Goal: Task Accomplishment & Management: Use online tool/utility

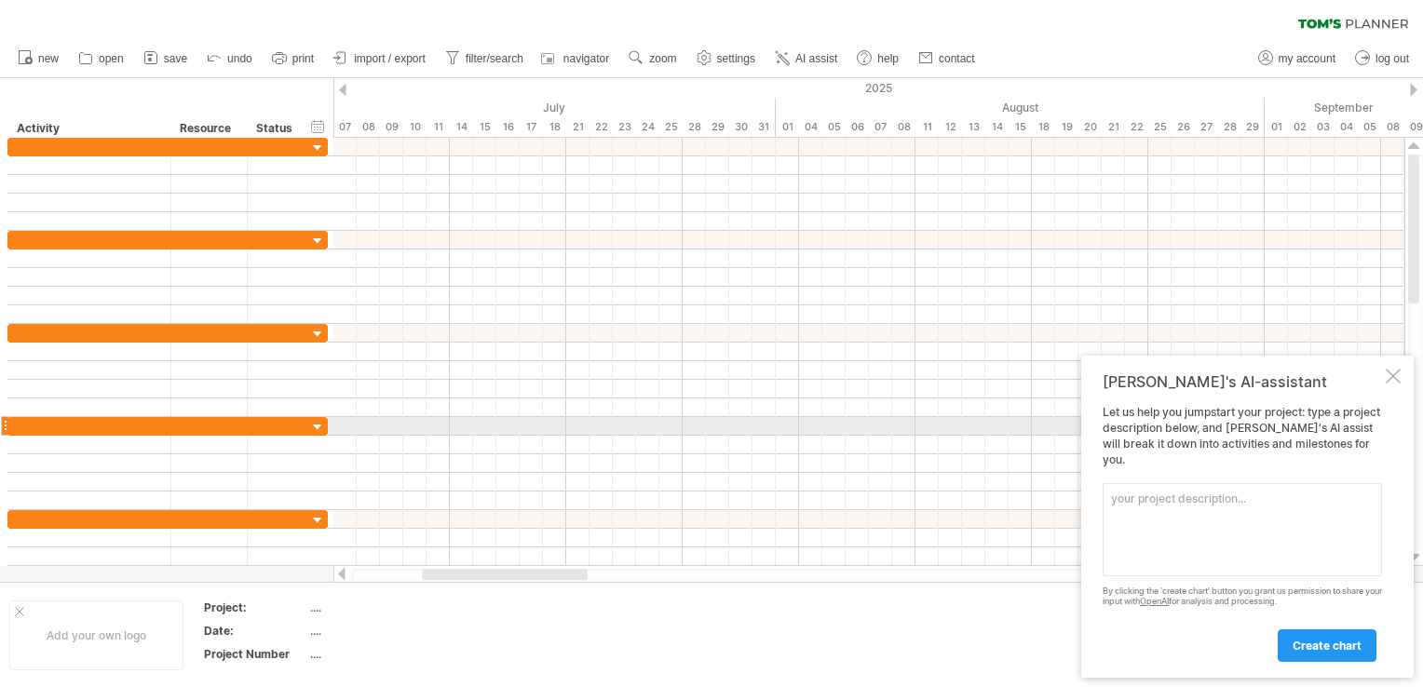
drag, startPoint x: 1112, startPoint y: 396, endPoint x: 1271, endPoint y: 427, distance: 162.4
click at [1271, 427] on div "[PERSON_NAME]'s AI-assistant Let us help you jumpstart your project: type a pro…" at bounding box center [1247, 517] width 332 height 322
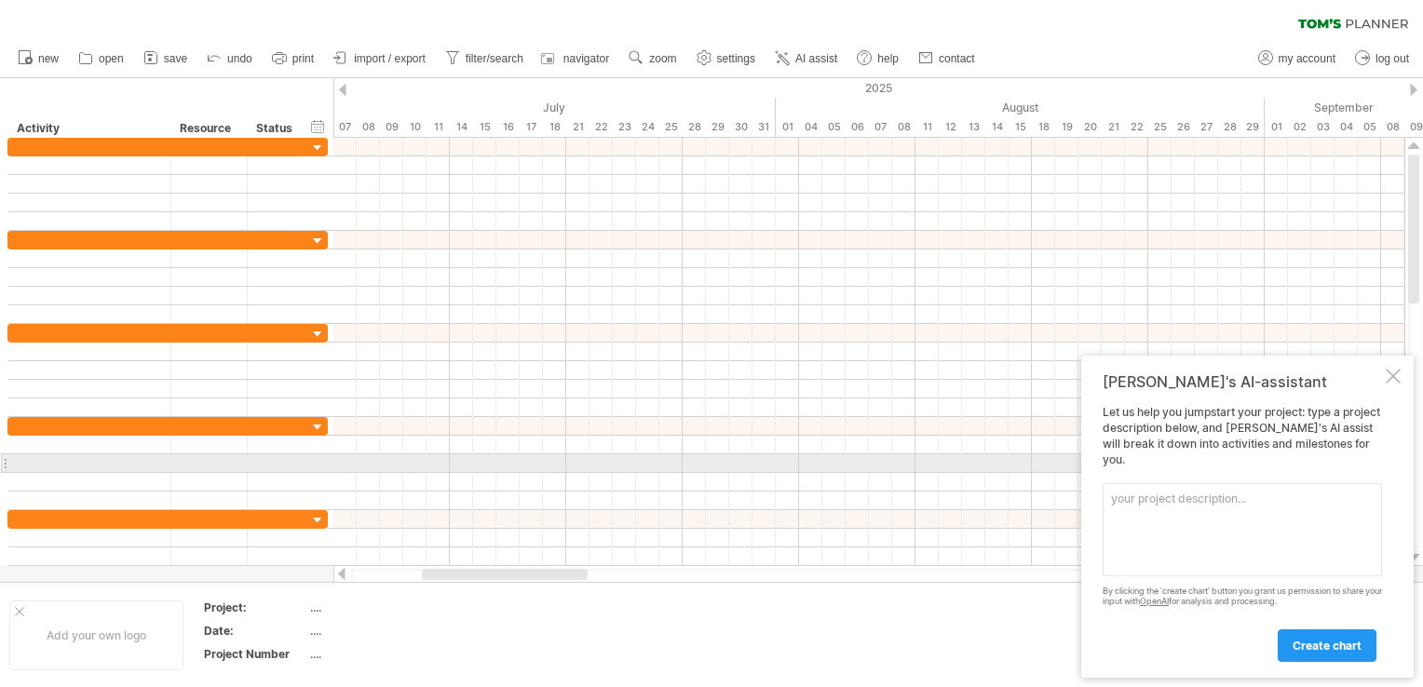
drag, startPoint x: 1371, startPoint y: 460, endPoint x: 1206, endPoint y: 462, distance: 164.8
click at [1206, 462] on div "Let us help you jumpstart your project: type a project description below, and […" at bounding box center [1242, 533] width 279 height 256
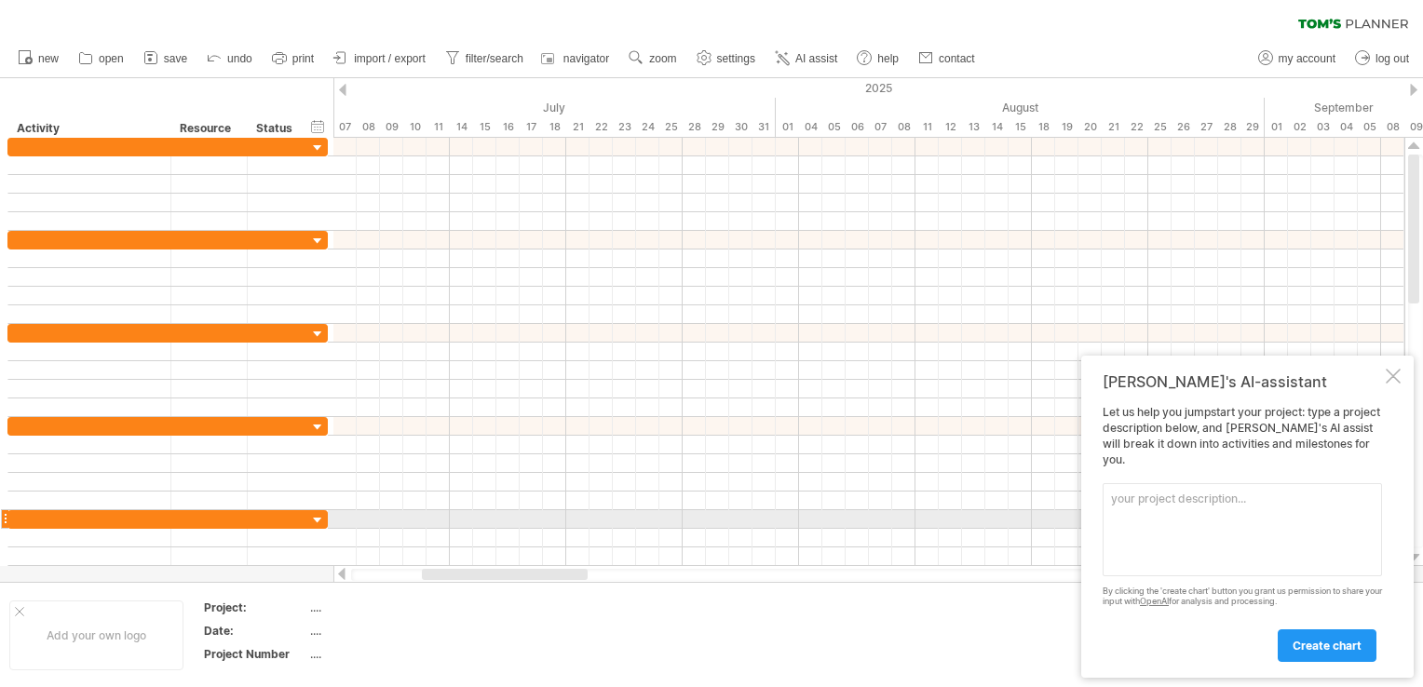
click at [1220, 523] on textarea at bounding box center [1242, 529] width 279 height 93
paste textarea "Loremip dolo: Sitametcon ad elitse doeius TEM – INCID (Utlaboreet) Dolorem aliq…"
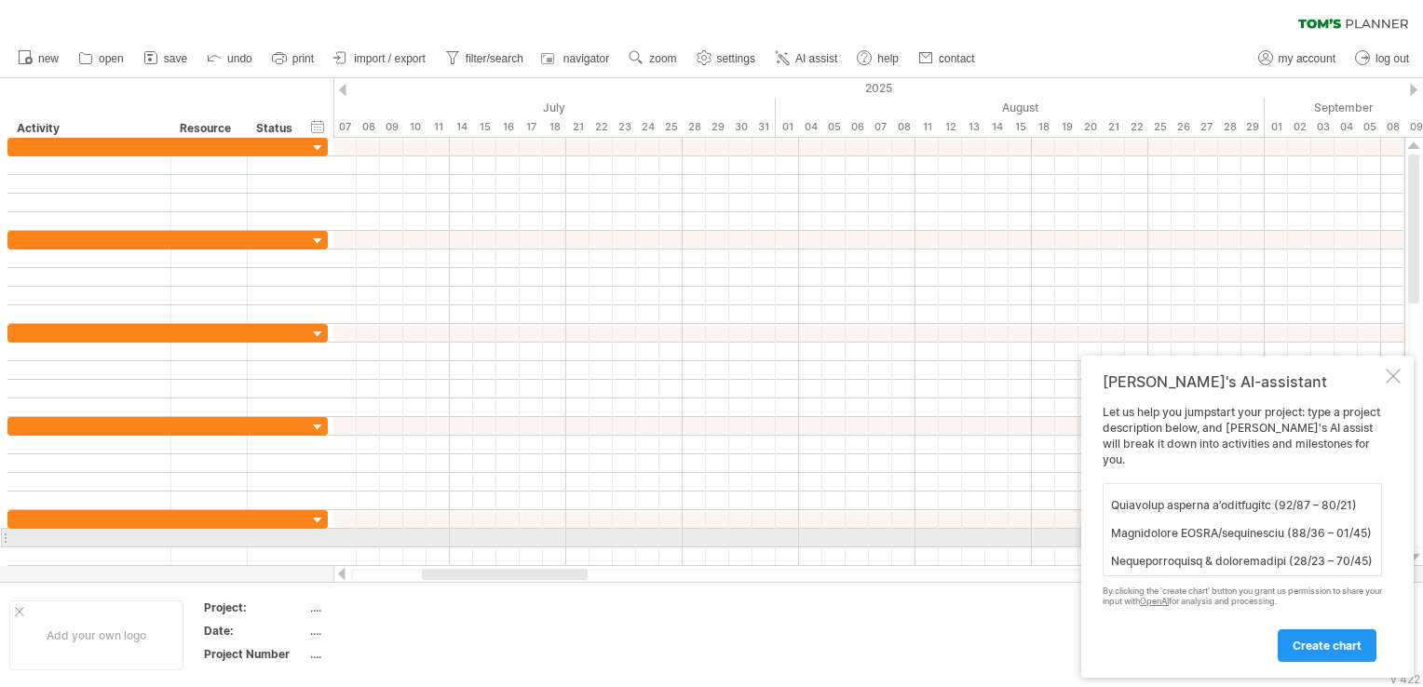
scroll to position [1442, 0]
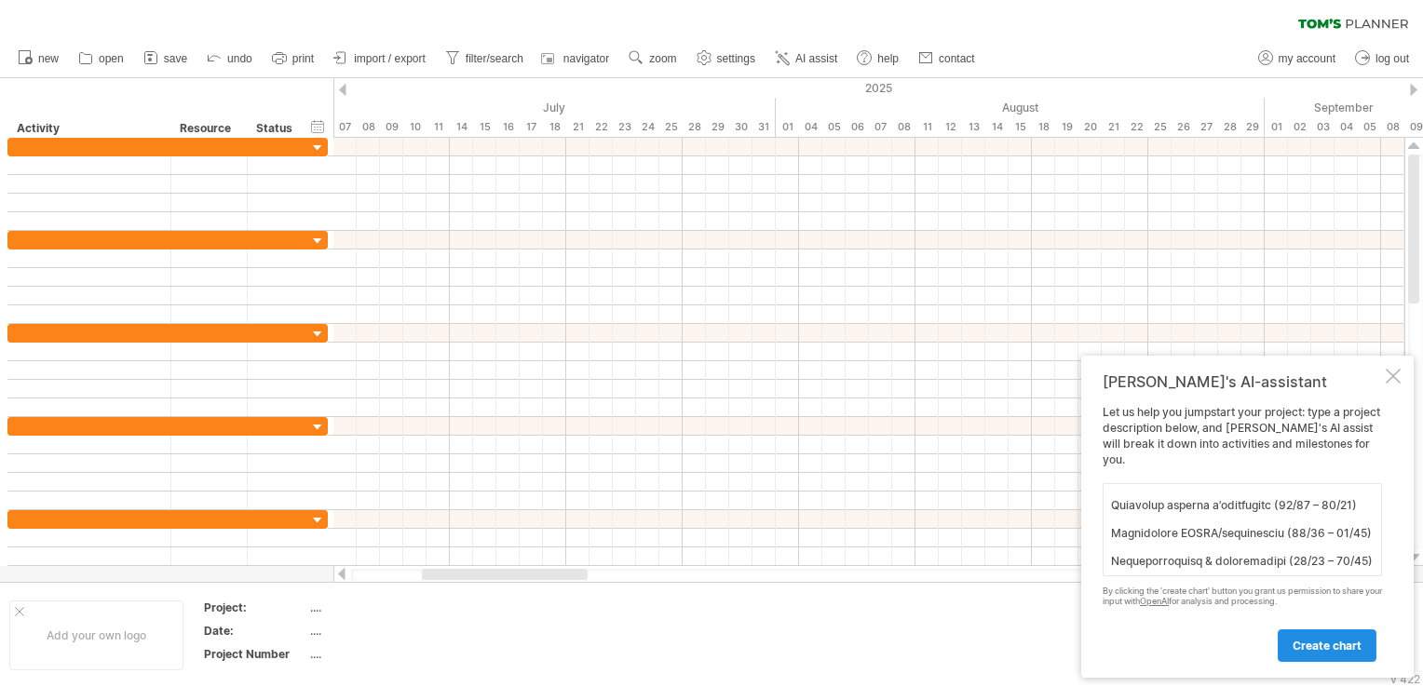
type textarea "Loremip dolo: Sitametcon ad elitse doeius TEM – INCID (Utlaboreet) Dolorem aliq…"
click at [1311, 643] on span "create chart" at bounding box center [1327, 646] width 69 height 14
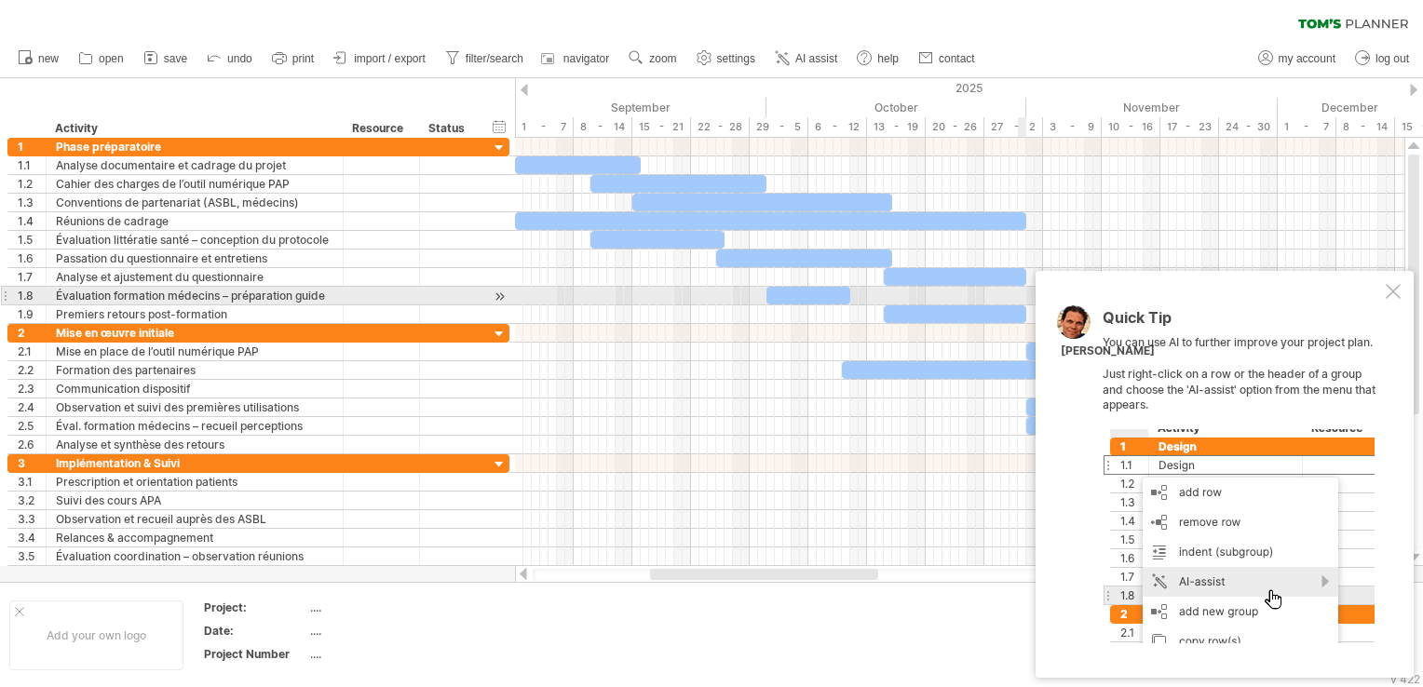
click at [1396, 292] on div at bounding box center [1393, 291] width 15 height 15
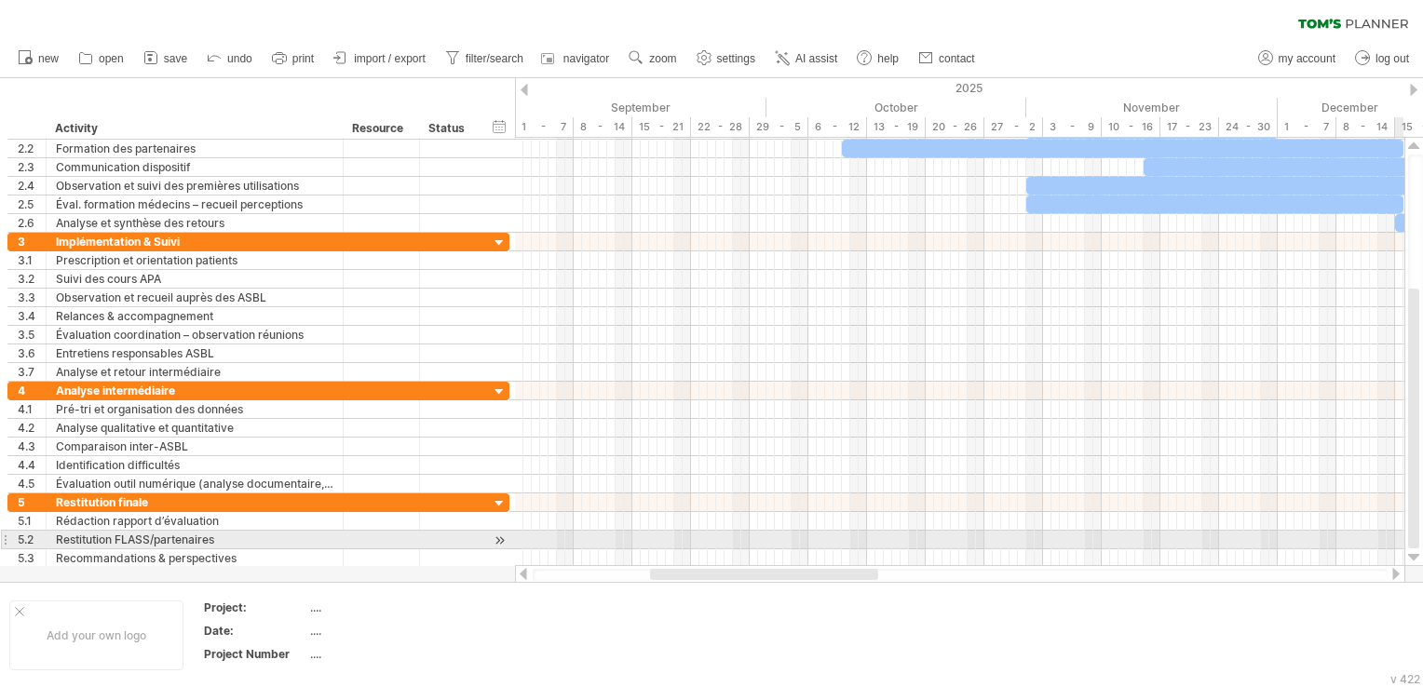
drag, startPoint x: 1414, startPoint y: 263, endPoint x: 1410, endPoint y: 552, distance: 289.6
click at [1410, 552] on div at bounding box center [1414, 352] width 20 height 428
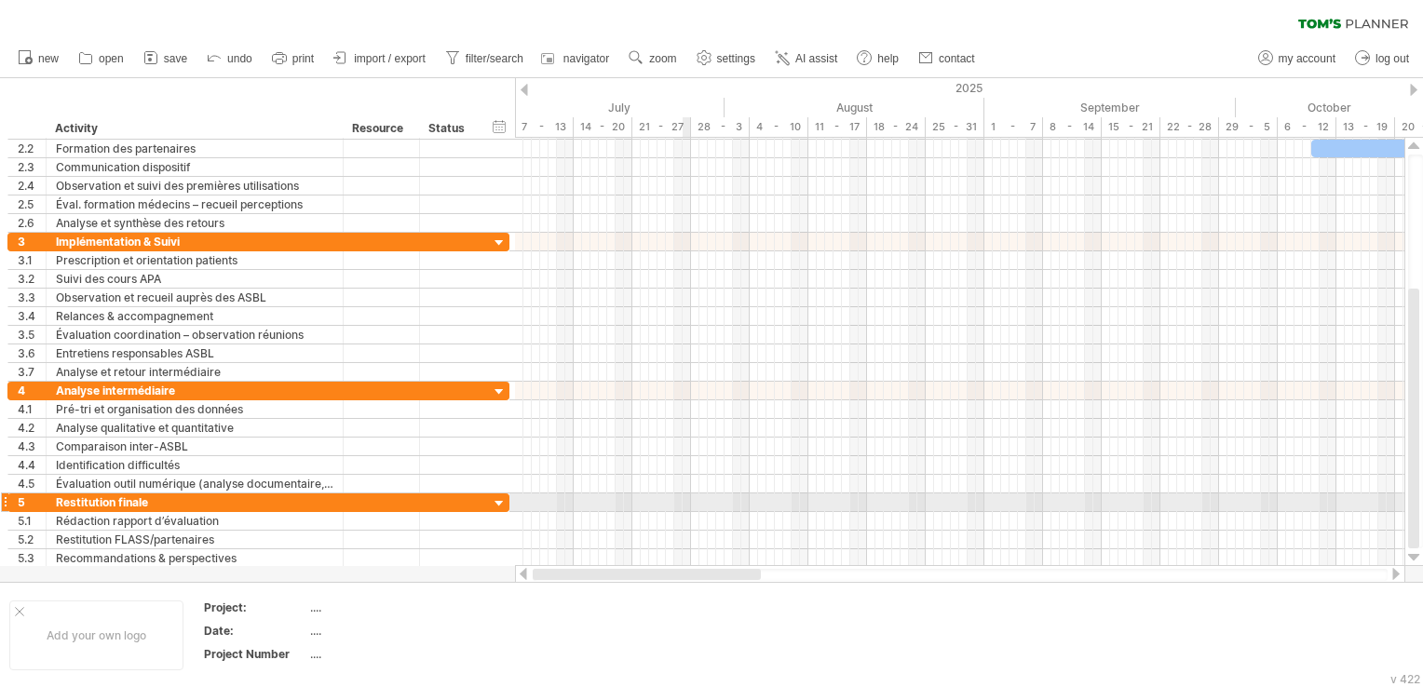
drag, startPoint x: 863, startPoint y: 576, endPoint x: 656, endPoint y: 500, distance: 220.9
click at [656, 500] on div "Trying to reach [DOMAIN_NAME] Connected again... clear filter new open" at bounding box center [711, 343] width 1423 height 687
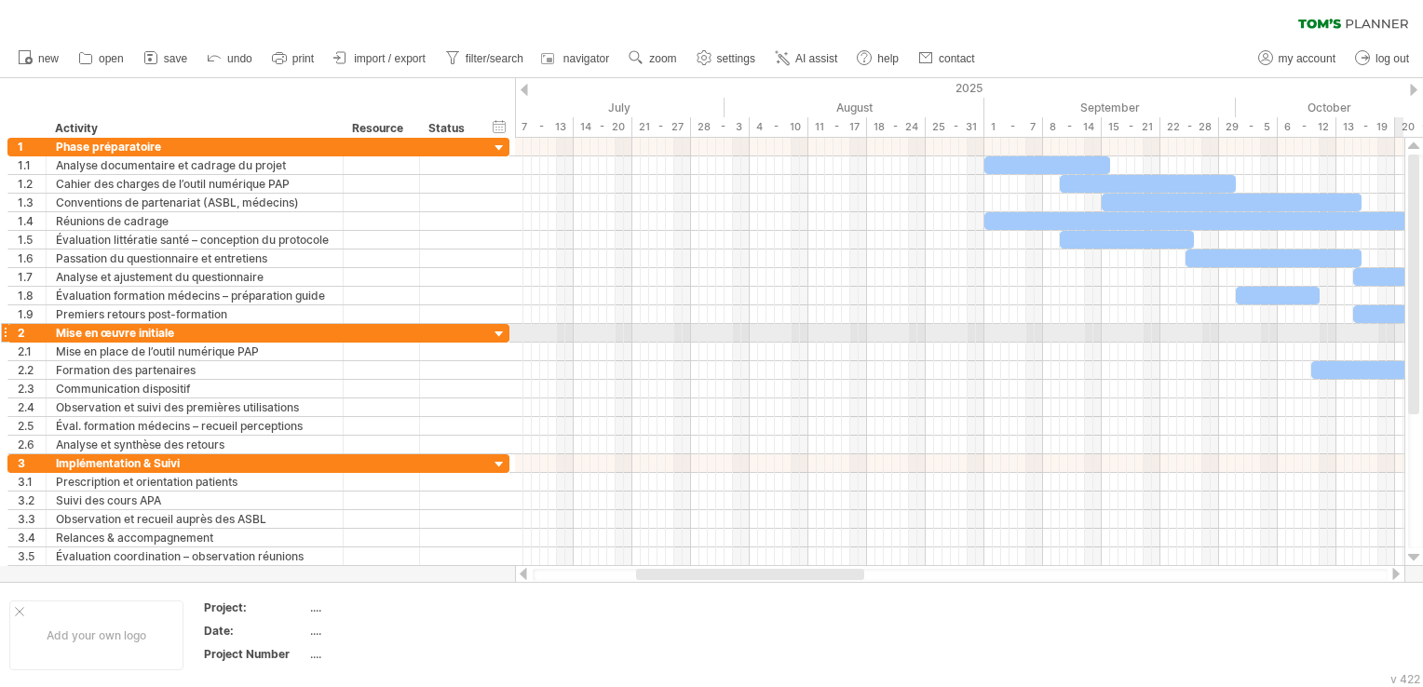
drag, startPoint x: 1417, startPoint y: 370, endPoint x: 1423, endPoint y: 57, distance: 313.0
click at [1422, 57] on html "progress(100%) Trying to reach [DOMAIN_NAME] Connected again... clear filter re…" at bounding box center [711, 345] width 1423 height 691
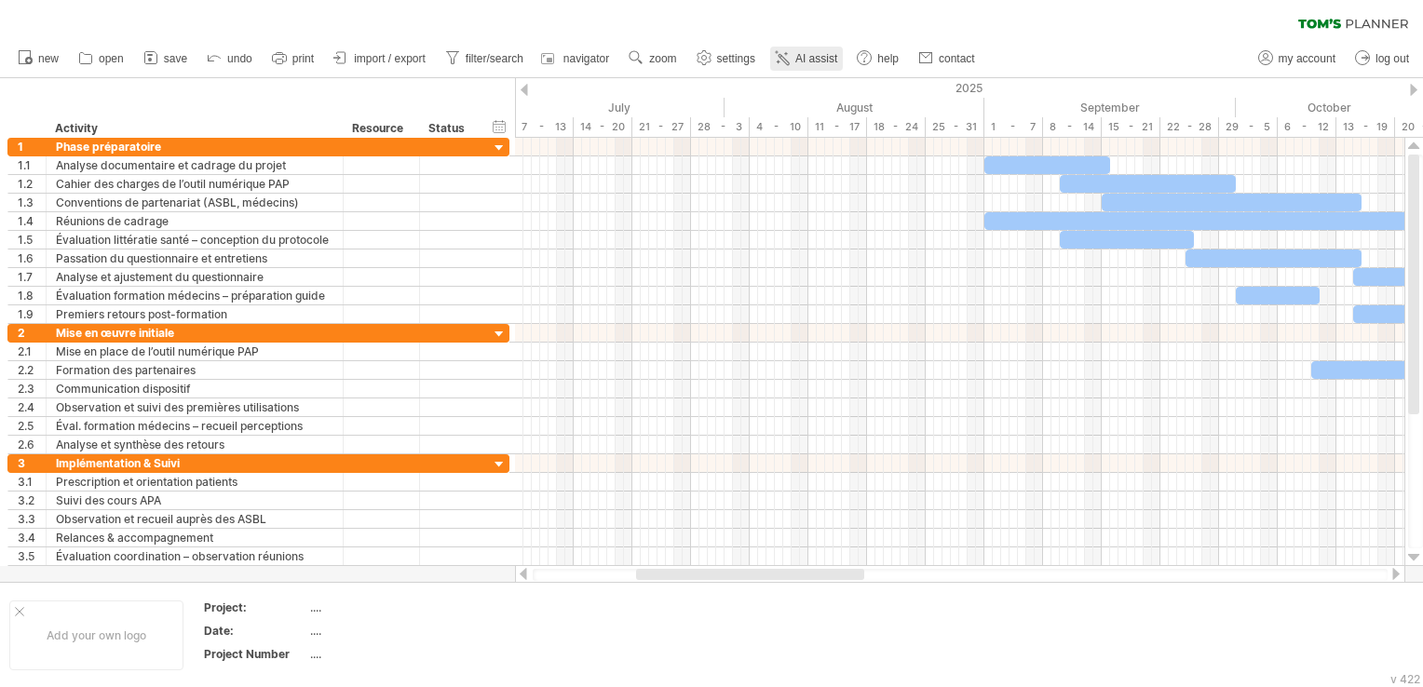
click at [792, 58] on icon at bounding box center [782, 57] width 19 height 19
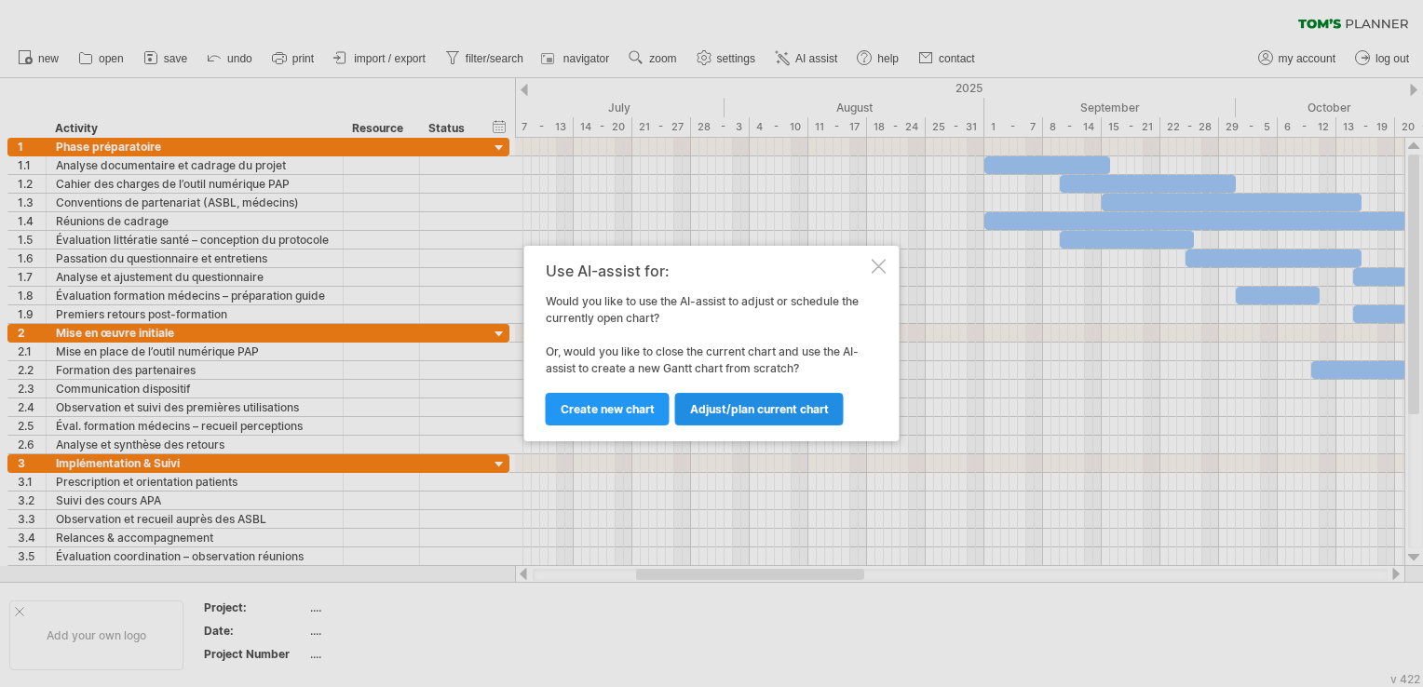
click at [723, 411] on span "Adjust/plan current chart" at bounding box center [759, 409] width 139 height 14
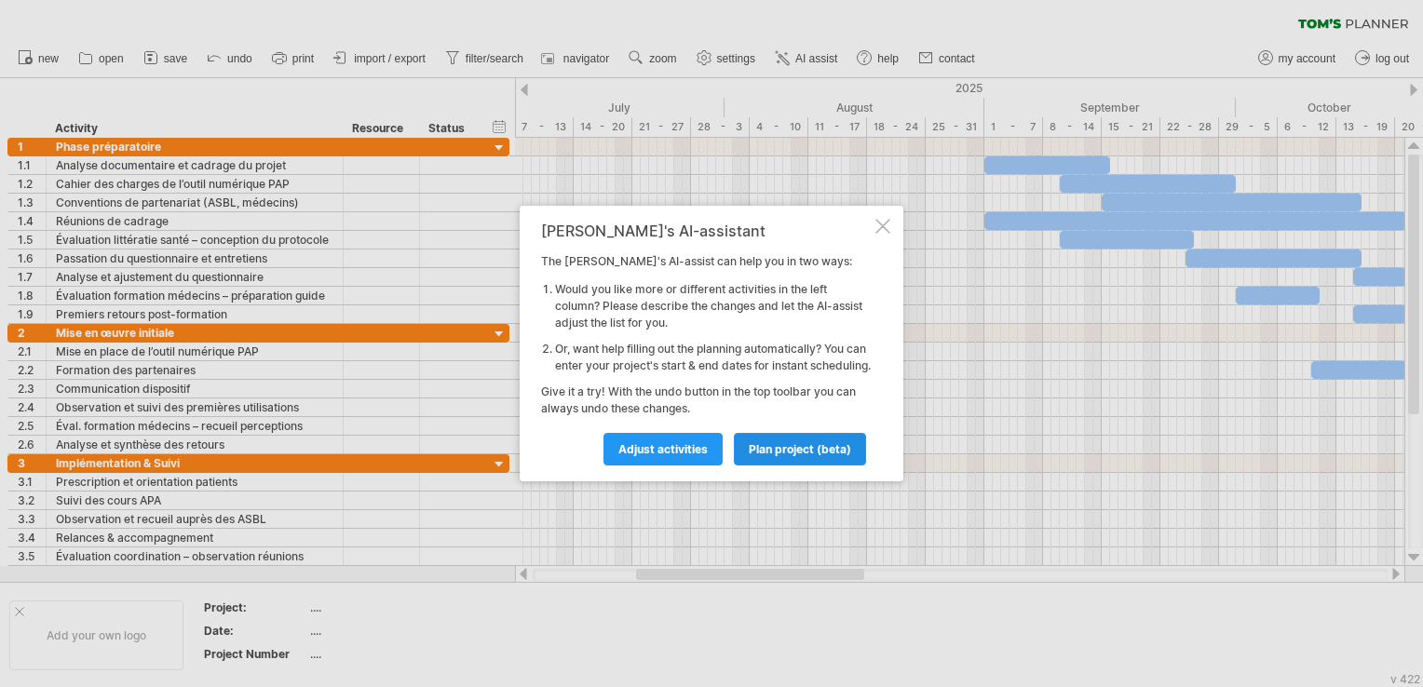
click at [794, 456] on span "plan project (beta)" at bounding box center [800, 449] width 102 height 14
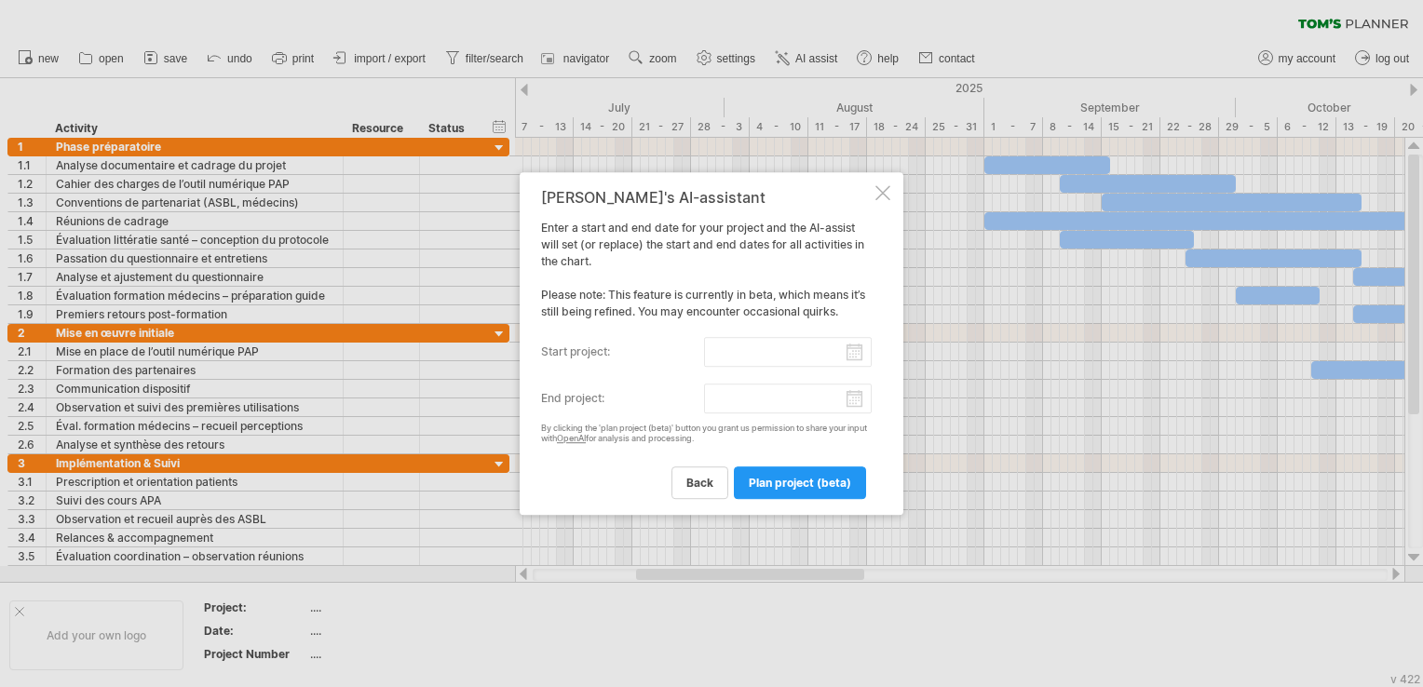
click at [874, 196] on div "[PERSON_NAME]'s AI-assistant Enter a start and end date for your project and th…" at bounding box center [712, 343] width 384 height 343
click at [882, 190] on div at bounding box center [882, 192] width 15 height 15
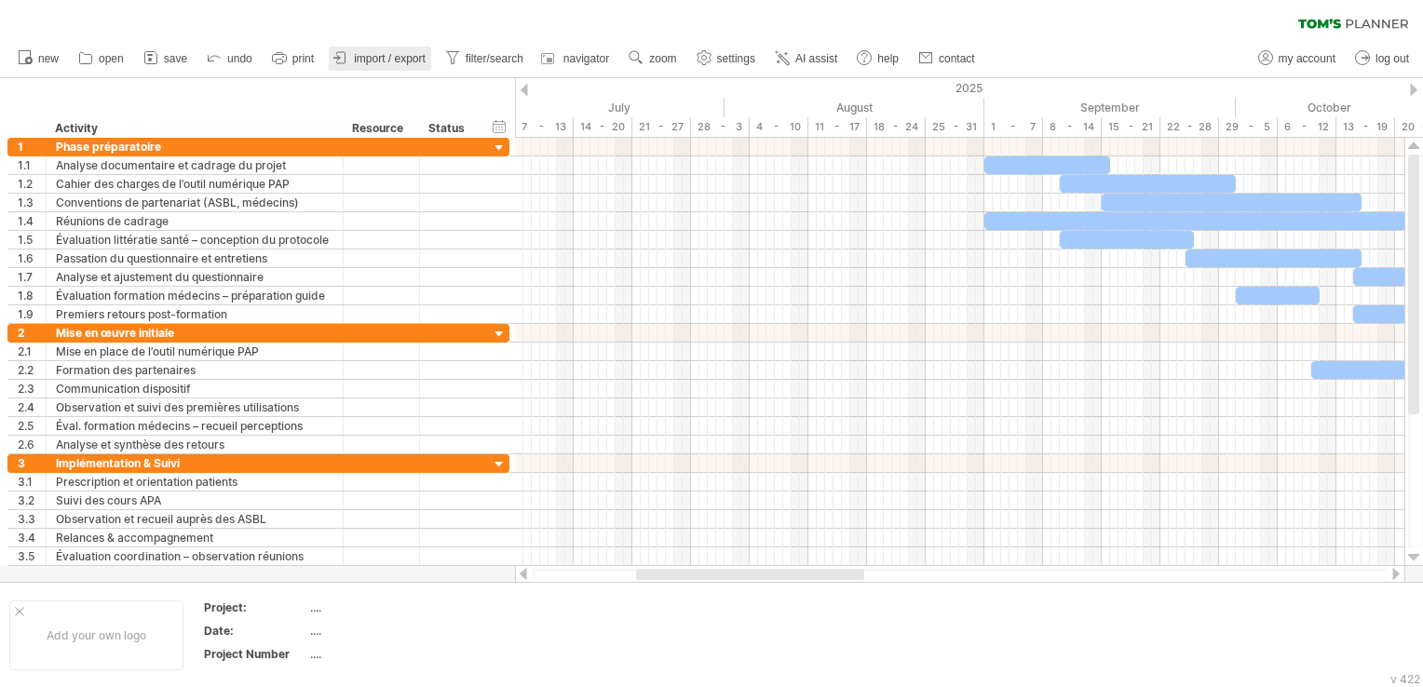
click at [395, 59] on span "import / export" at bounding box center [390, 58] width 72 height 13
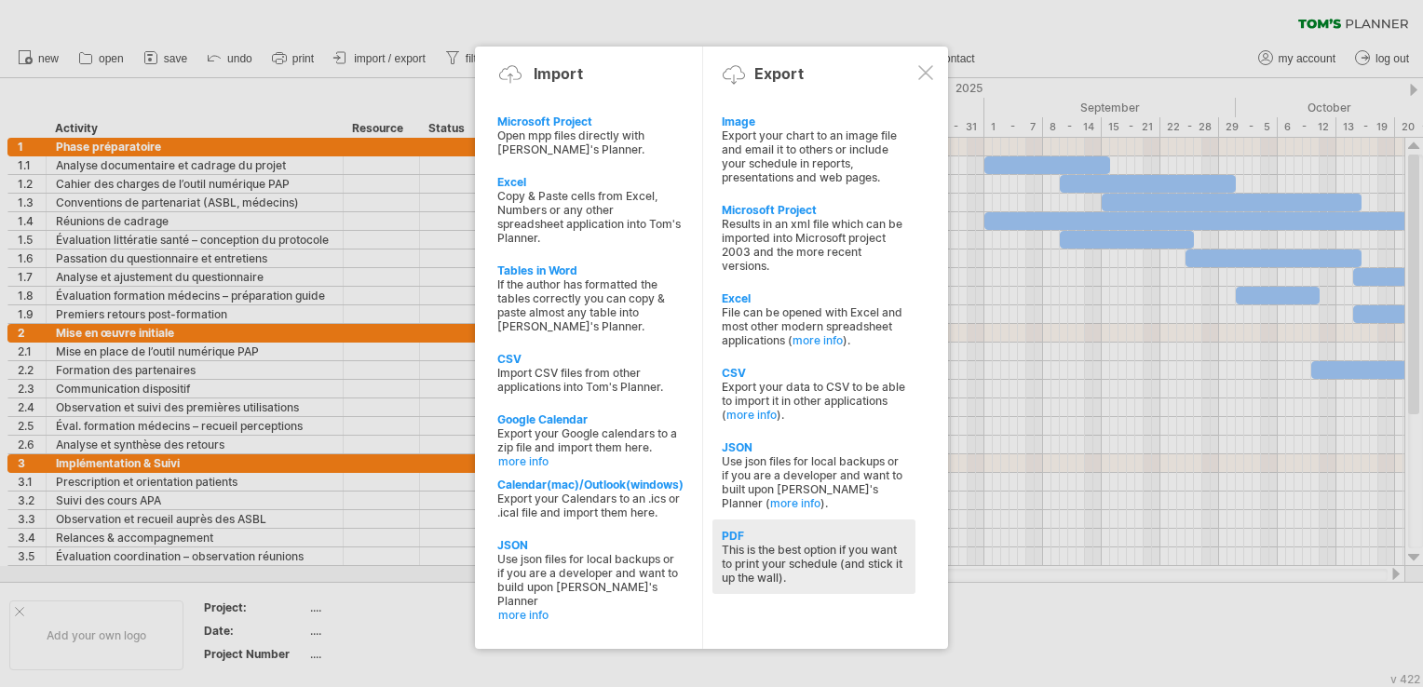
click at [790, 543] on div "PDF" at bounding box center [814, 536] width 184 height 14
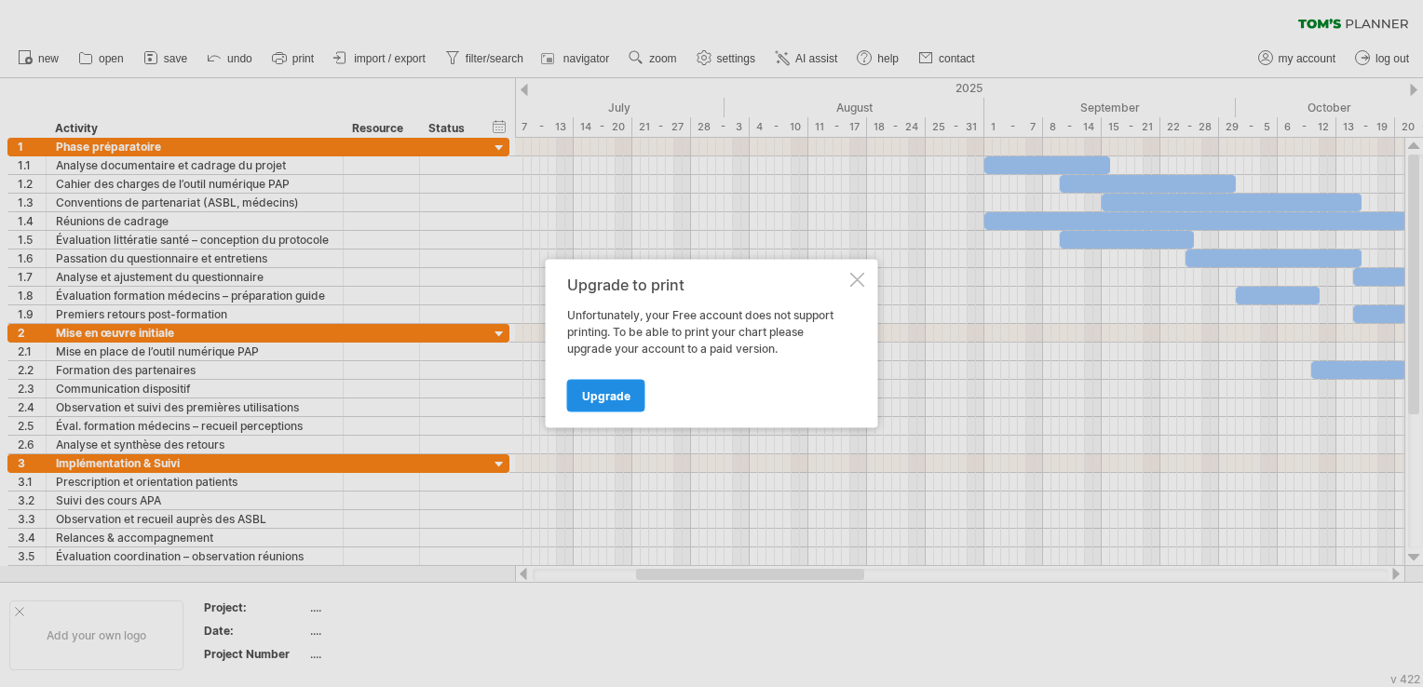
click at [615, 393] on span "Upgrade" at bounding box center [606, 396] width 48 height 14
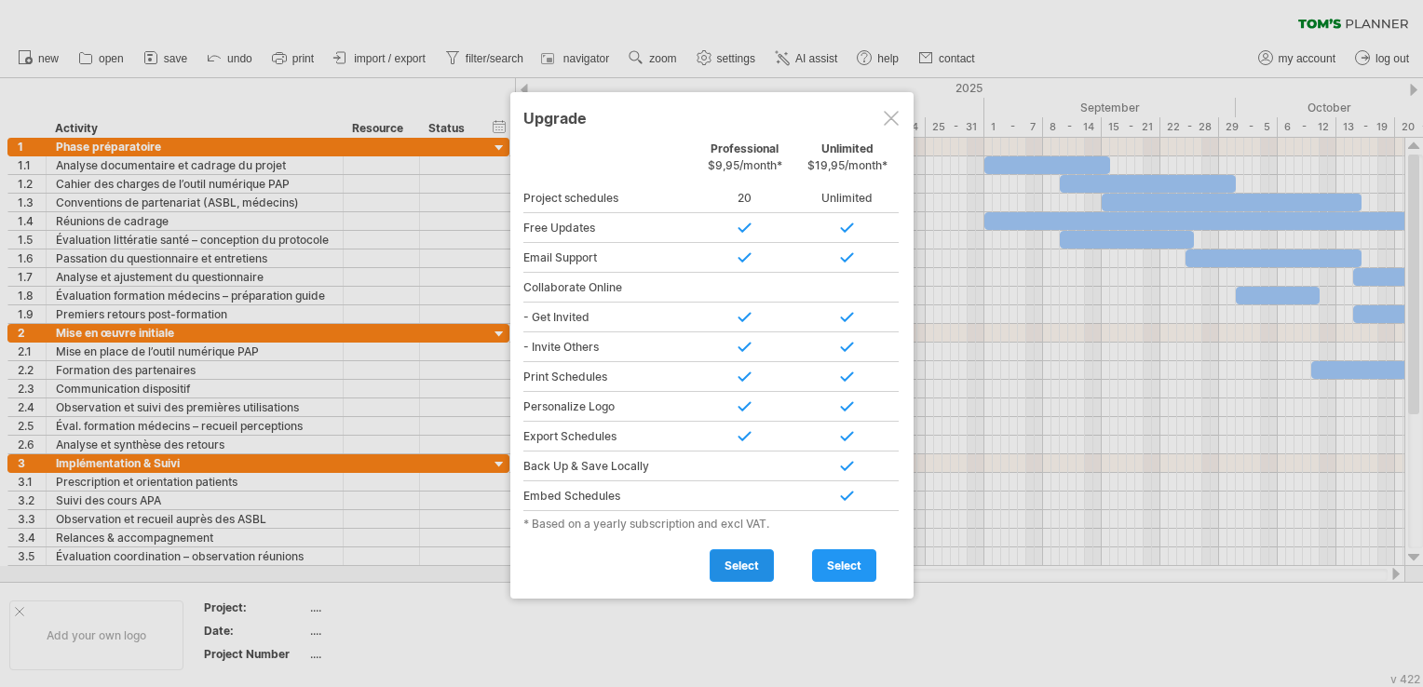
click at [736, 564] on span "select" at bounding box center [742, 566] width 34 height 14
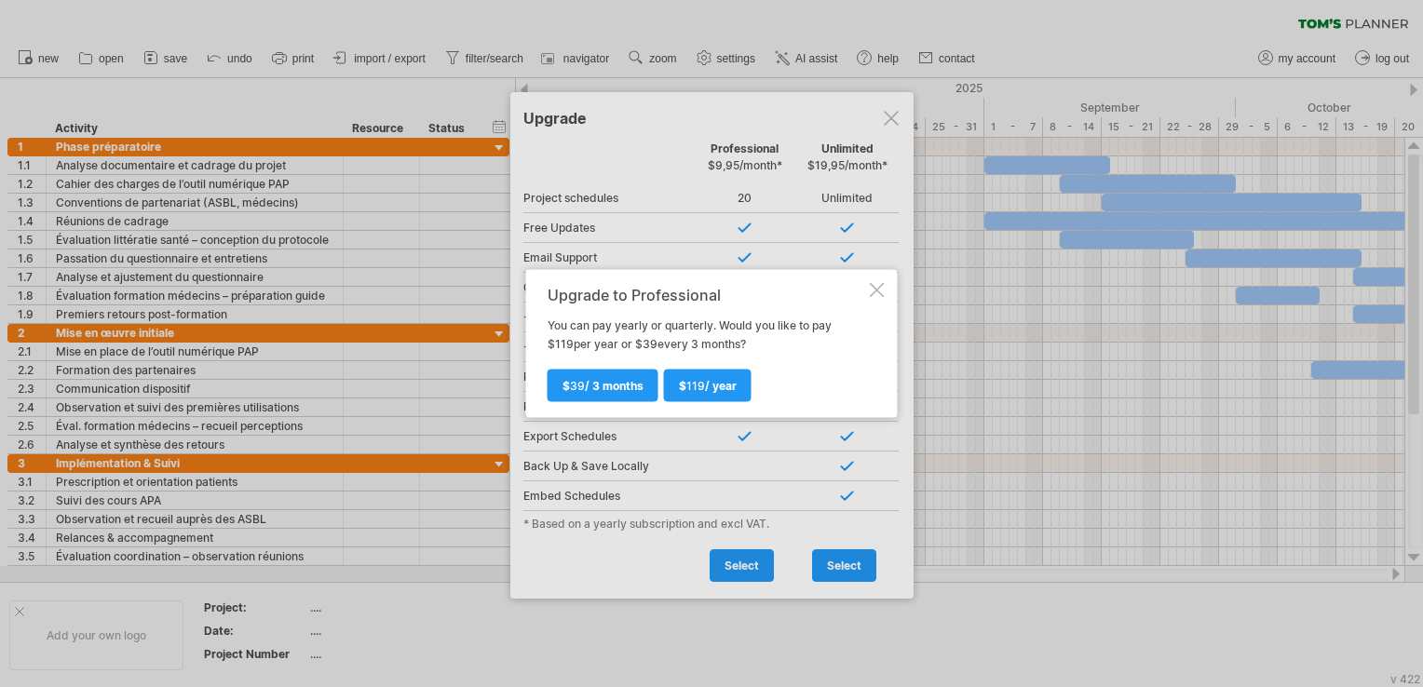
click at [870, 290] on div at bounding box center [877, 290] width 15 height 15
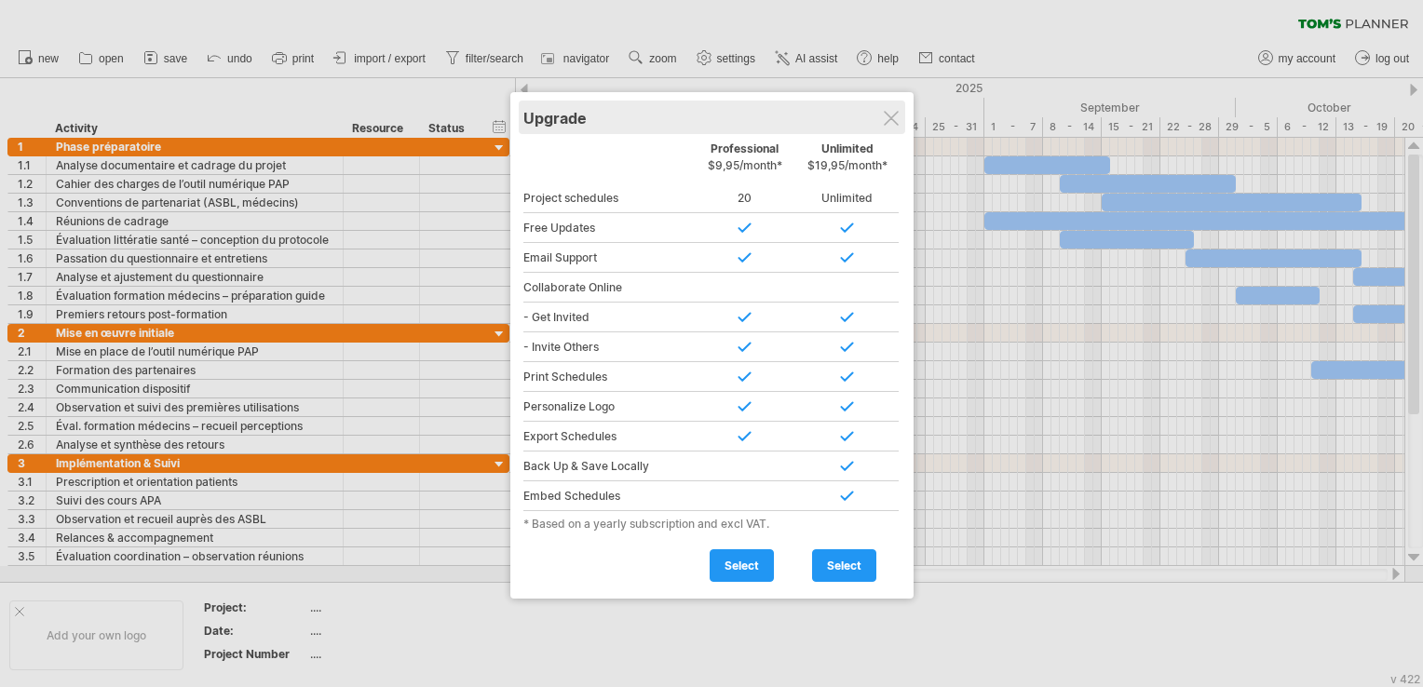
click at [887, 126] on div "Upgrade" at bounding box center [711, 118] width 377 height 34
click at [898, 115] on div at bounding box center [891, 118] width 15 height 15
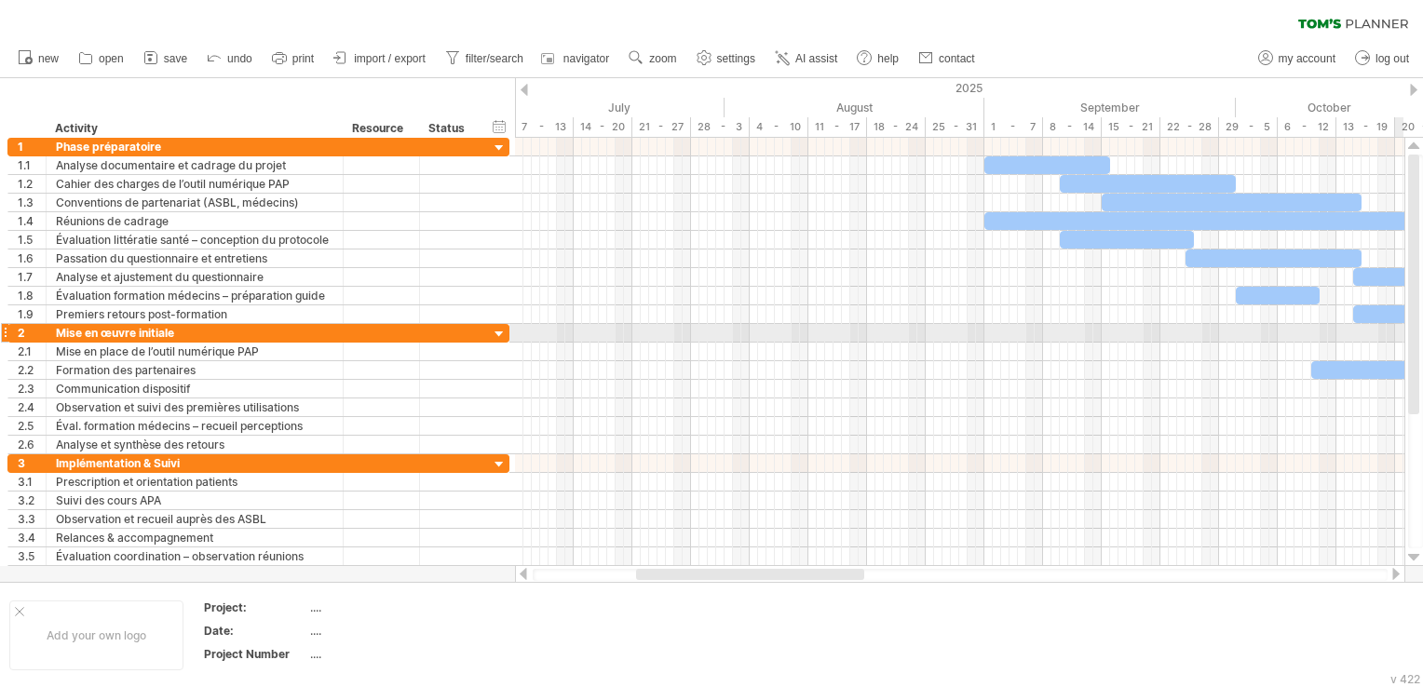
drag, startPoint x: 1417, startPoint y: 357, endPoint x: 1423, endPoint y: 278, distance: 78.4
click at [1422, 278] on html "progress(100%) Trying to reach [DOMAIN_NAME] Connected again... clear filter re…" at bounding box center [711, 345] width 1423 height 691
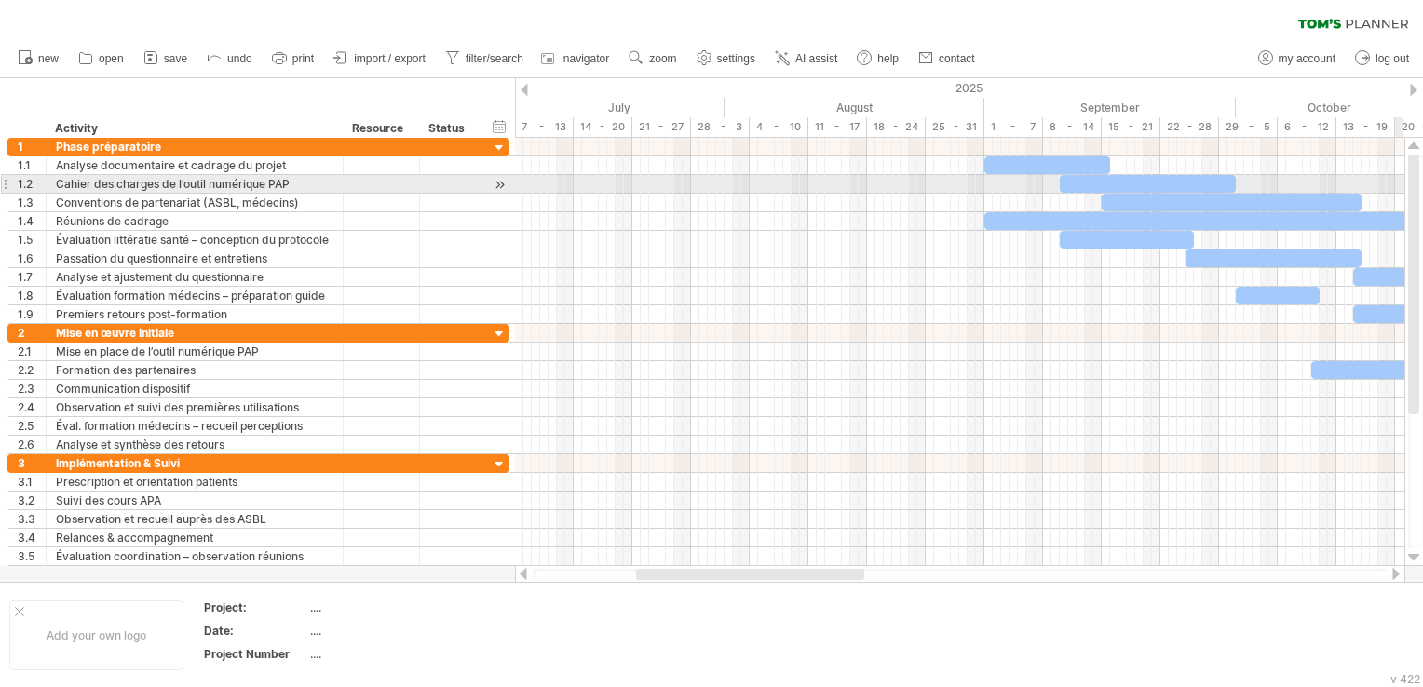
drag, startPoint x: 1410, startPoint y: 274, endPoint x: 1418, endPoint y: 184, distance: 89.8
click at [1418, 184] on div at bounding box center [1413, 285] width 11 height 260
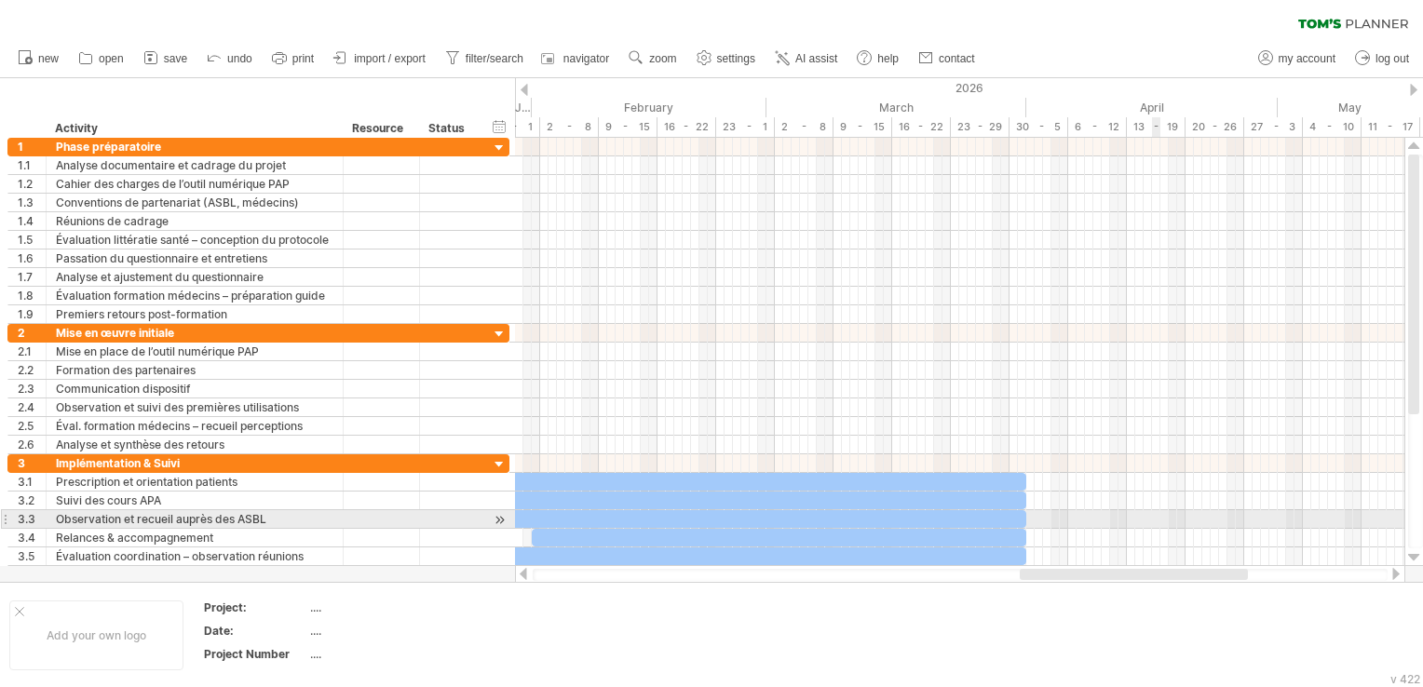
drag, startPoint x: 776, startPoint y: 579, endPoint x: 1156, endPoint y: 512, distance: 385.8
click at [1156, 512] on div "Trying to reach [DOMAIN_NAME] Connected again... clear filter new open" at bounding box center [711, 343] width 1423 height 687
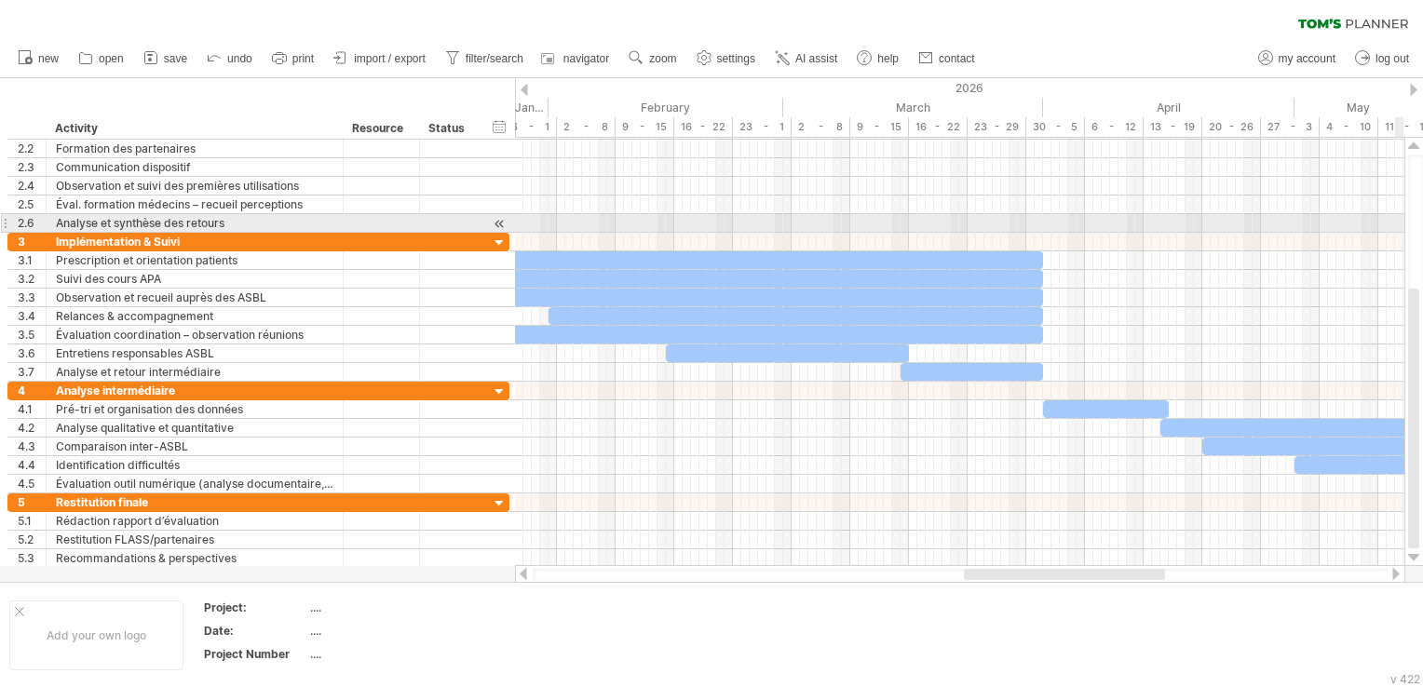
drag, startPoint x: 1409, startPoint y: 202, endPoint x: 1422, endPoint y: 391, distance: 189.5
click at [1422, 391] on html "progress(100%) Trying to reach [DOMAIN_NAME] Connected again... clear filter re…" at bounding box center [711, 345] width 1423 height 691
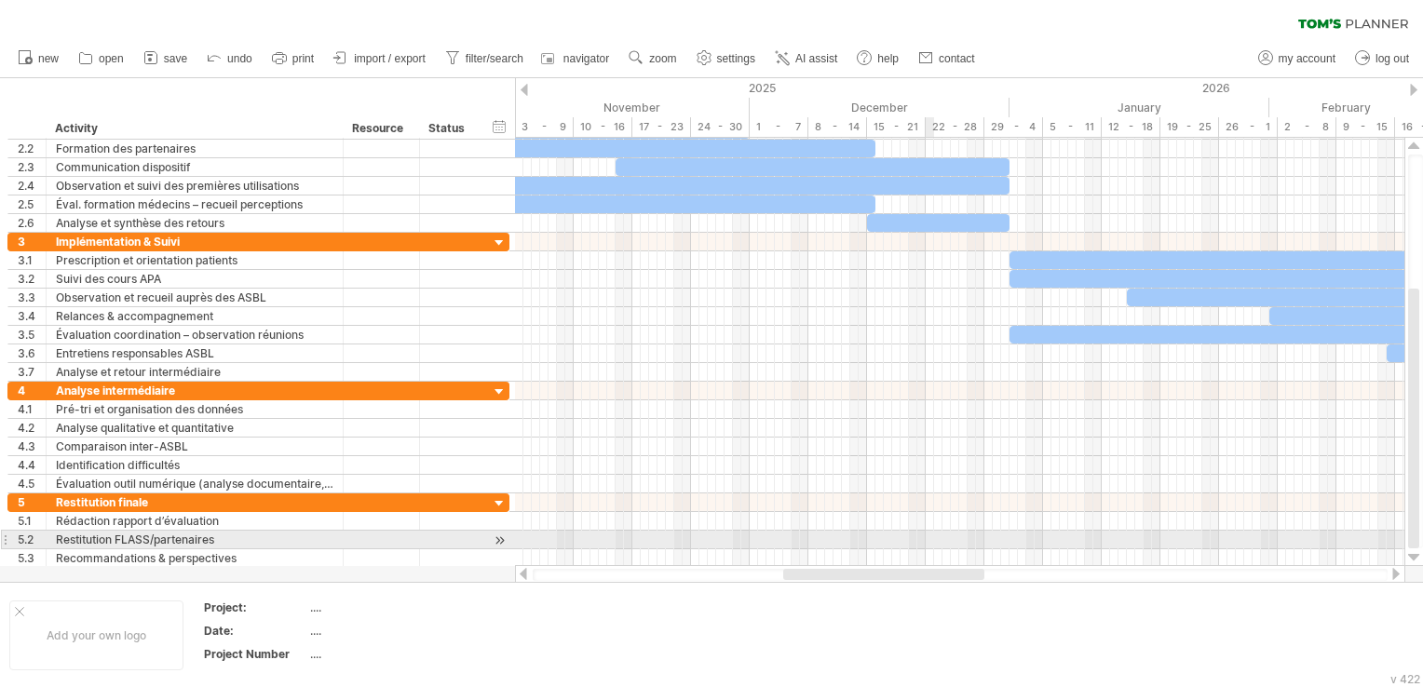
drag, startPoint x: 1114, startPoint y: 576, endPoint x: 939, endPoint y: 538, distance: 179.0
click at [939, 538] on div "Trying to reach [DOMAIN_NAME] Connected again... clear filter new open" at bounding box center [711, 343] width 1423 height 687
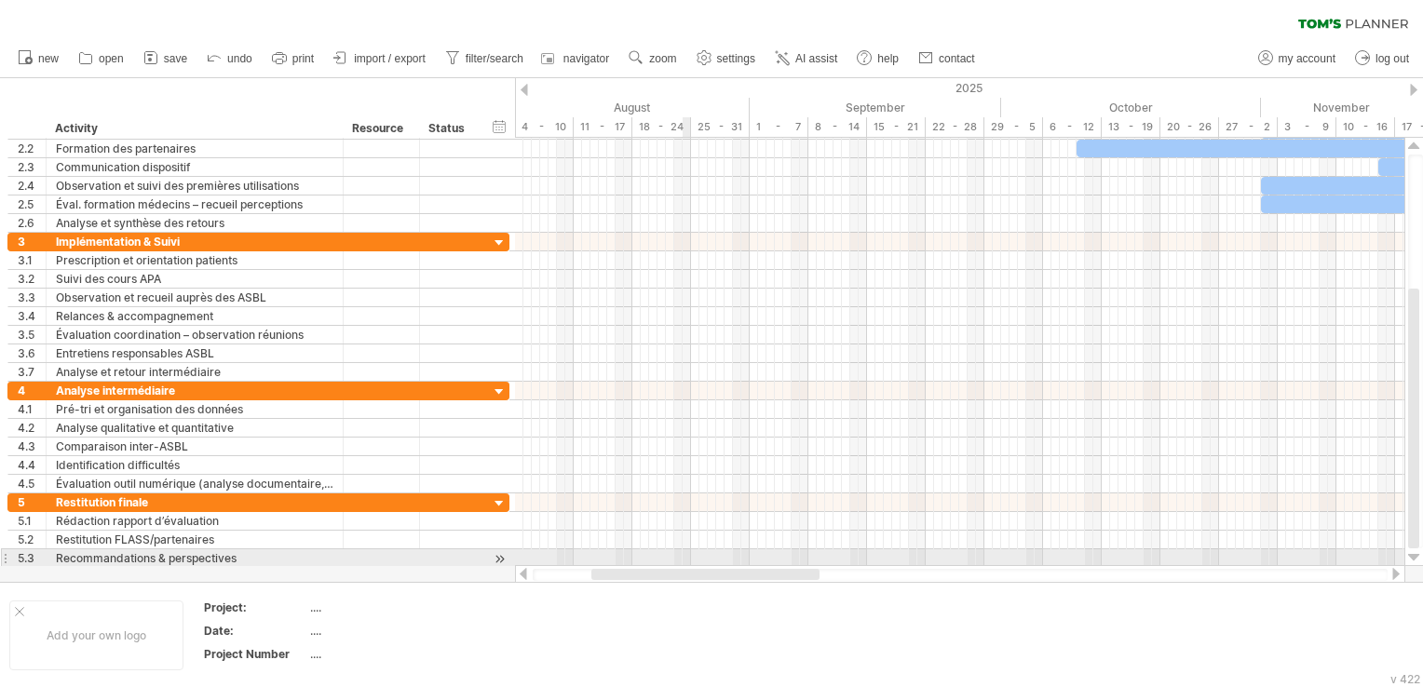
drag, startPoint x: 881, startPoint y: 576, endPoint x: 603, endPoint y: 549, distance: 279.8
click at [603, 549] on div "Trying to reach [DOMAIN_NAME] Connected again... clear filter new open" at bounding box center [711, 343] width 1423 height 687
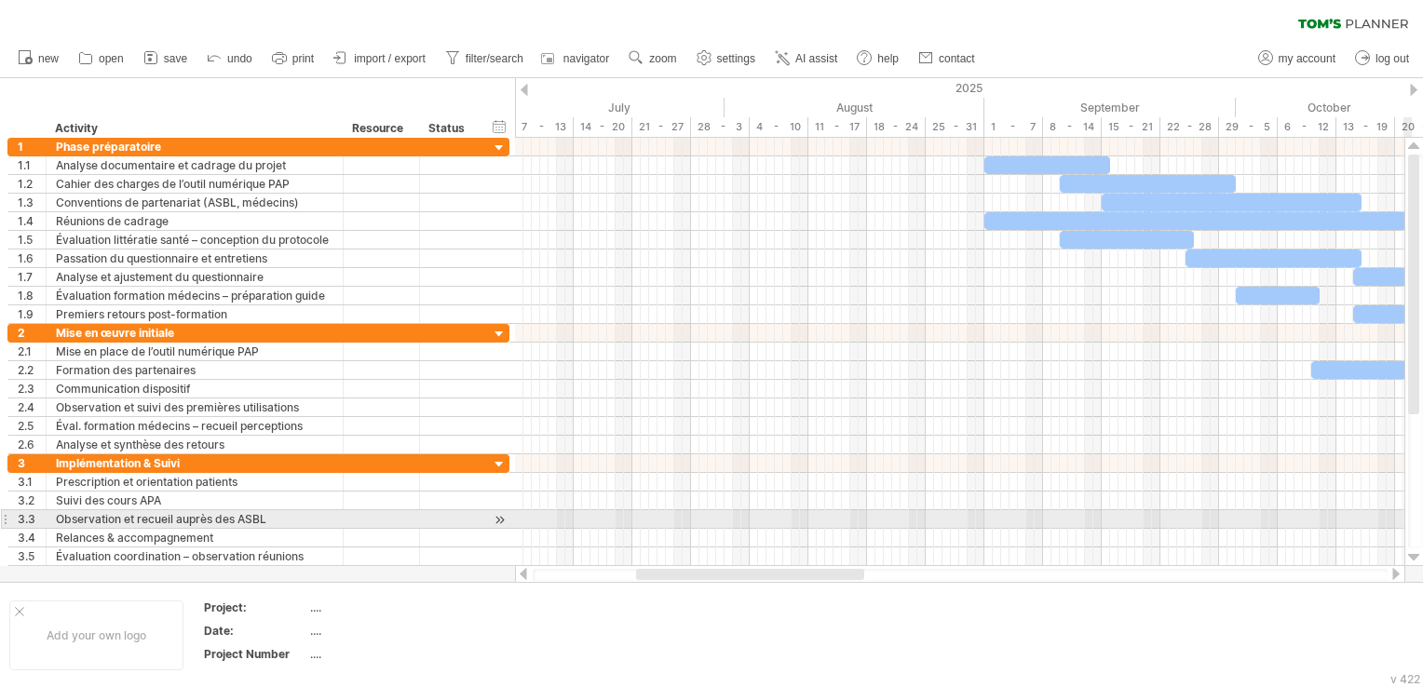
drag, startPoint x: 1413, startPoint y: 319, endPoint x: 1422, endPoint y: 149, distance: 170.7
click at [1422, 149] on html "progress(100%) Trying to reach [DOMAIN_NAME] Connected again... clear filter re…" at bounding box center [711, 345] width 1423 height 691
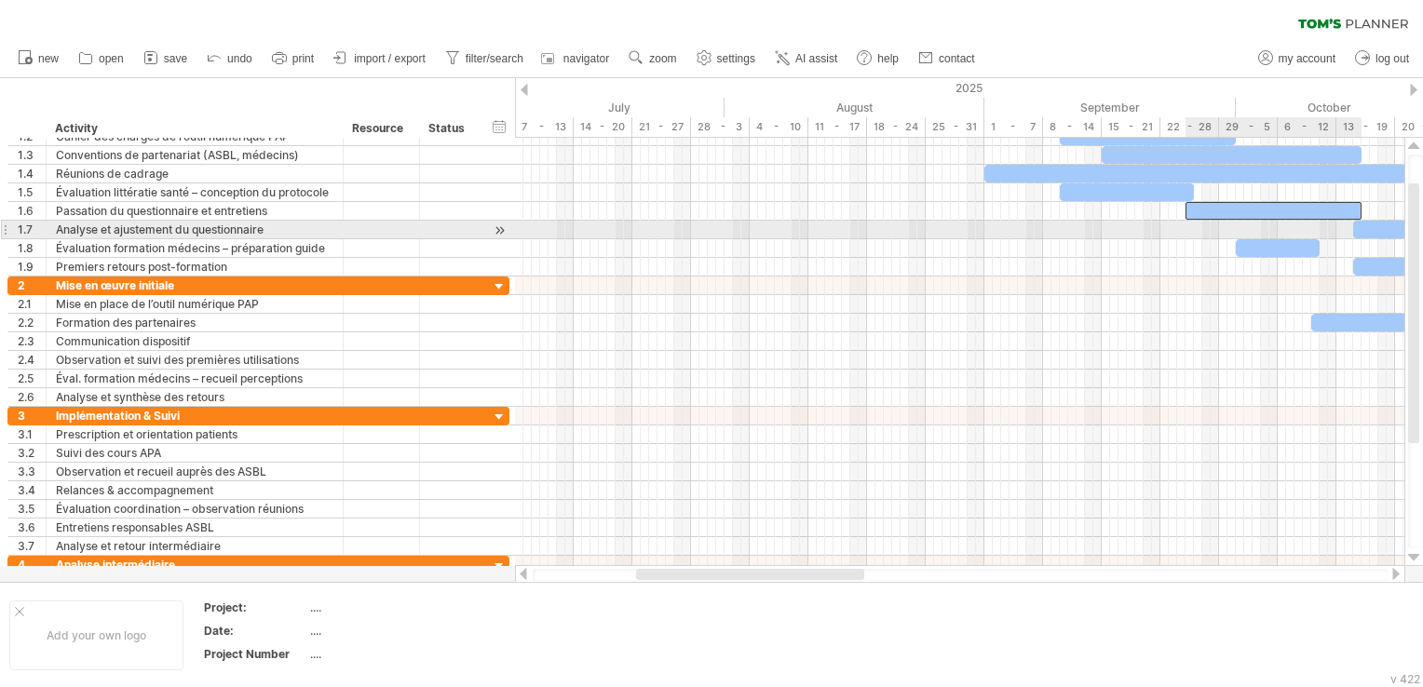
click at [1287, 214] on div at bounding box center [1273, 211] width 176 height 18
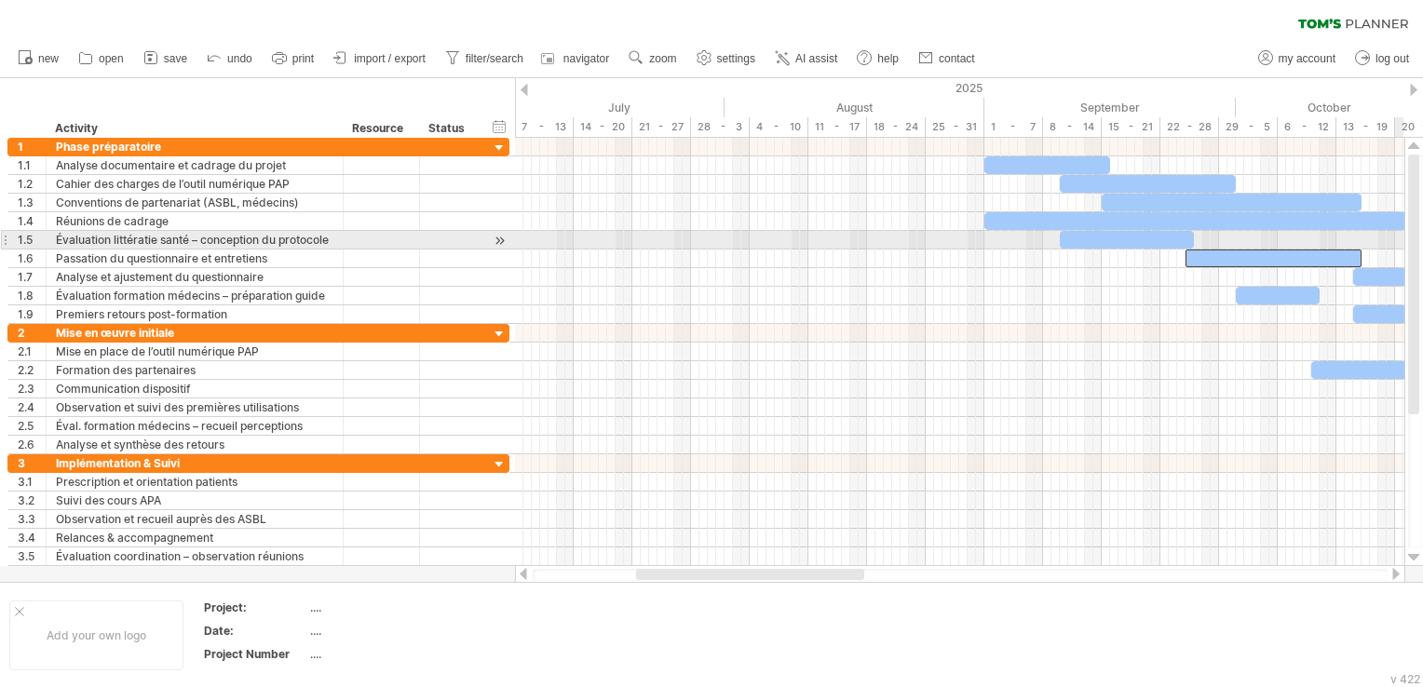
drag, startPoint x: 1412, startPoint y: 214, endPoint x: 1426, endPoint y: 147, distance: 68.5
click at [1422, 147] on html "progress(100%) Trying to reach [DOMAIN_NAME] Connected again... clear filter re…" at bounding box center [711, 345] width 1423 height 691
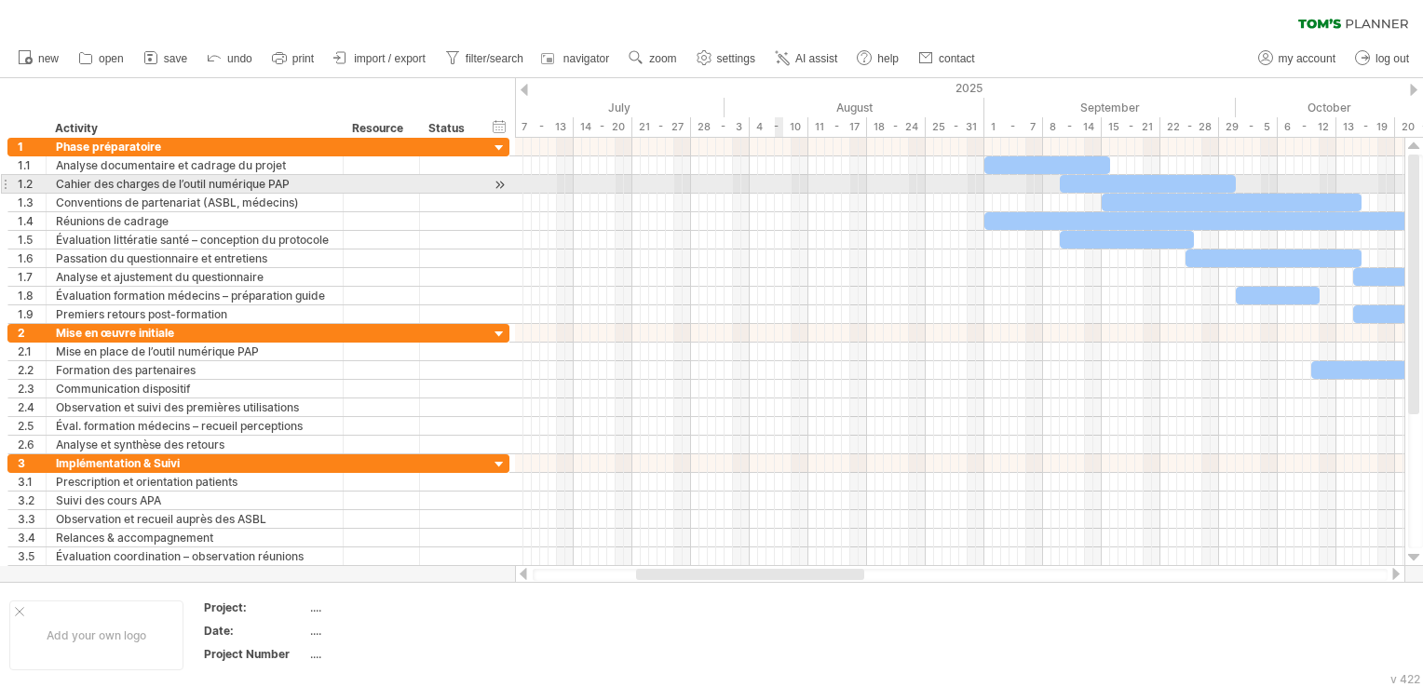
click at [778, 176] on div at bounding box center [959, 184] width 889 height 19
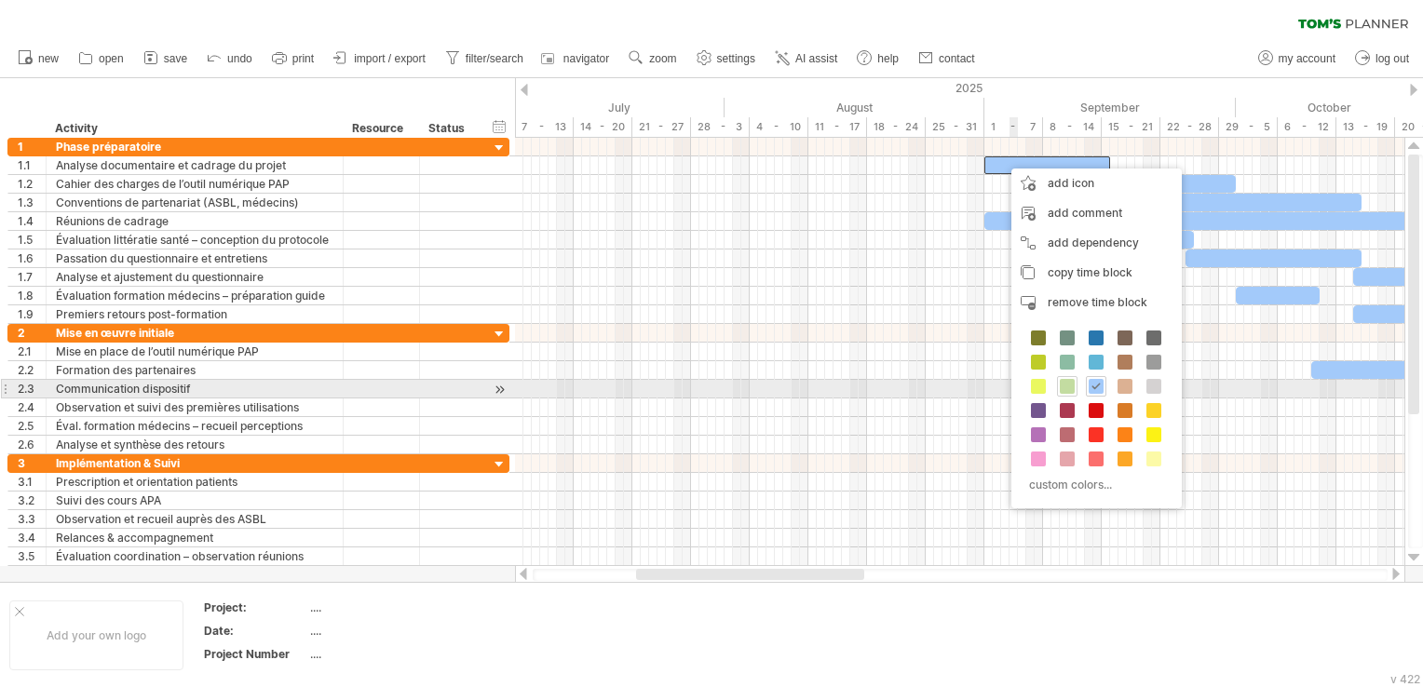
click at [1069, 389] on span at bounding box center [1067, 386] width 15 height 15
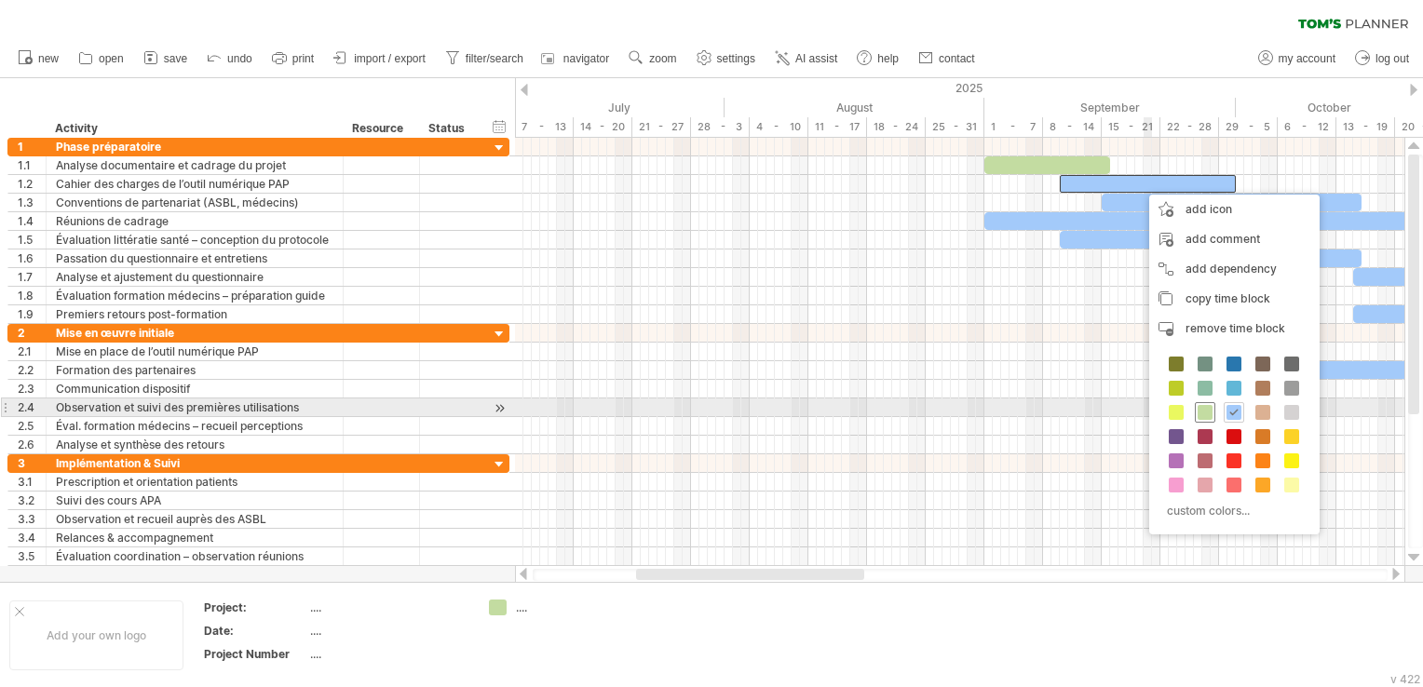
click at [1202, 412] on span at bounding box center [1205, 412] width 15 height 15
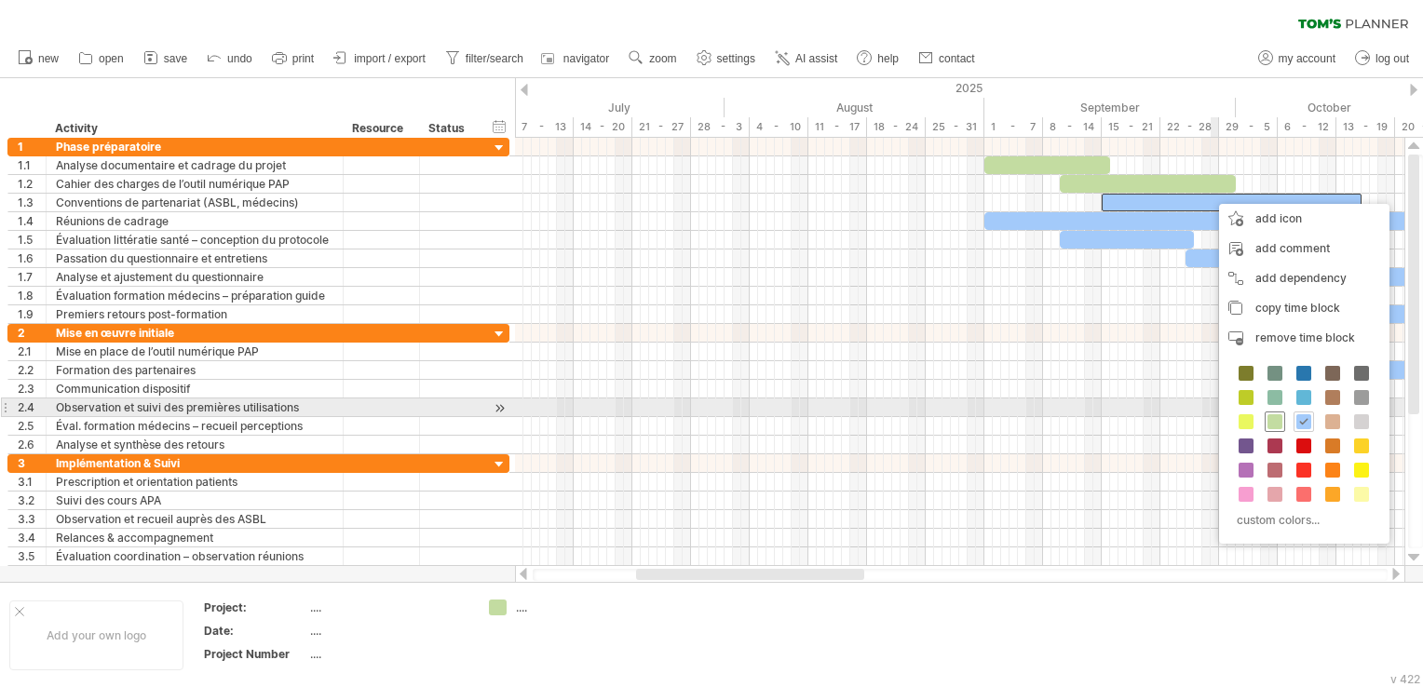
click at [1271, 417] on span at bounding box center [1274, 421] width 15 height 15
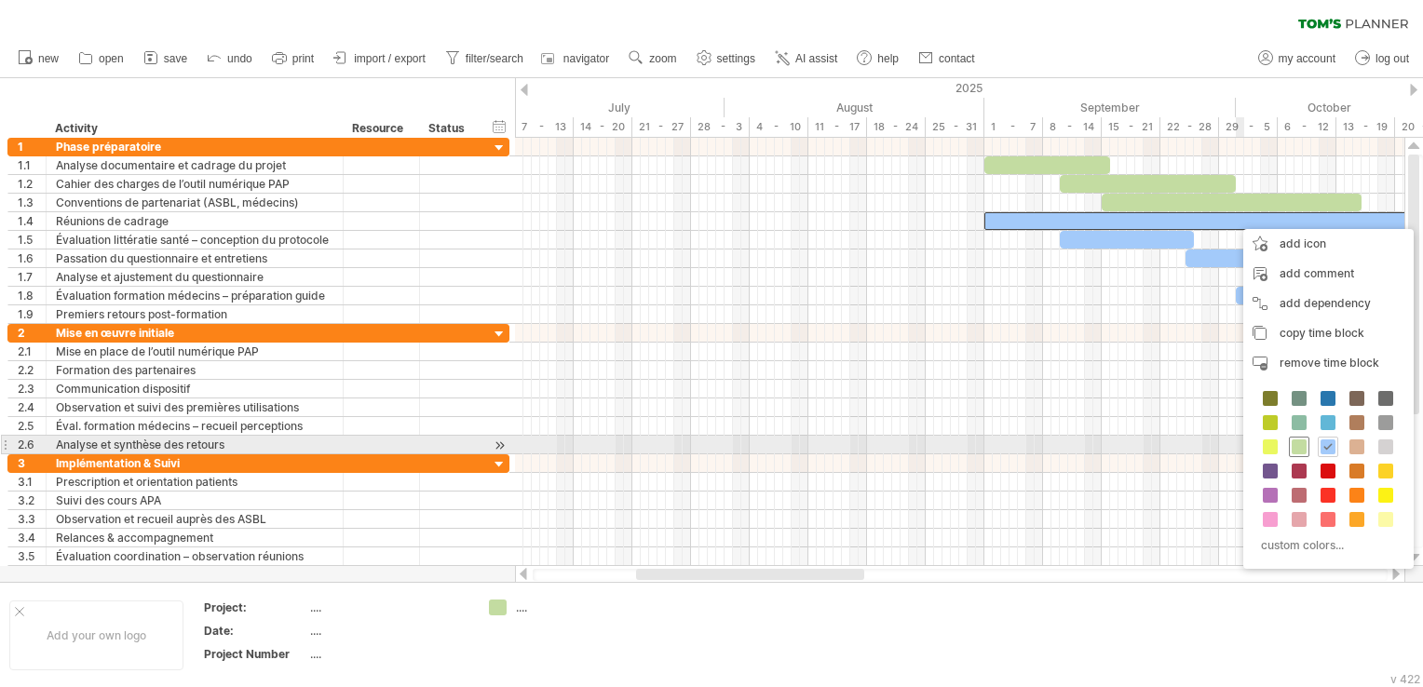
click at [1299, 447] on span at bounding box center [1299, 447] width 15 height 15
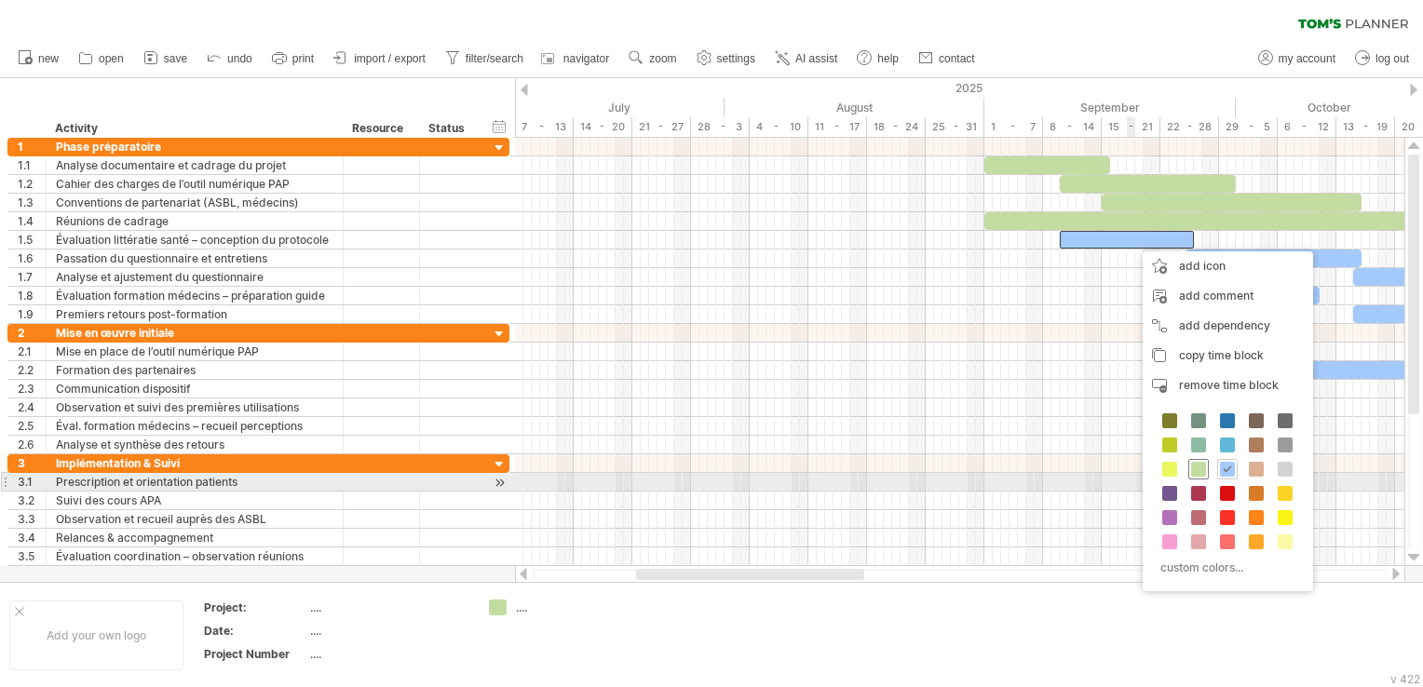
click at [1199, 474] on span at bounding box center [1198, 469] width 15 height 15
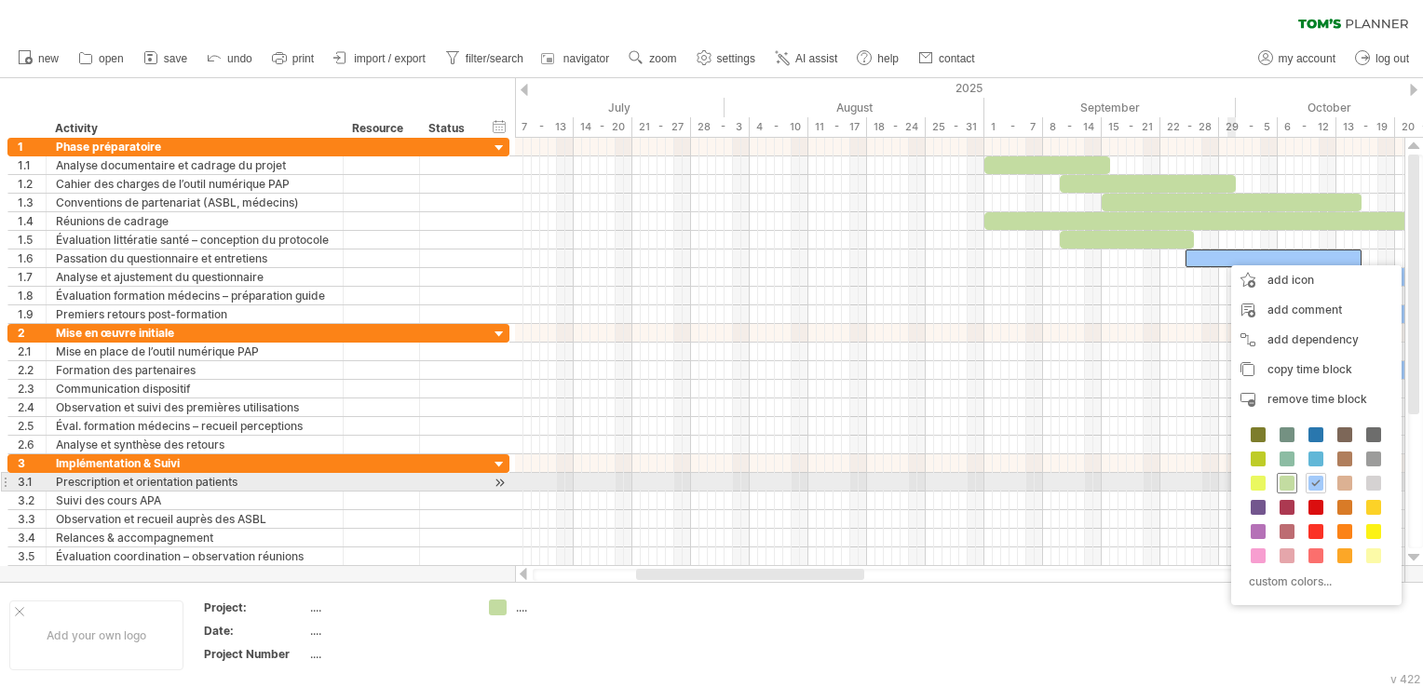
click at [1286, 483] on span at bounding box center [1287, 483] width 15 height 15
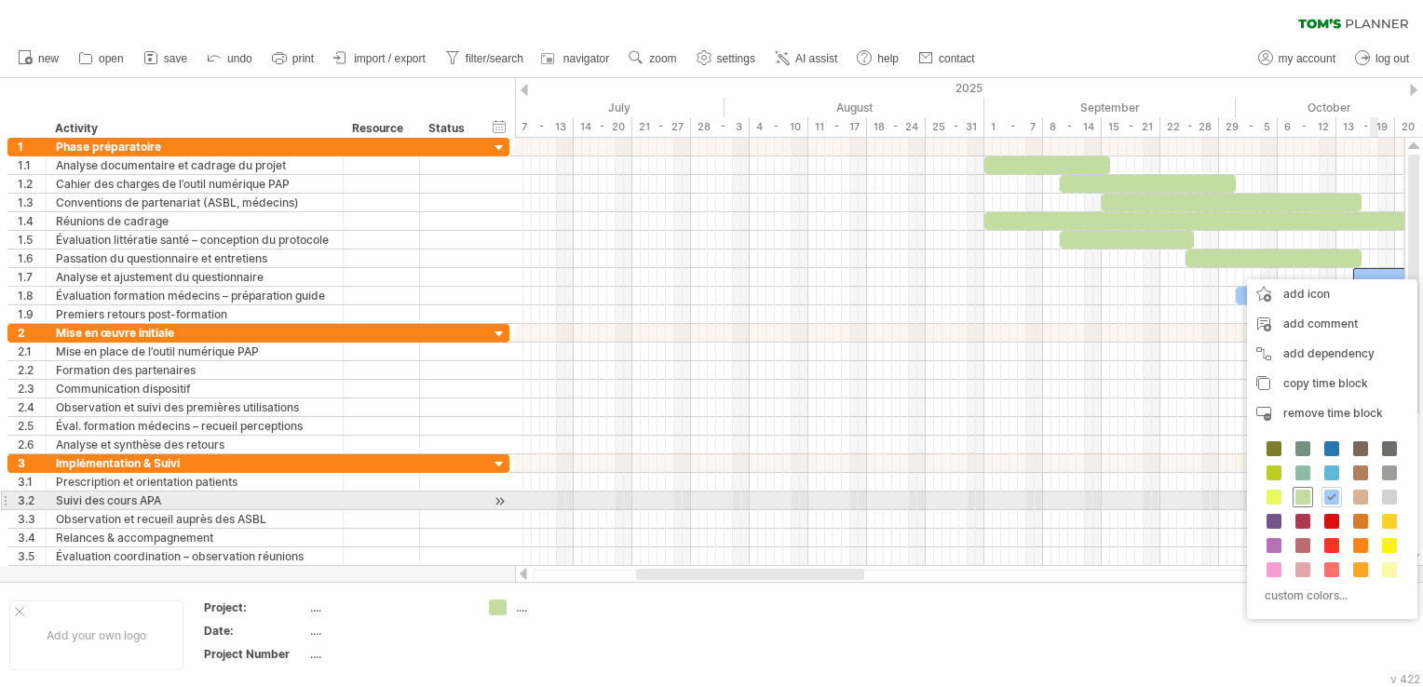
click at [1303, 494] on span at bounding box center [1302, 497] width 15 height 15
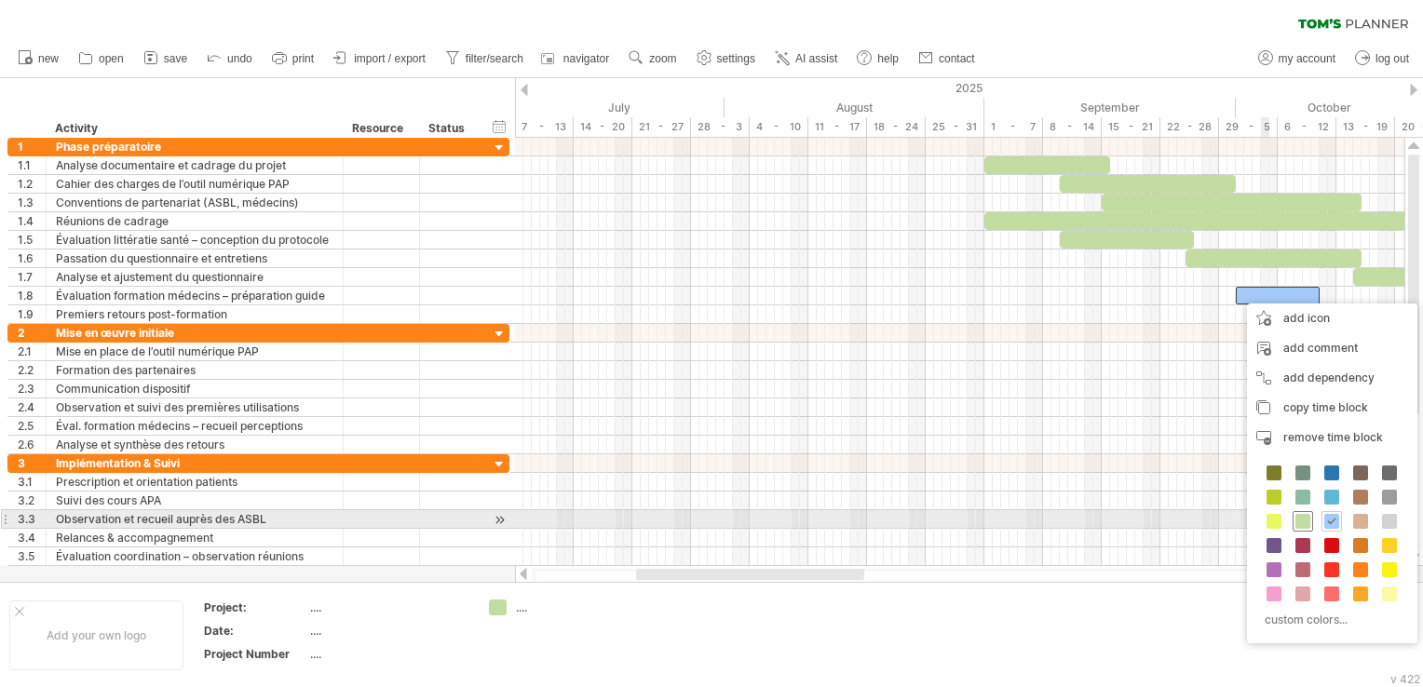
click at [1296, 514] on span at bounding box center [1302, 521] width 15 height 15
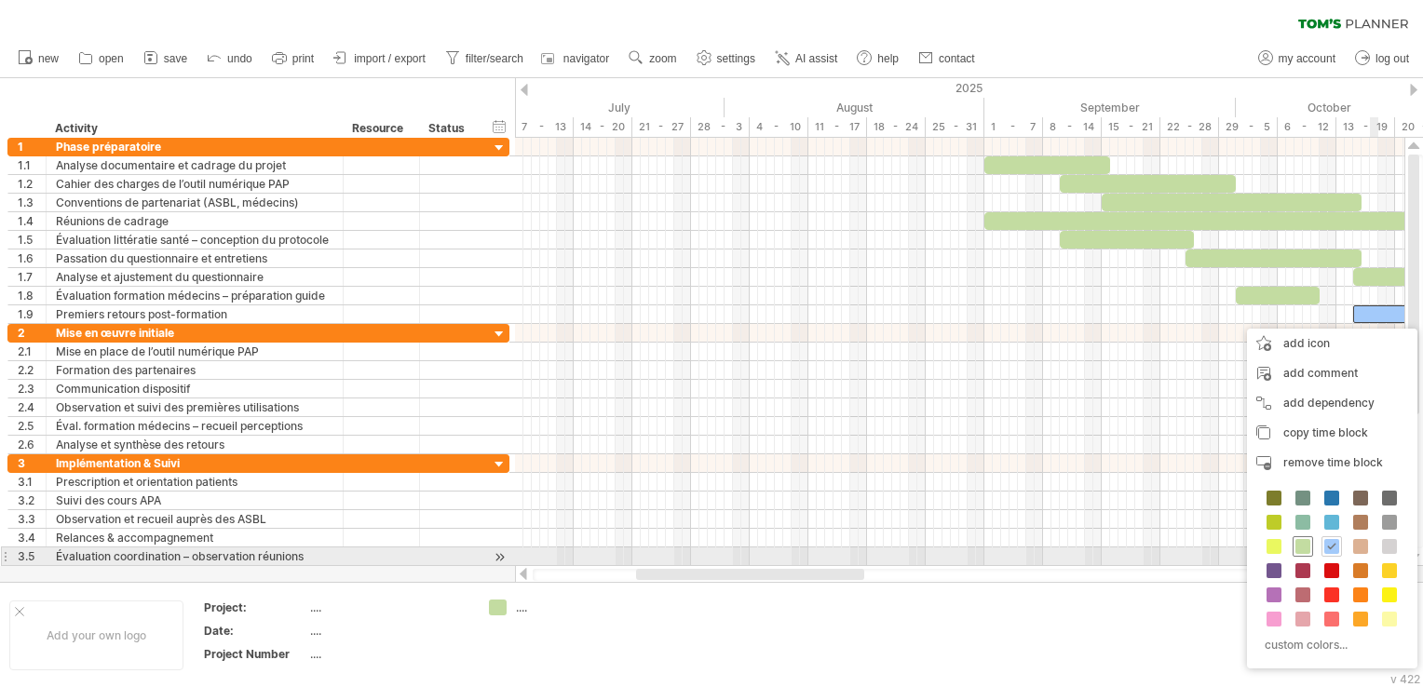
click at [1296, 549] on span at bounding box center [1302, 546] width 15 height 15
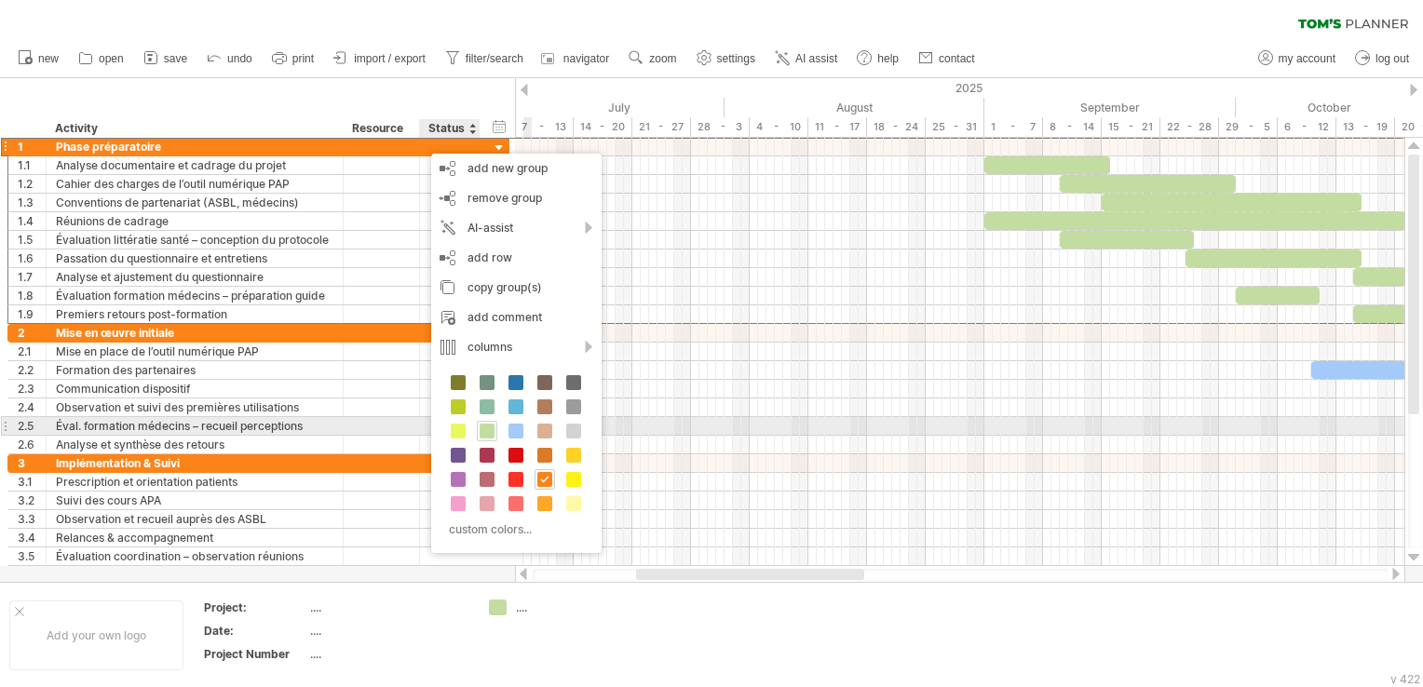
click at [487, 433] on span at bounding box center [487, 431] width 15 height 15
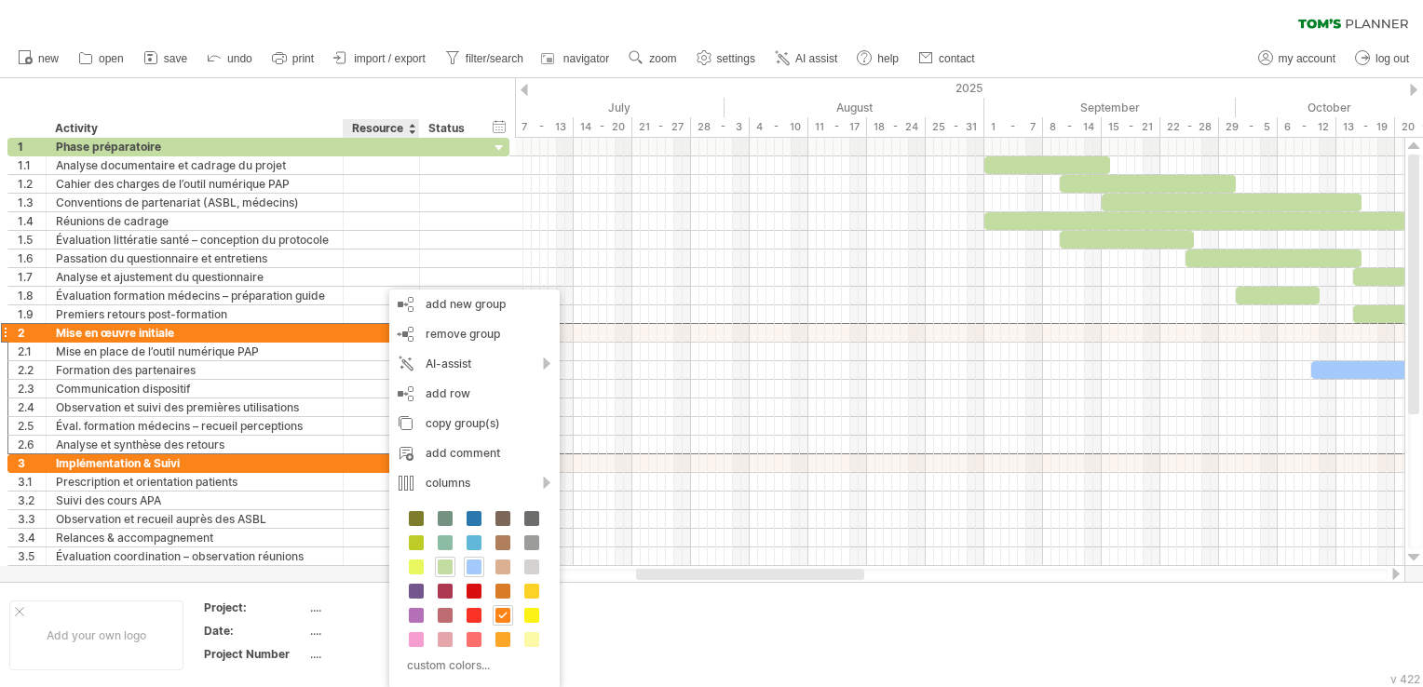
click at [469, 568] on span at bounding box center [474, 567] width 15 height 15
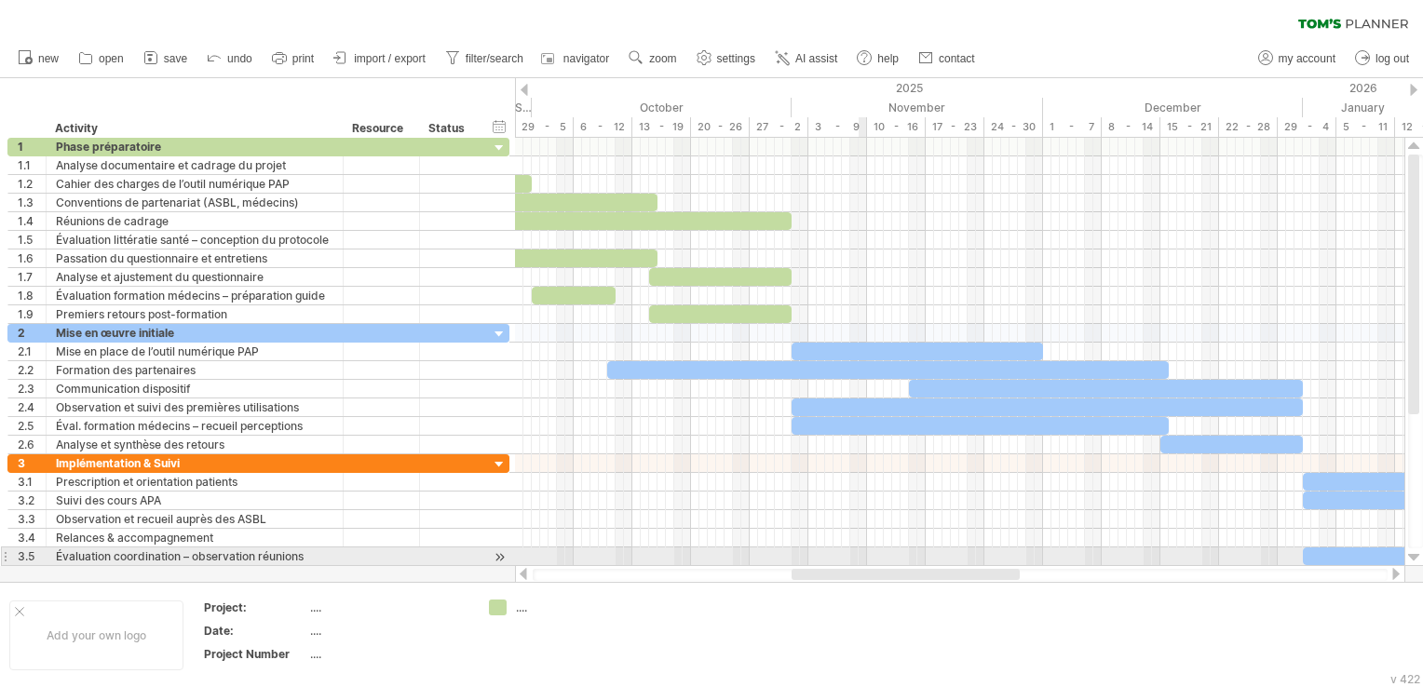
drag, startPoint x: 709, startPoint y: 575, endPoint x: 864, endPoint y: 553, distance: 157.0
click at [864, 553] on div "Trying to reach [DOMAIN_NAME] Connected again... clear filter new open" at bounding box center [711, 343] width 1423 height 687
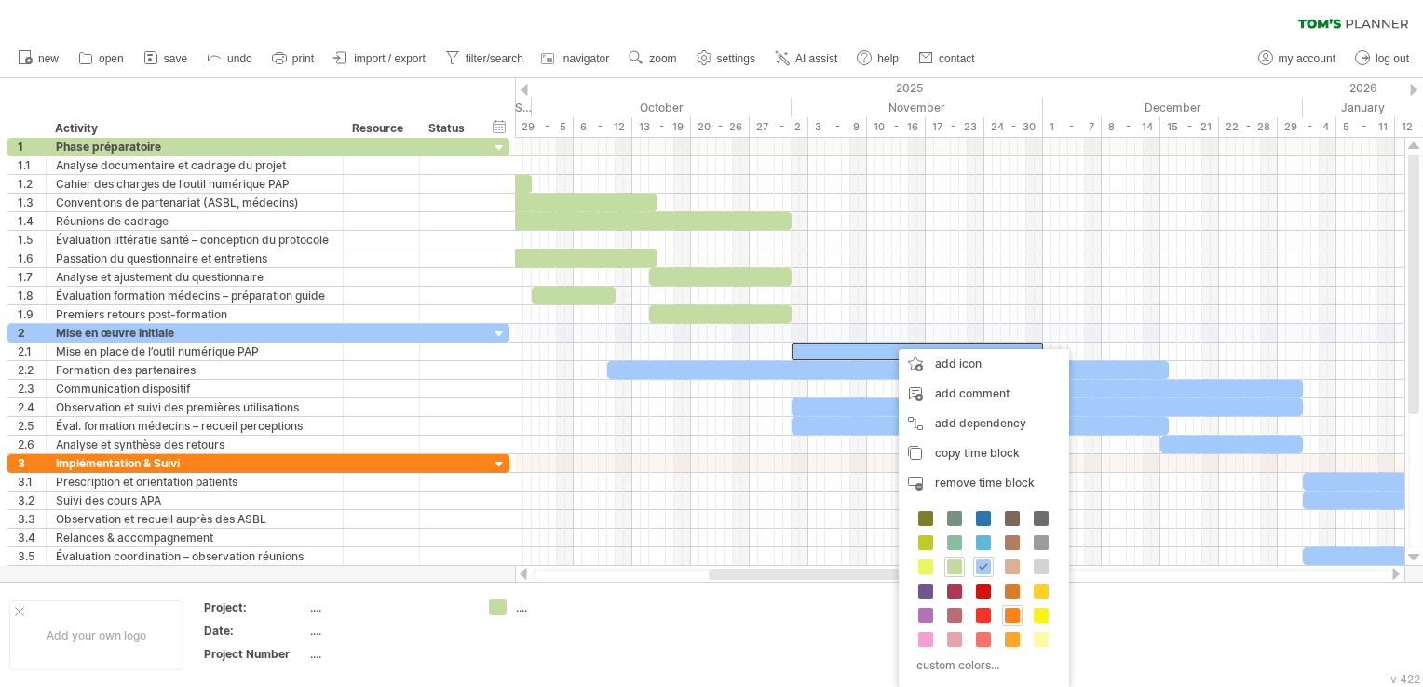
click at [1011, 620] on span at bounding box center [1012, 615] width 15 height 15
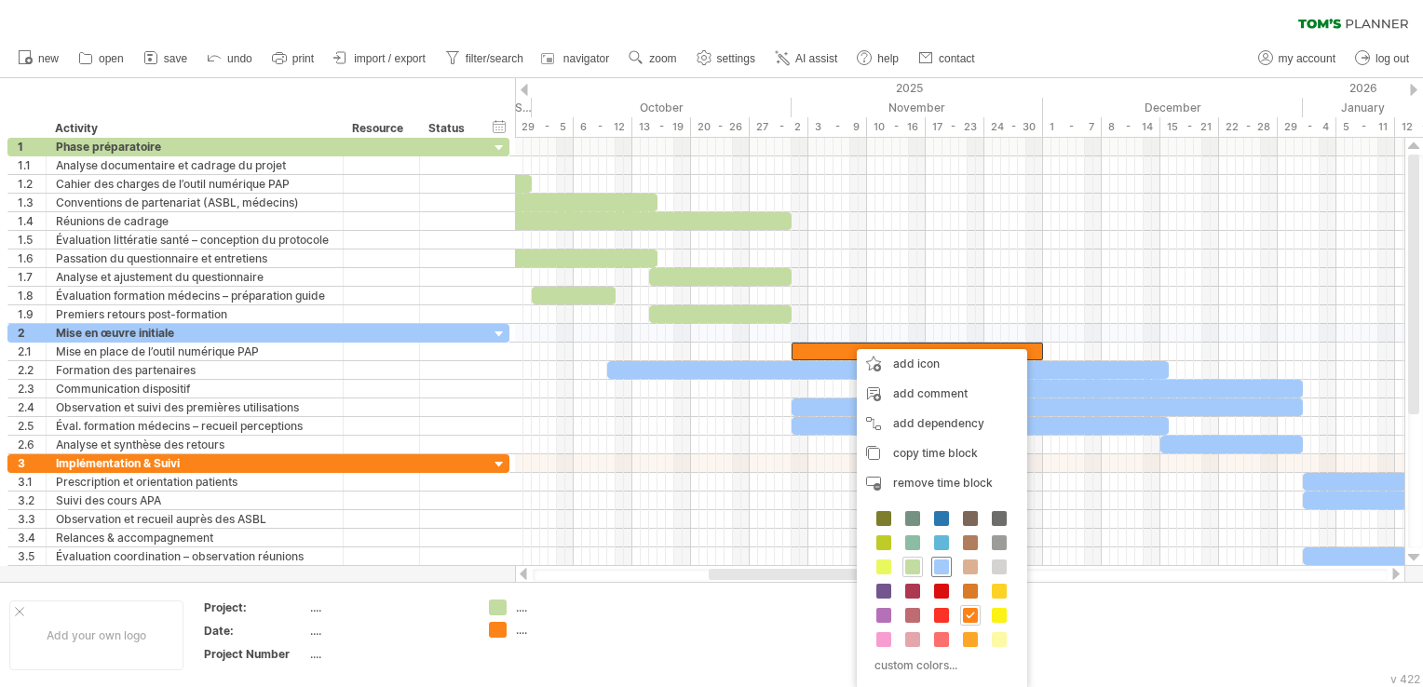
click at [938, 567] on span at bounding box center [941, 567] width 15 height 15
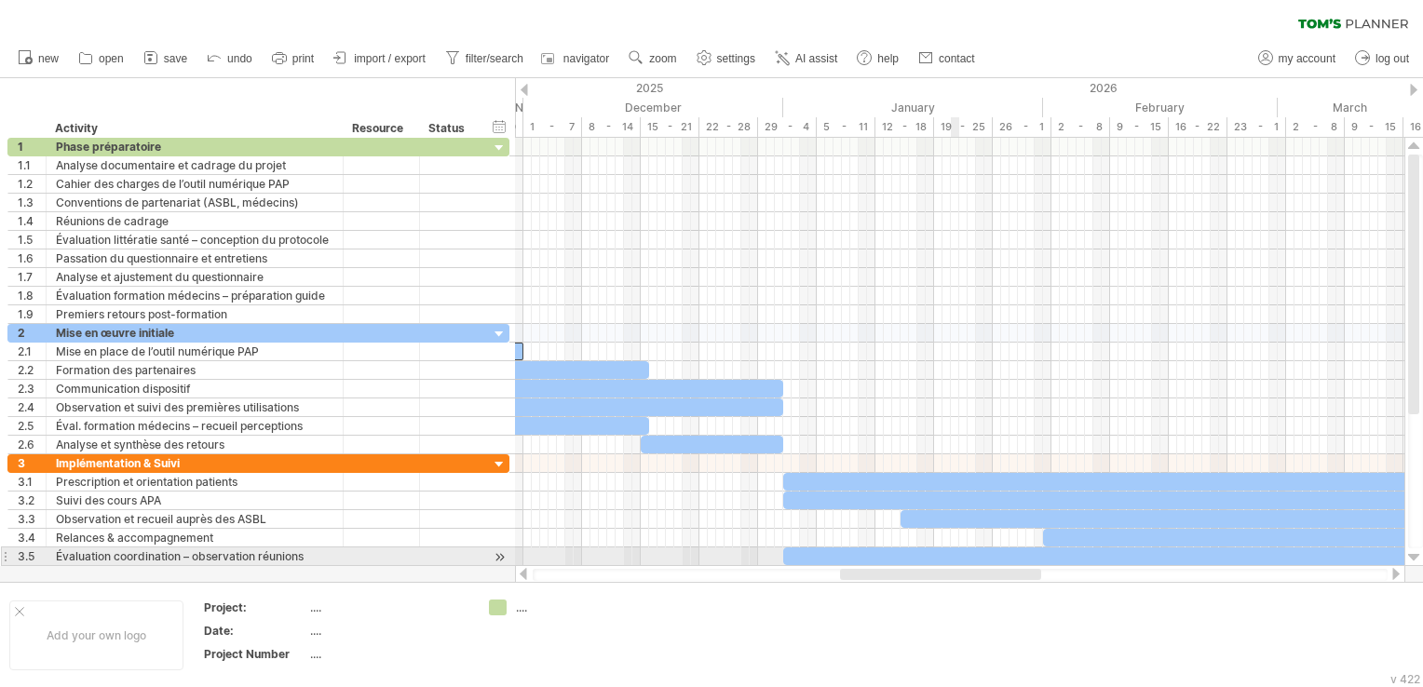
drag, startPoint x: 822, startPoint y: 578, endPoint x: 957, endPoint y: 561, distance: 136.2
click at [957, 561] on div "Trying to reach [DOMAIN_NAME] Connected again... clear filter new open" at bounding box center [711, 343] width 1423 height 687
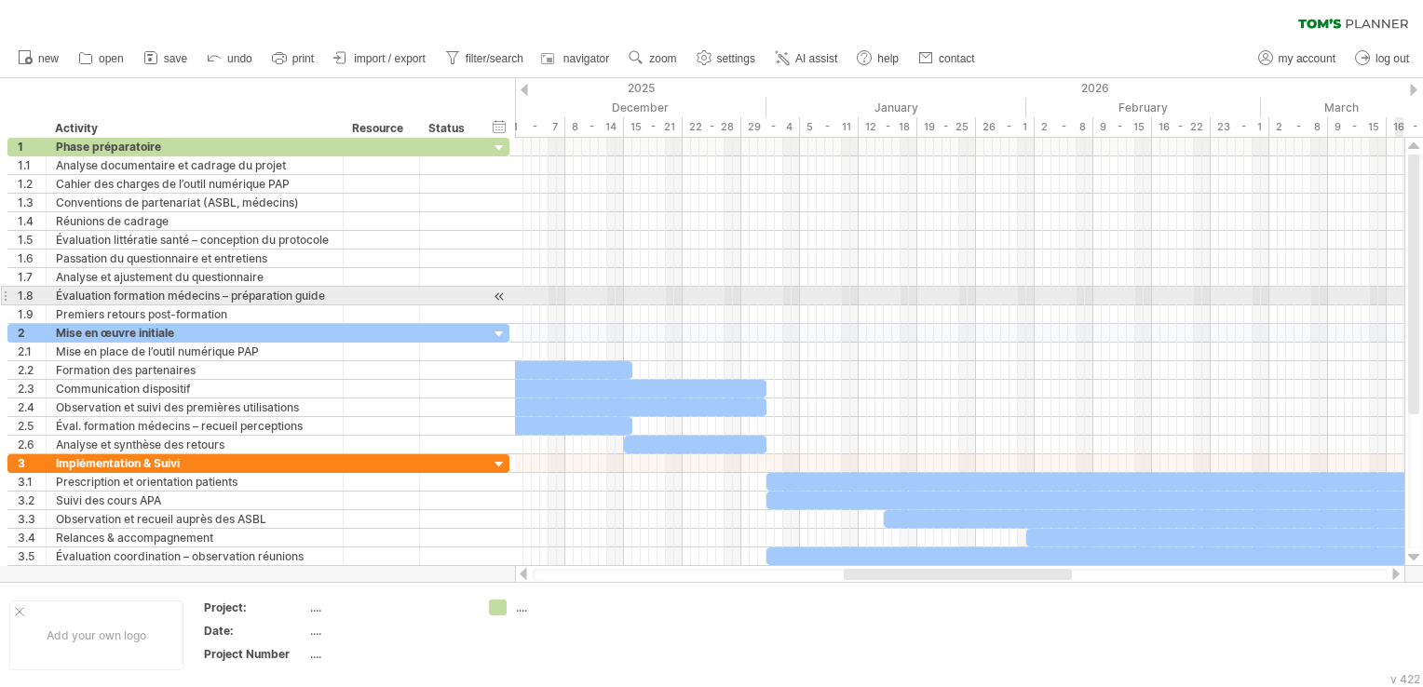
drag, startPoint x: 1420, startPoint y: 289, endPoint x: 1420, endPoint y: 306, distance: 17.7
click at [1420, 306] on div at bounding box center [1415, 352] width 15 height 394
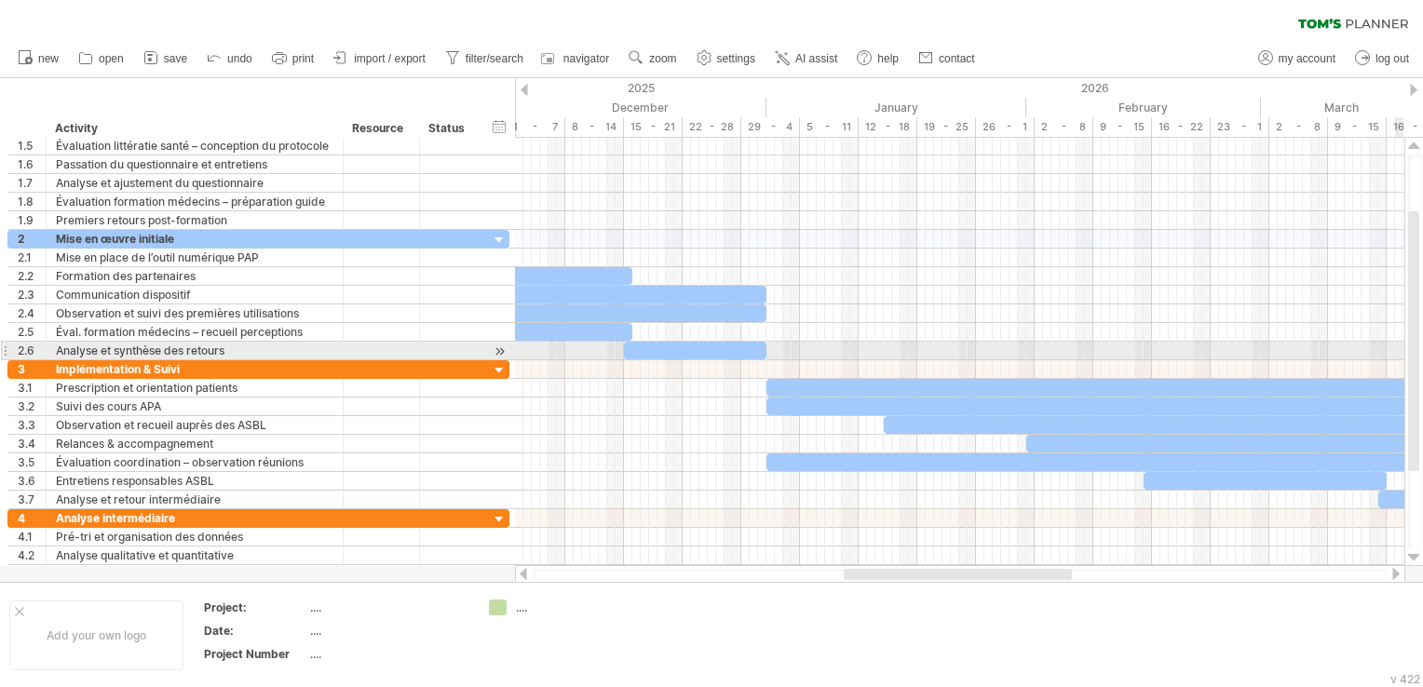
drag, startPoint x: 1414, startPoint y: 295, endPoint x: 1414, endPoint y: 352, distance: 56.8
click at [1414, 352] on div at bounding box center [1413, 341] width 11 height 260
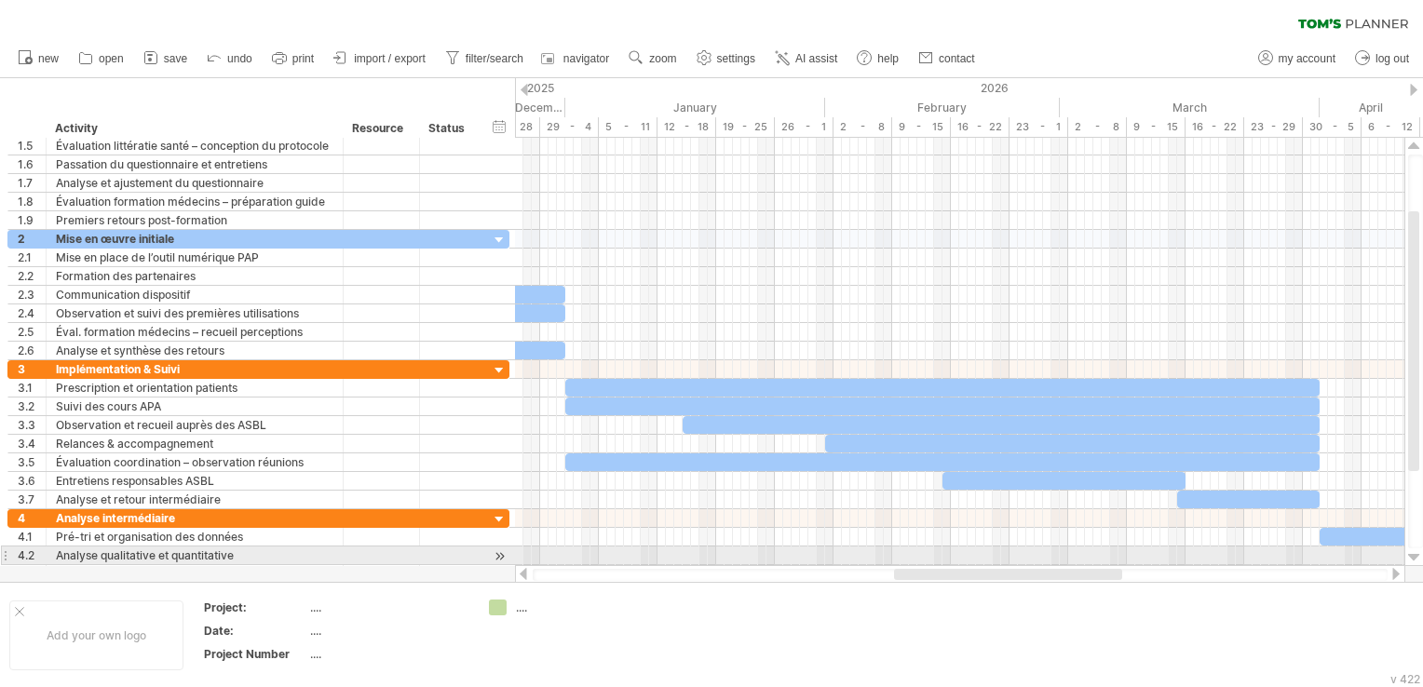
drag, startPoint x: 1022, startPoint y: 569, endPoint x: 1069, endPoint y: 564, distance: 47.7
click at [1069, 565] on div at bounding box center [960, 574] width 890 height 19
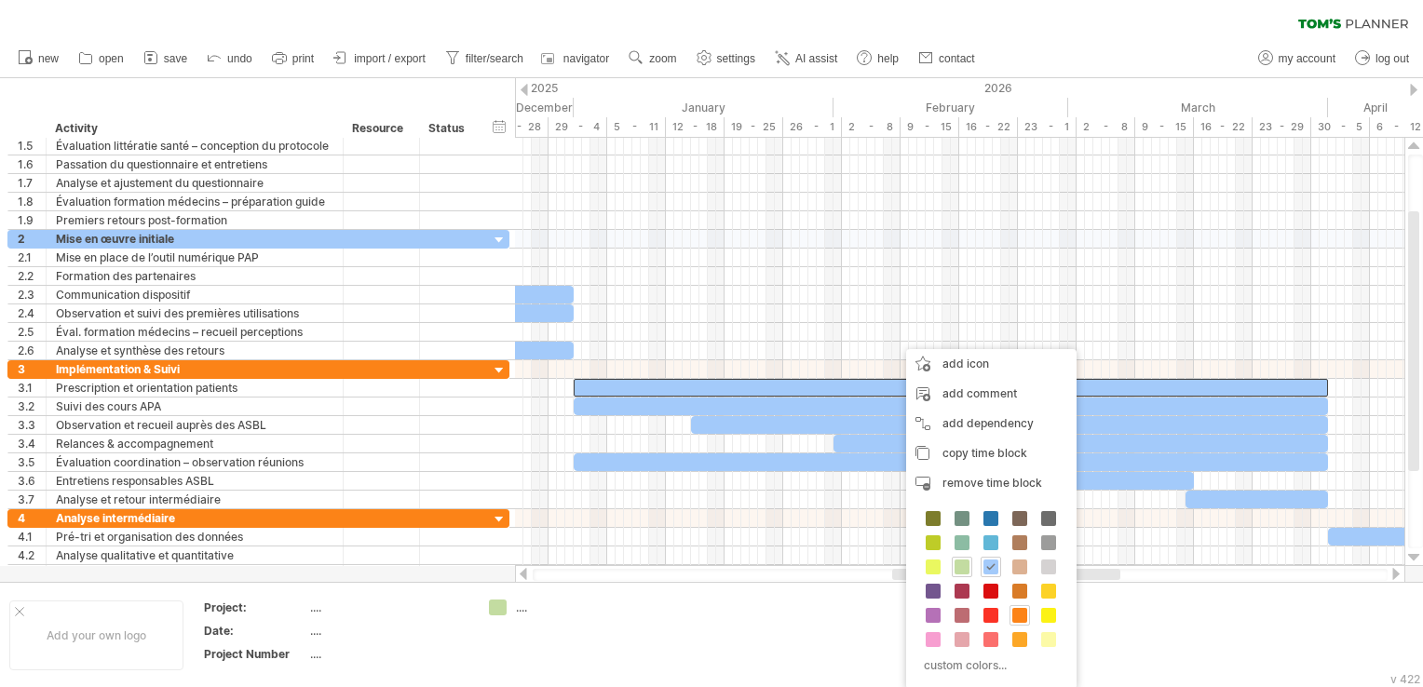
click at [1021, 615] on span at bounding box center [1019, 615] width 15 height 15
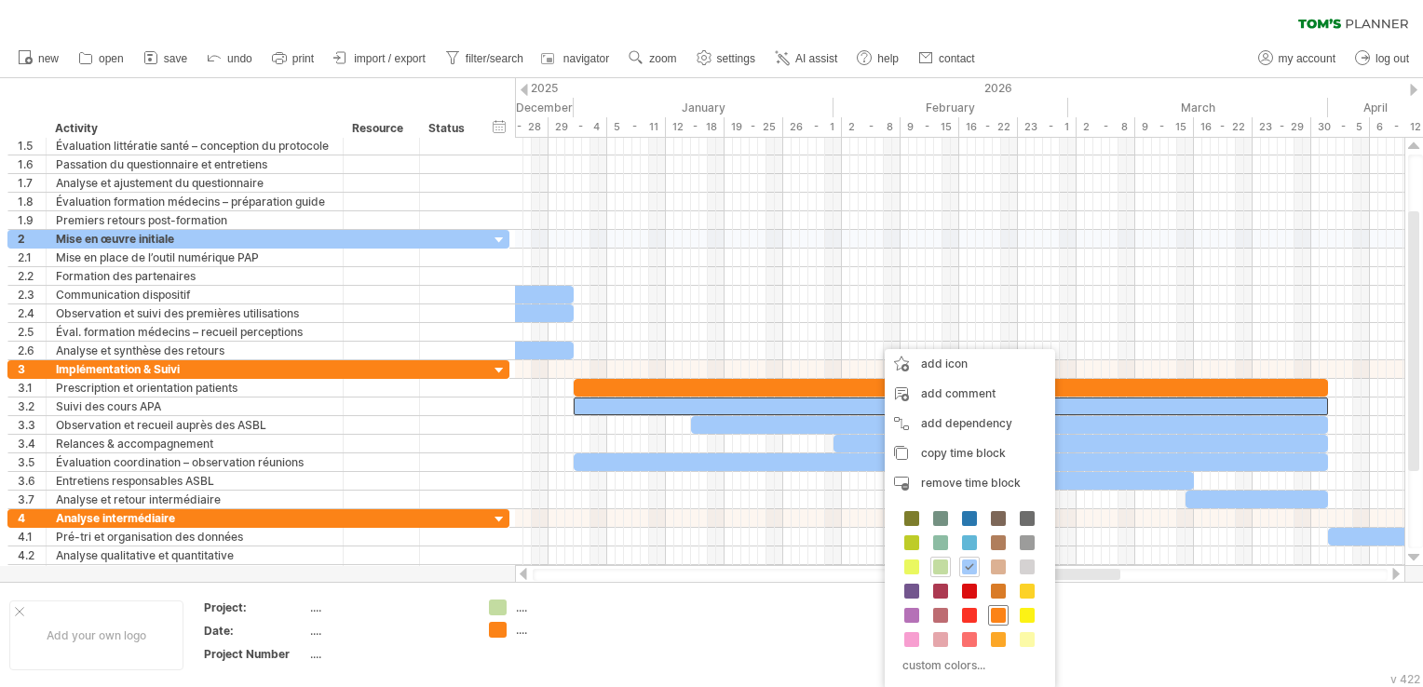
click at [995, 614] on span at bounding box center [998, 615] width 15 height 15
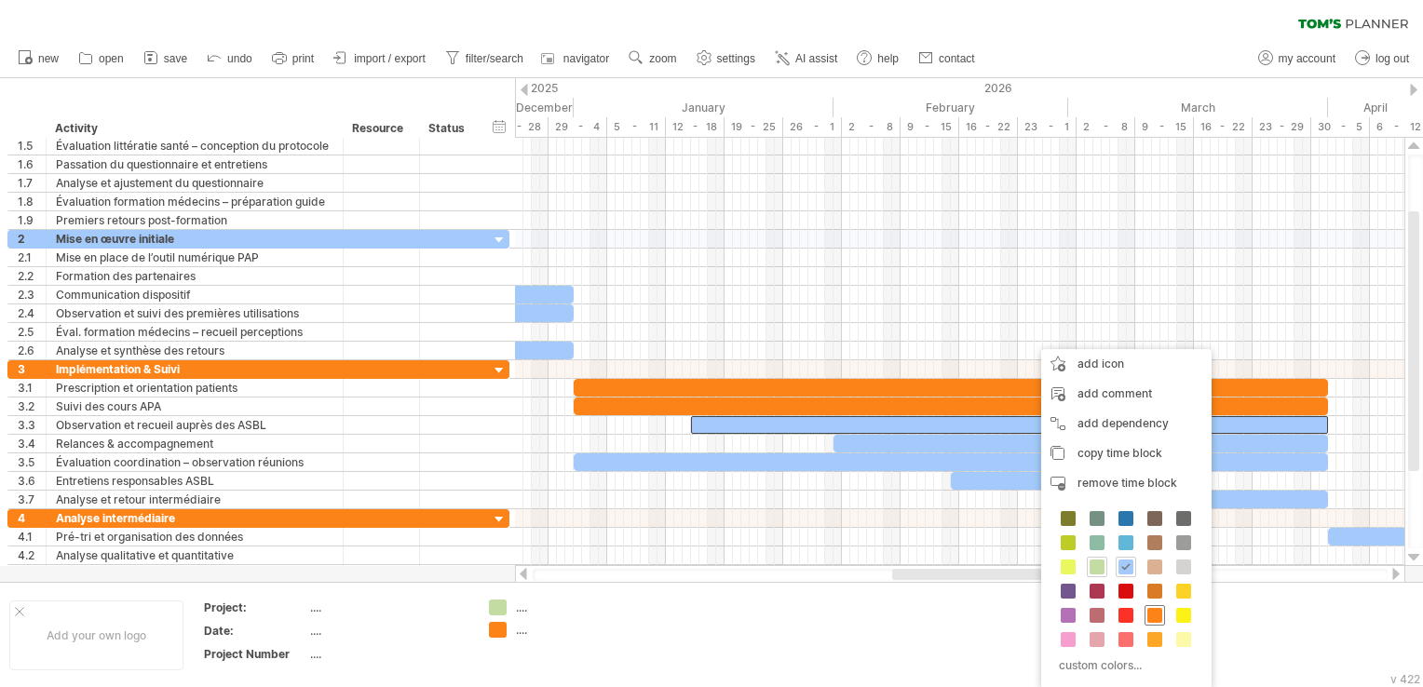
click at [1152, 616] on span at bounding box center [1154, 615] width 15 height 15
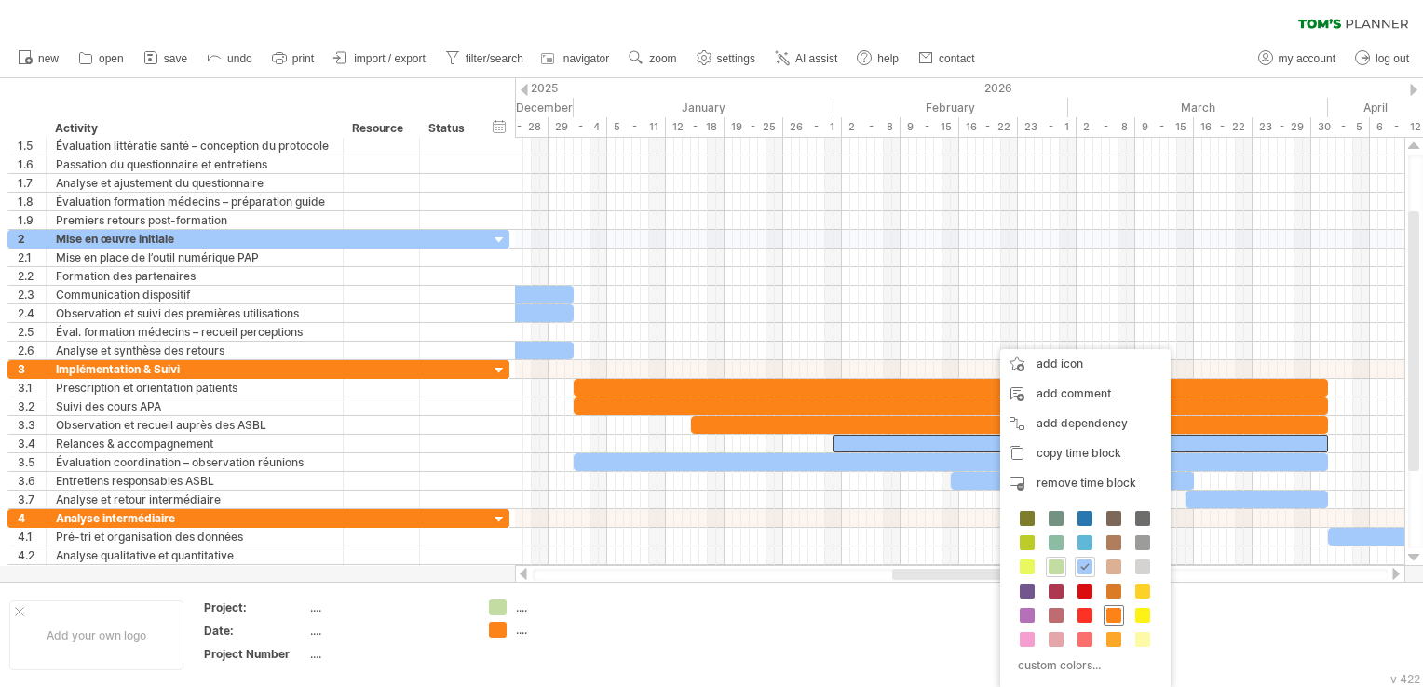
click at [1106, 613] on span at bounding box center [1113, 615] width 15 height 15
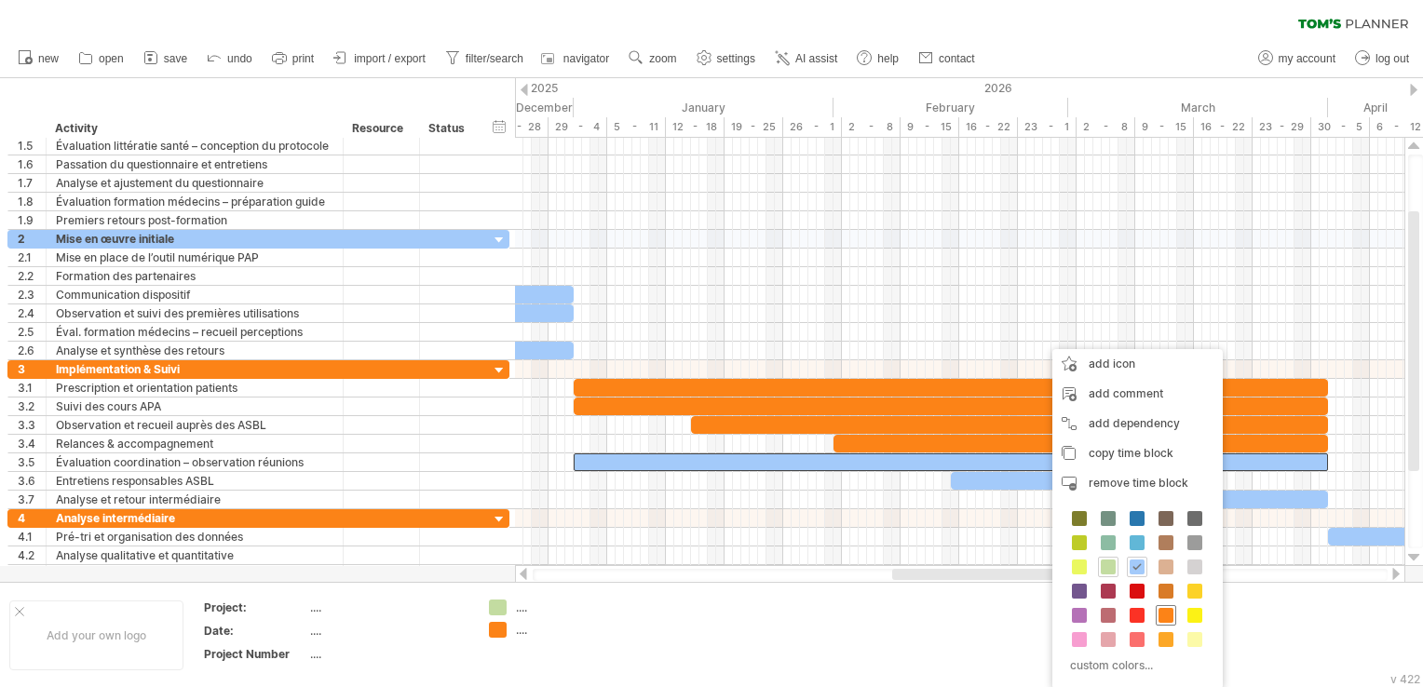
click at [1159, 610] on span at bounding box center [1165, 615] width 15 height 15
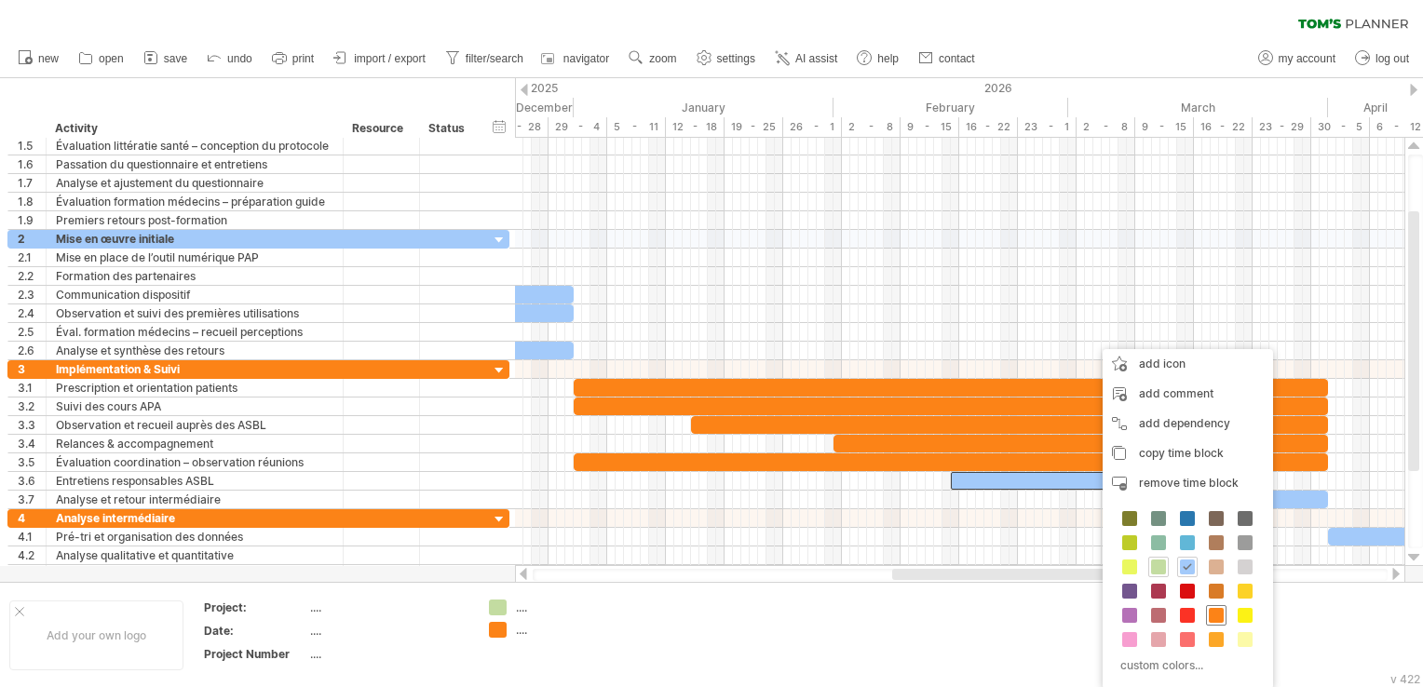
click at [1216, 615] on span at bounding box center [1216, 615] width 15 height 15
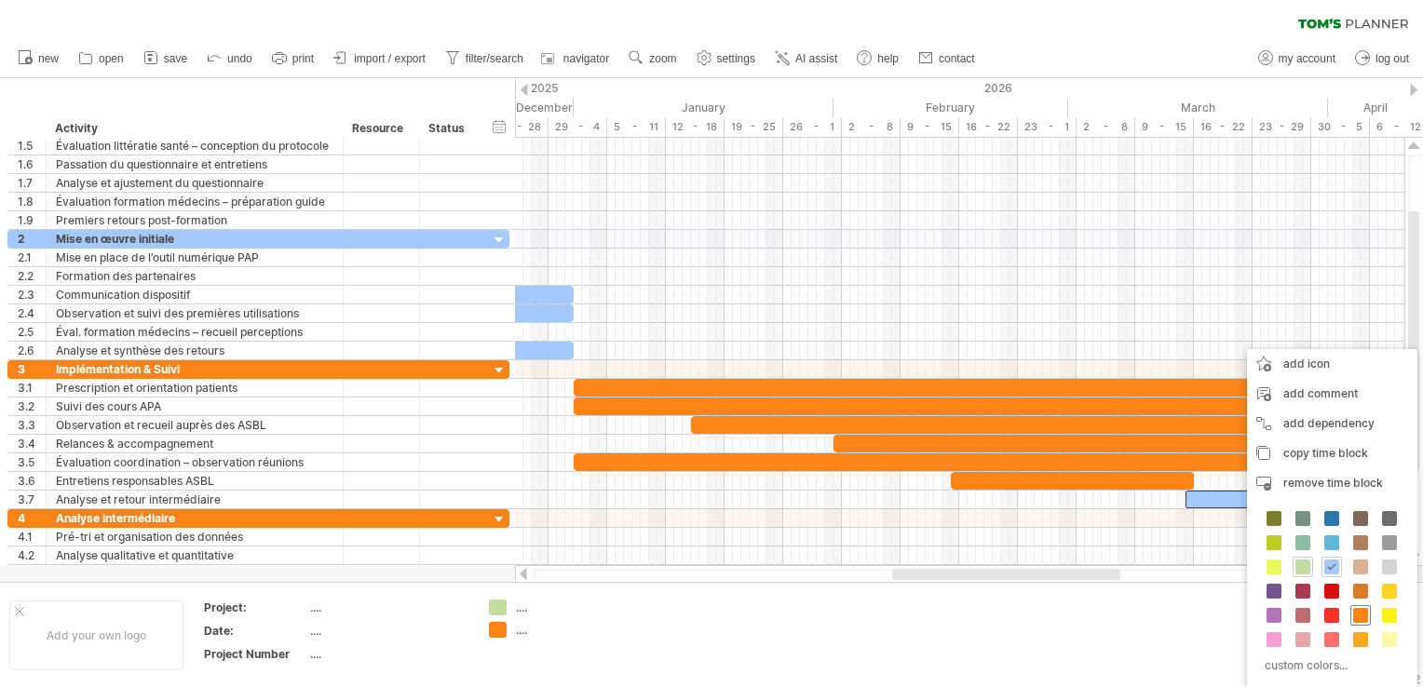
click at [1359, 608] on span at bounding box center [1360, 615] width 15 height 15
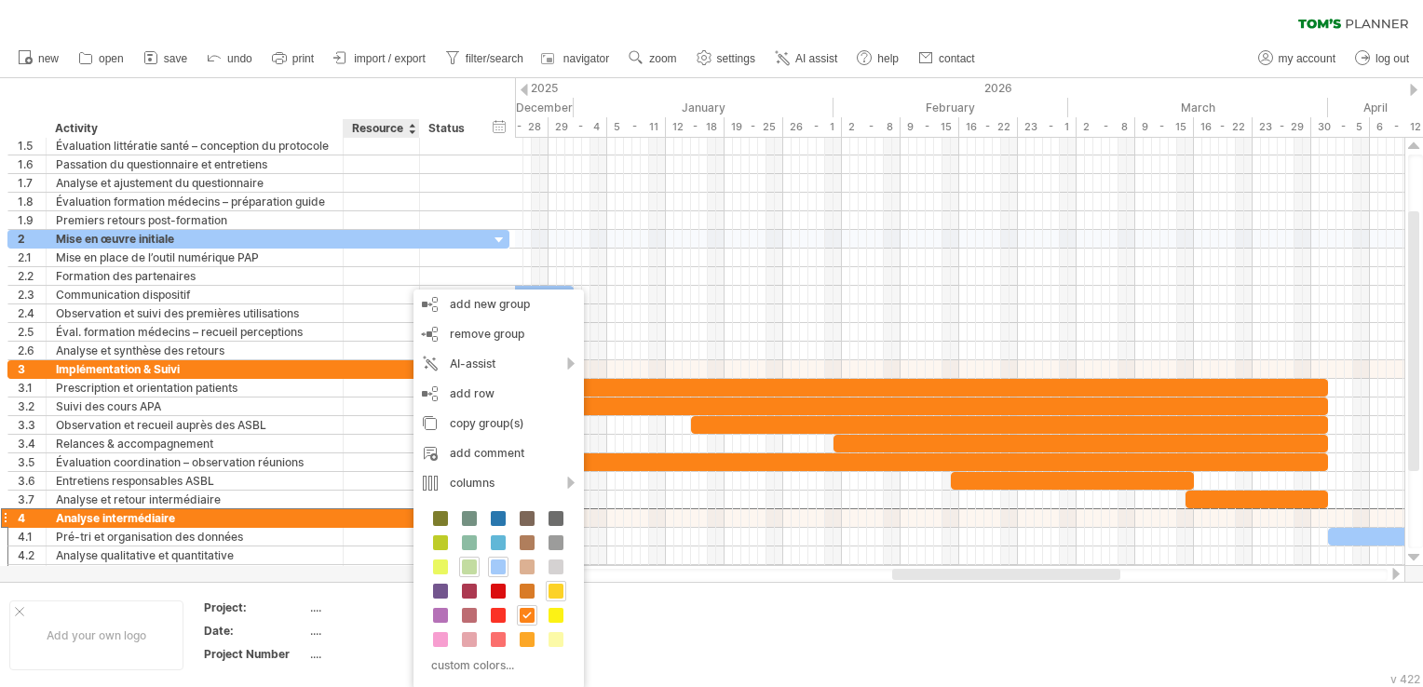
click at [559, 591] on span at bounding box center [556, 591] width 15 height 15
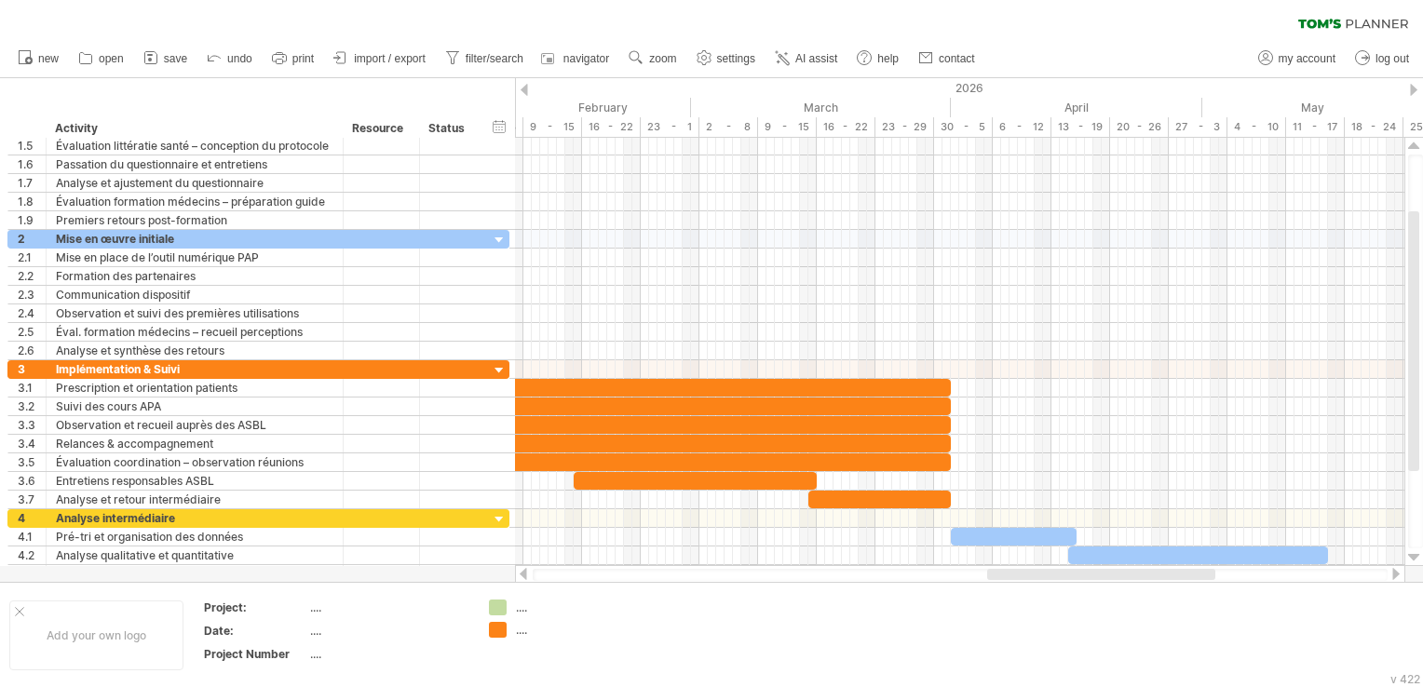
drag, startPoint x: 1058, startPoint y: 576, endPoint x: 1153, endPoint y: 571, distance: 95.1
click at [1153, 571] on div at bounding box center [1101, 574] width 228 height 11
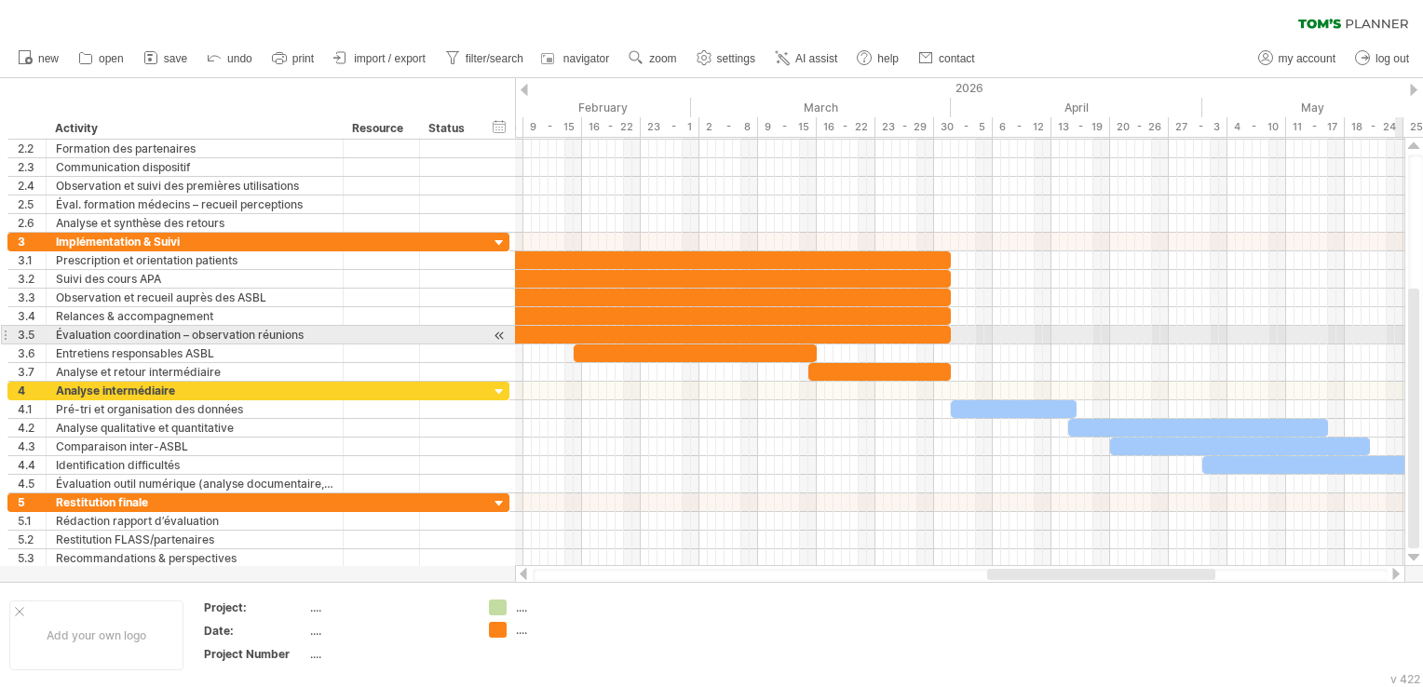
drag, startPoint x: 1416, startPoint y: 354, endPoint x: 1426, endPoint y: 441, distance: 88.0
click at [1422, 441] on html "progress(100%) Trying to reach [DOMAIN_NAME] Connected again... clear filter re…" at bounding box center [711, 345] width 1423 height 691
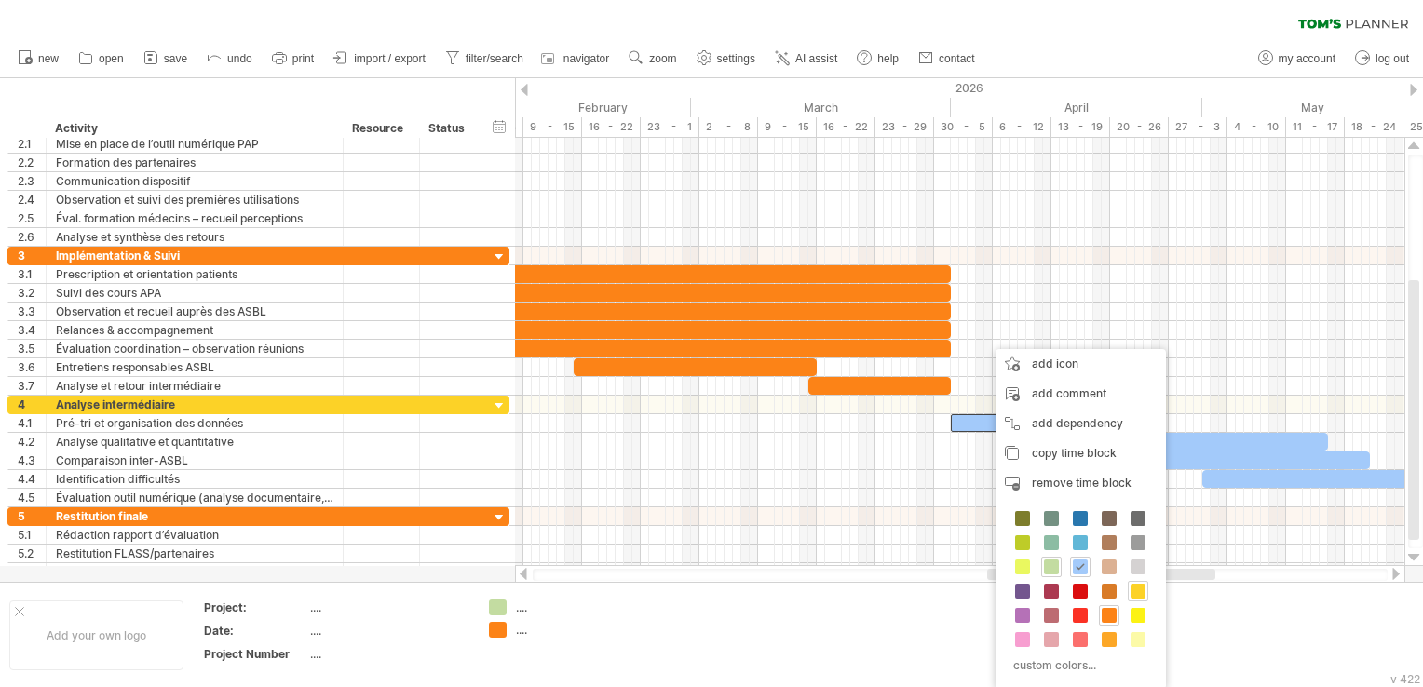
click at [1140, 589] on span at bounding box center [1138, 591] width 15 height 15
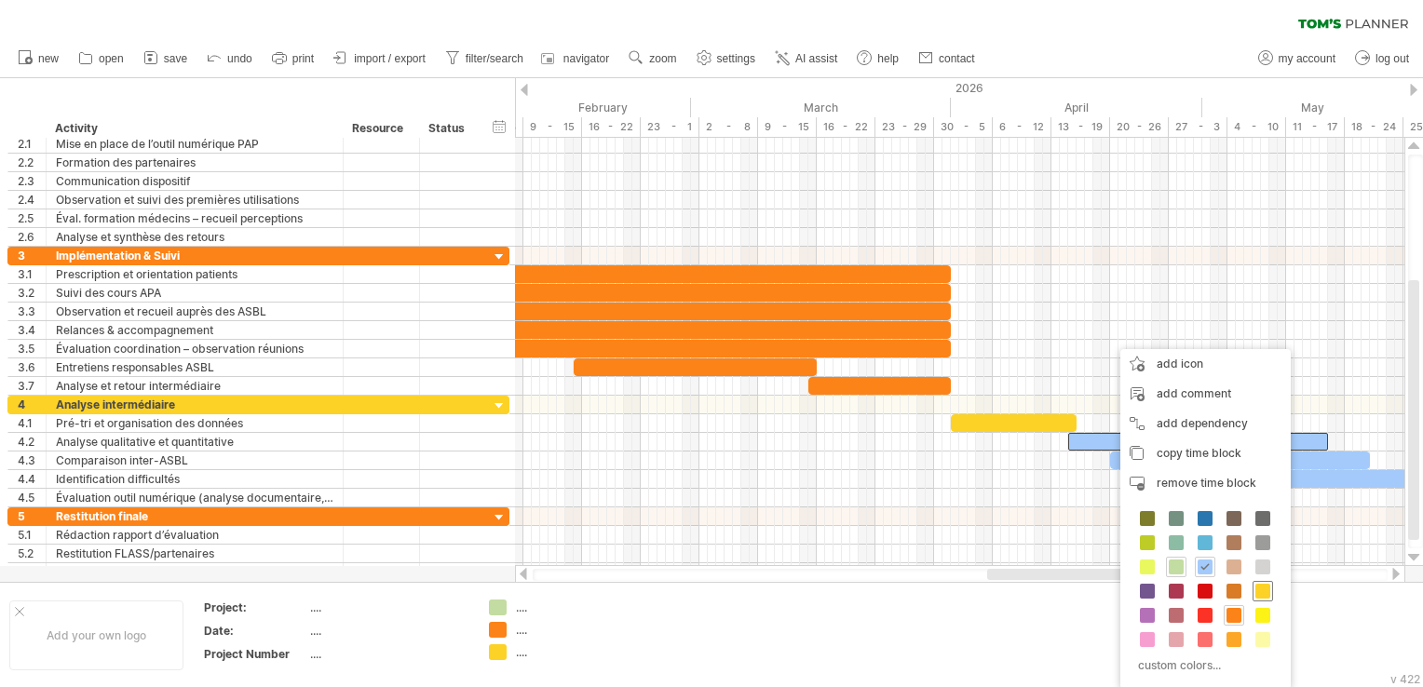
click at [1260, 590] on span at bounding box center [1262, 591] width 15 height 15
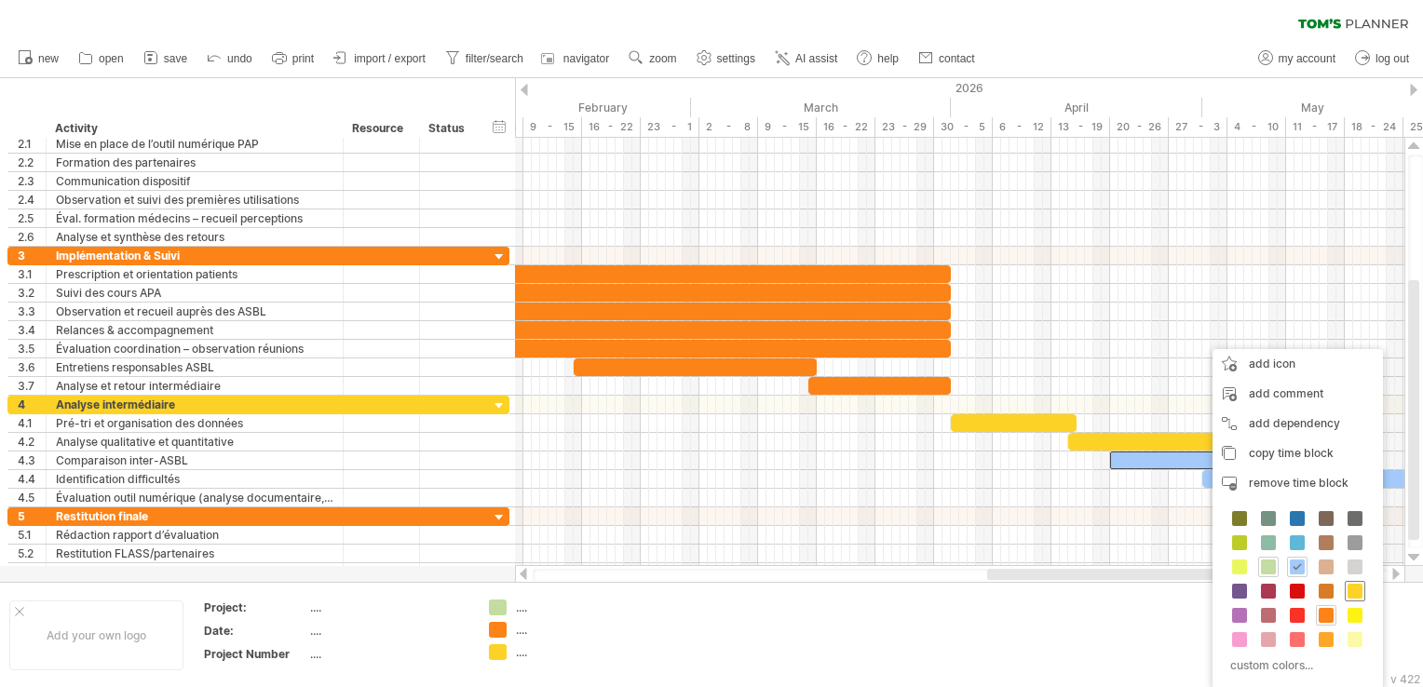
click at [1352, 584] on span at bounding box center [1355, 591] width 15 height 15
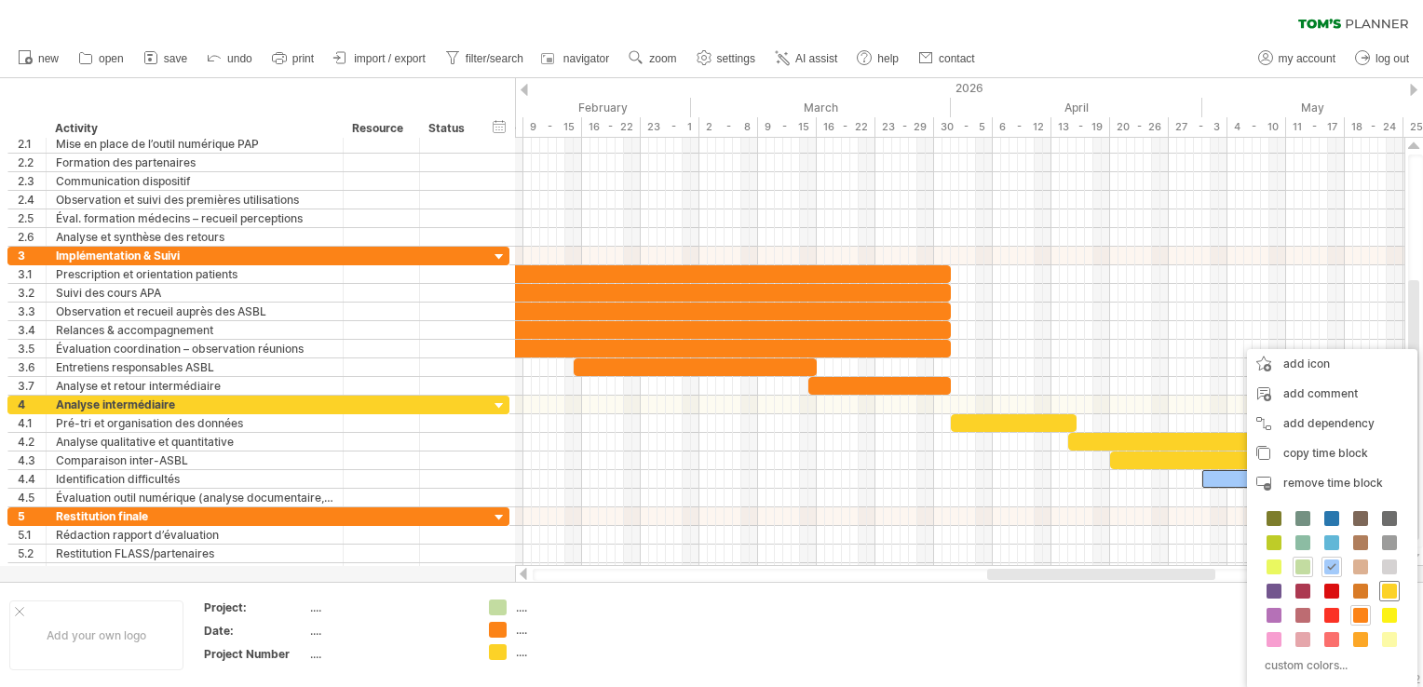
click at [1387, 594] on span at bounding box center [1389, 591] width 15 height 15
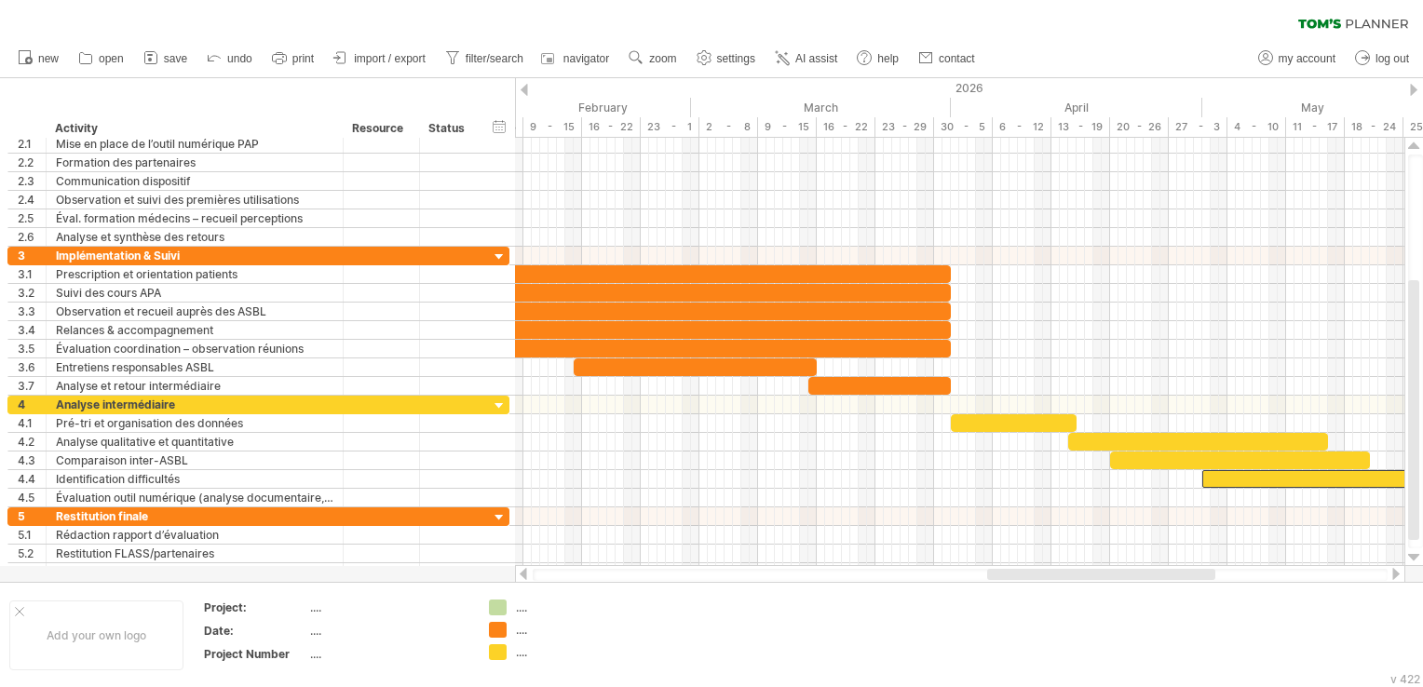
drag, startPoint x: 1188, startPoint y: 568, endPoint x: 1211, endPoint y: 570, distance: 22.4
click at [1211, 570] on div at bounding box center [960, 574] width 890 height 19
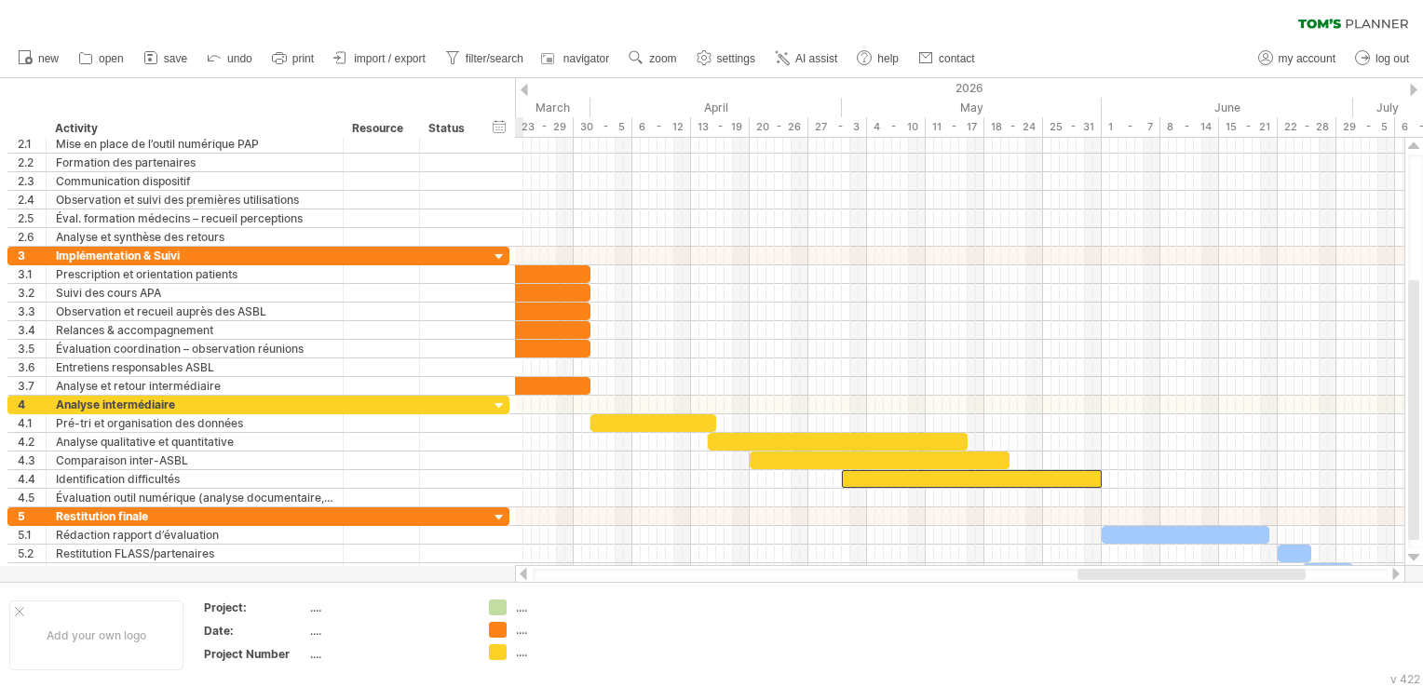
drag, startPoint x: 1195, startPoint y: 574, endPoint x: 1285, endPoint y: 568, distance: 90.5
click at [1285, 569] on div at bounding box center [1191, 574] width 228 height 11
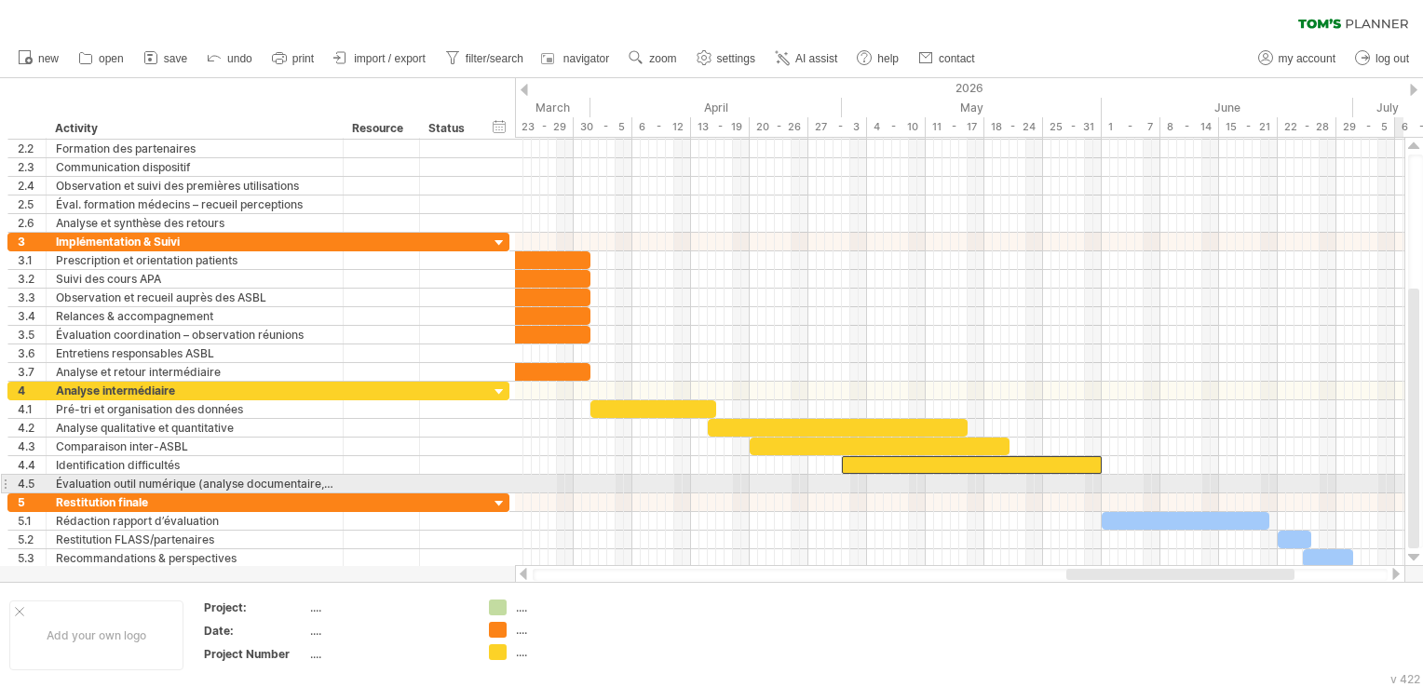
drag, startPoint x: 1415, startPoint y: 425, endPoint x: 1416, endPoint y: 491, distance: 66.1
click at [1416, 491] on div at bounding box center [1413, 419] width 11 height 260
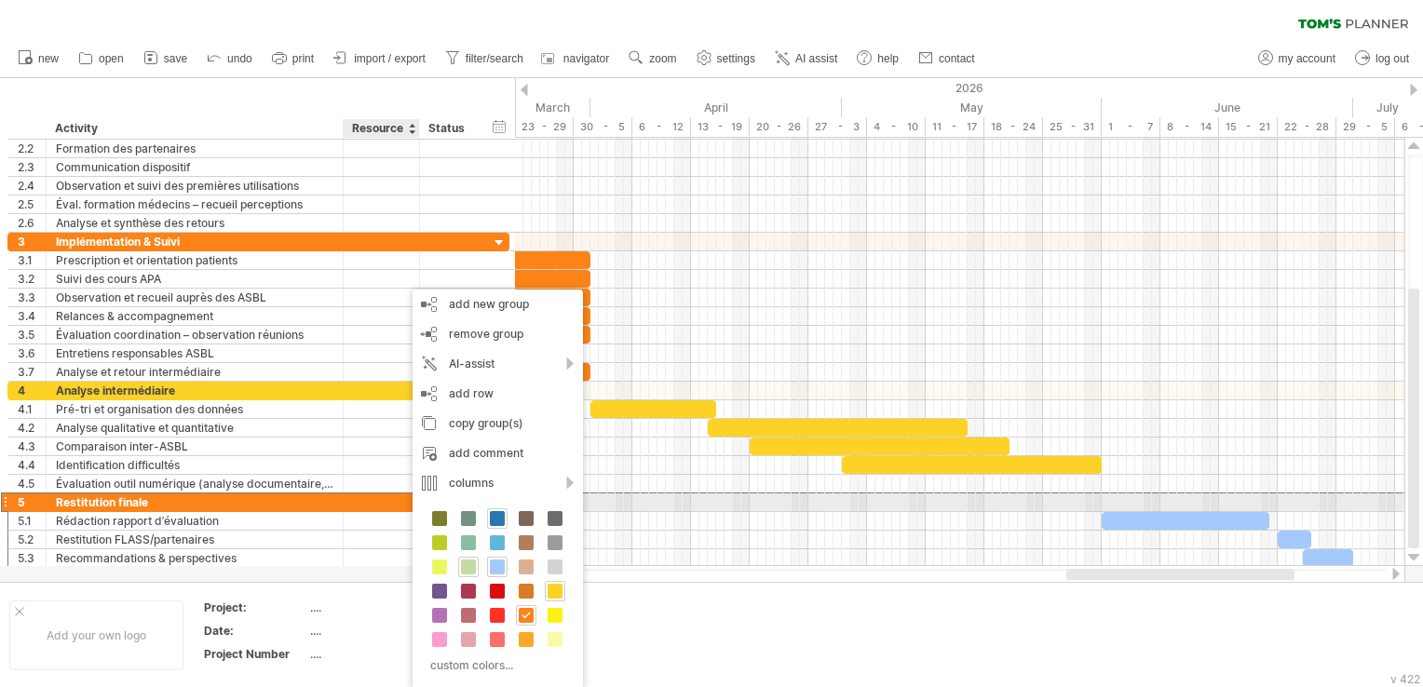
click at [493, 512] on span at bounding box center [497, 518] width 15 height 15
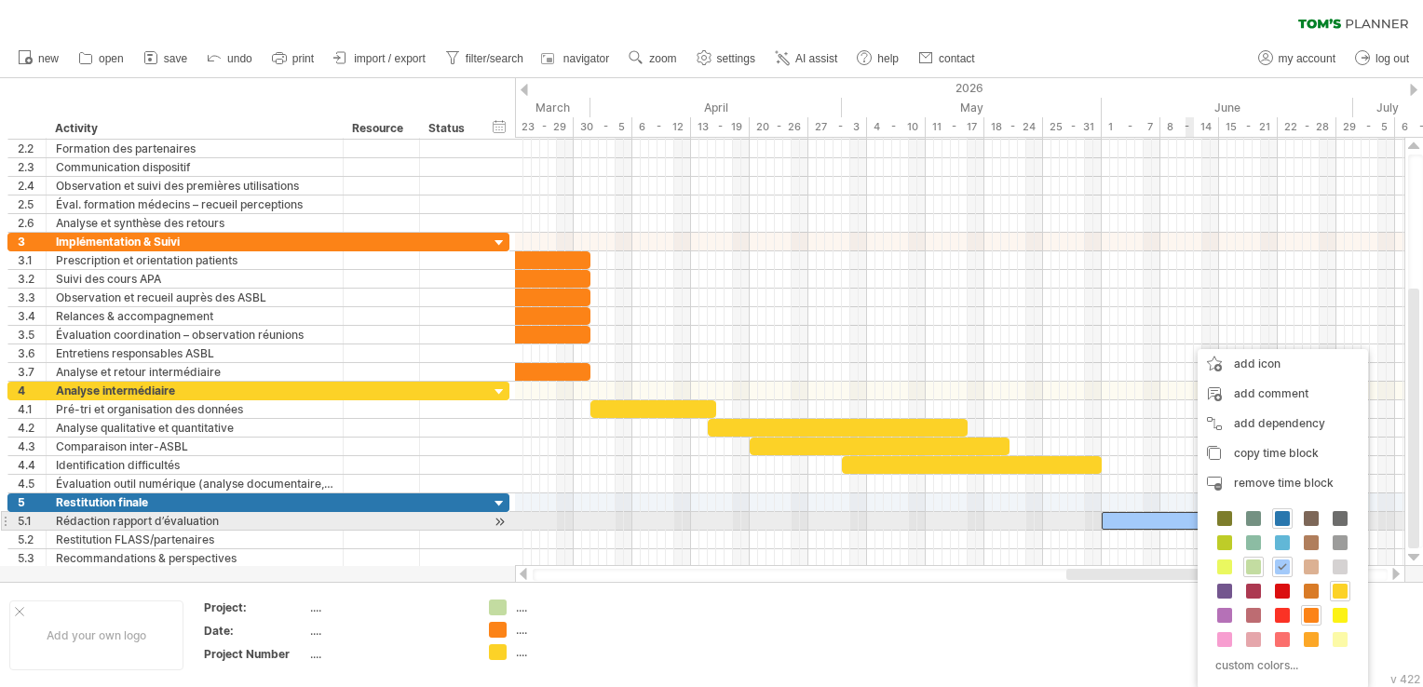
click at [1286, 519] on span at bounding box center [1282, 518] width 15 height 15
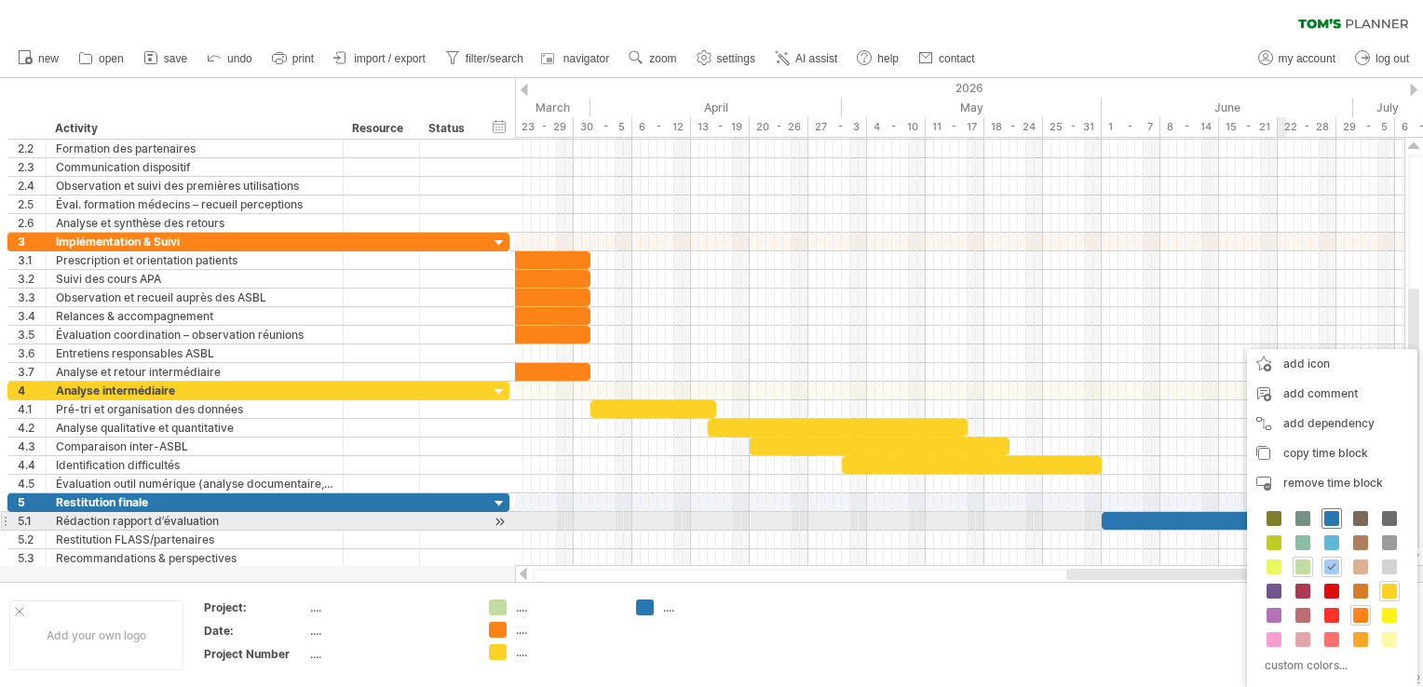
click at [1328, 520] on span at bounding box center [1331, 518] width 15 height 15
click at [1326, 521] on span at bounding box center [1331, 518] width 15 height 15
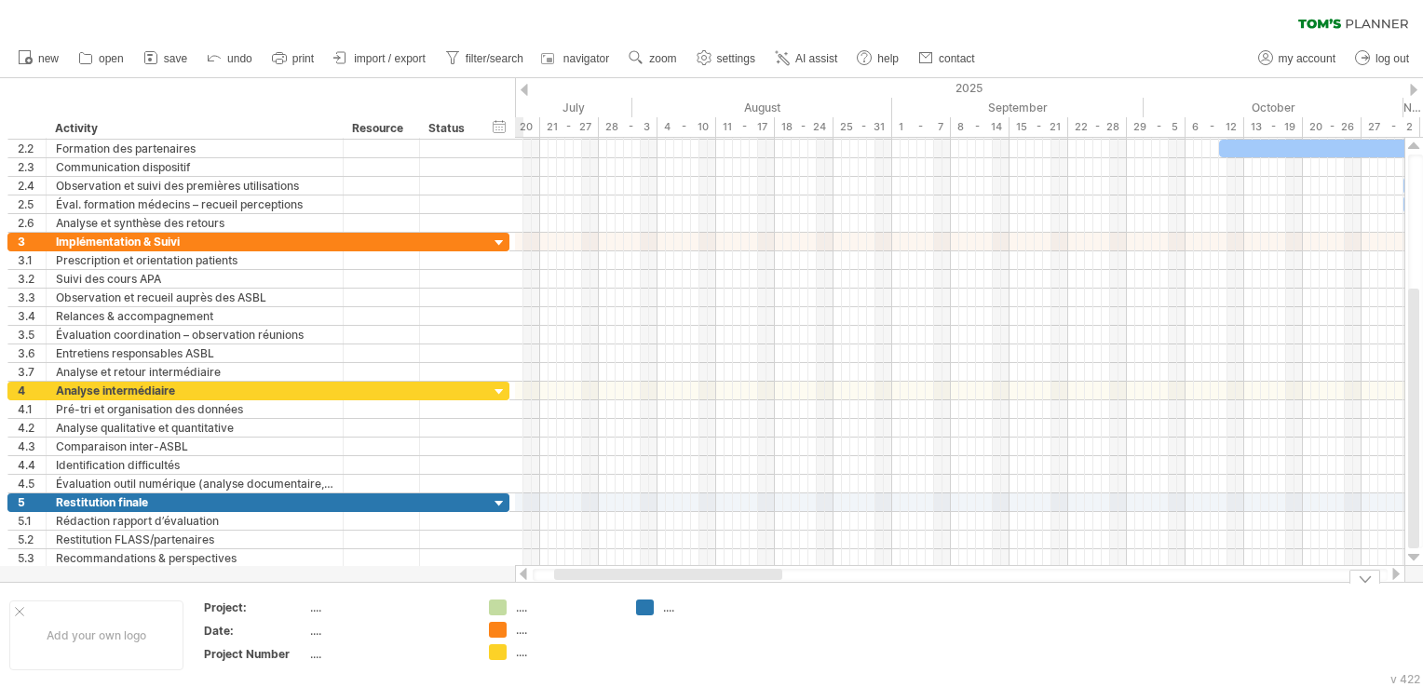
drag, startPoint x: 1243, startPoint y: 576, endPoint x: 726, endPoint y: 627, distance: 519.3
click at [726, 627] on div "Trying to reach [DOMAIN_NAME] Connected again... clear filter new open" at bounding box center [711, 343] width 1423 height 687
click at [310, 613] on div "...." at bounding box center [388, 608] width 156 height 16
click at [337, 609] on input "text" at bounding box center [385, 608] width 150 height 16
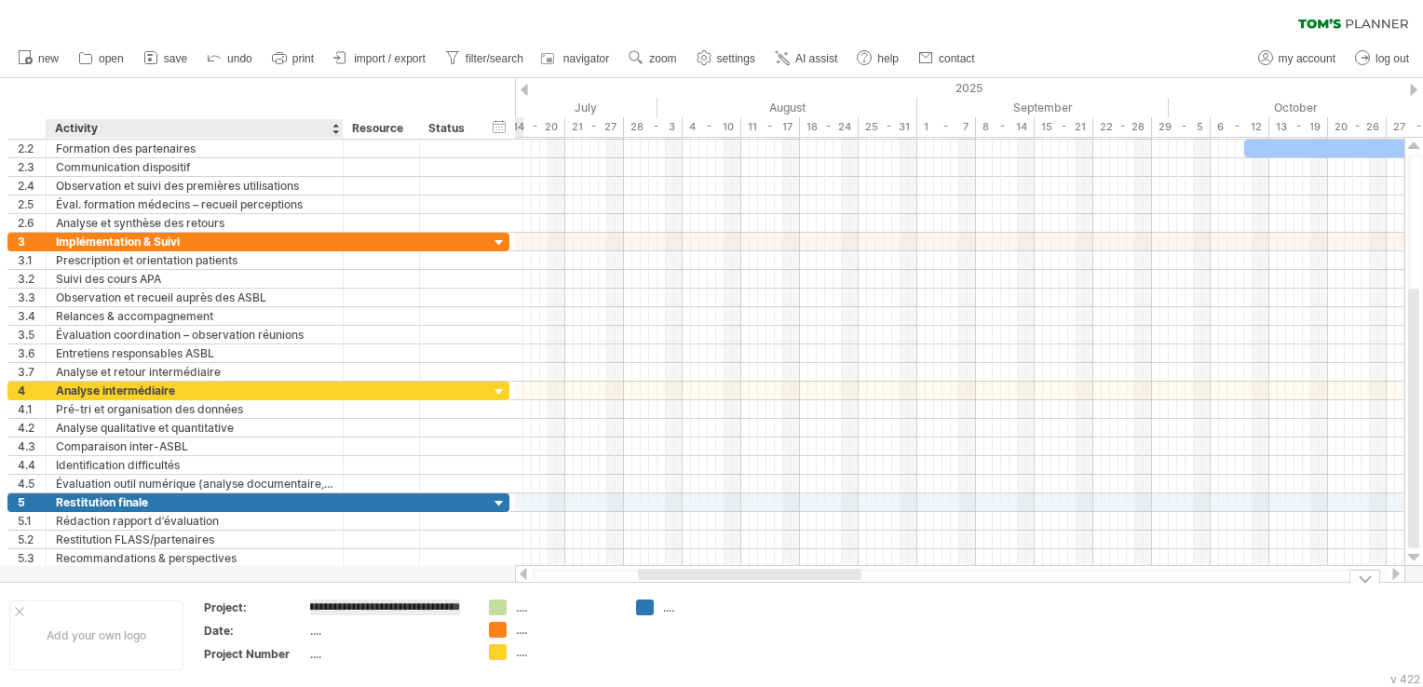
type input "**********"
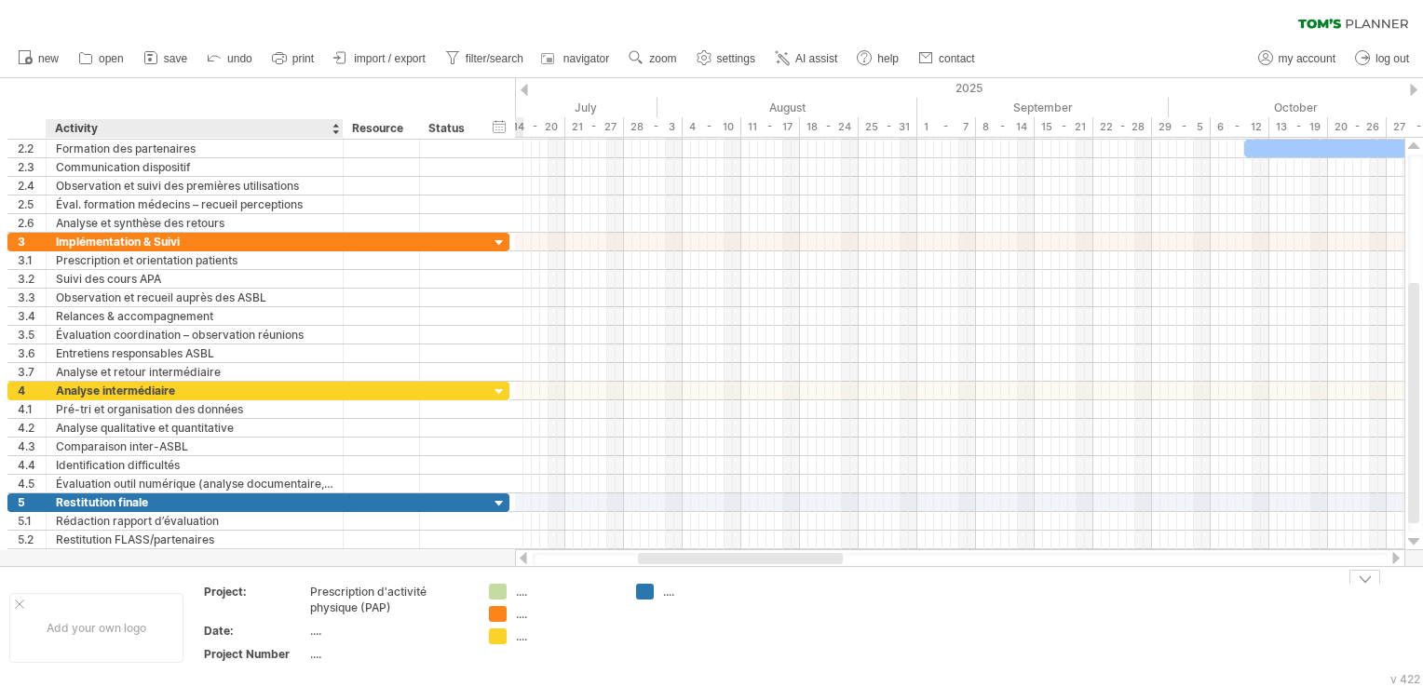
click at [312, 635] on div "...." at bounding box center [388, 631] width 156 height 16
click at [312, 635] on input "text" at bounding box center [385, 631] width 150 height 16
type input "**********"
click at [140, 610] on div "Add your own logo" at bounding box center [96, 628] width 174 height 70
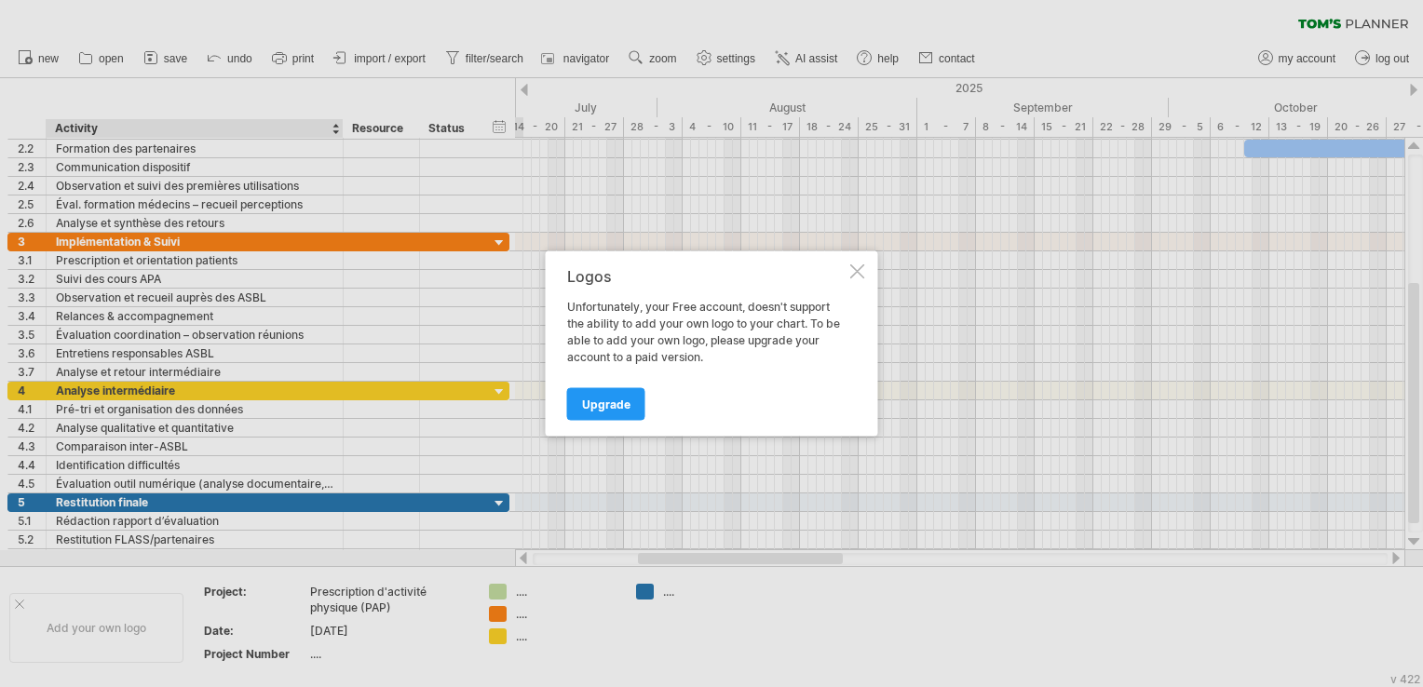
click at [854, 258] on div "Logos Unfortunately, your Free account, doesn't support the ability to add your…" at bounding box center [712, 343] width 332 height 185
click at [855, 266] on div at bounding box center [857, 271] width 15 height 15
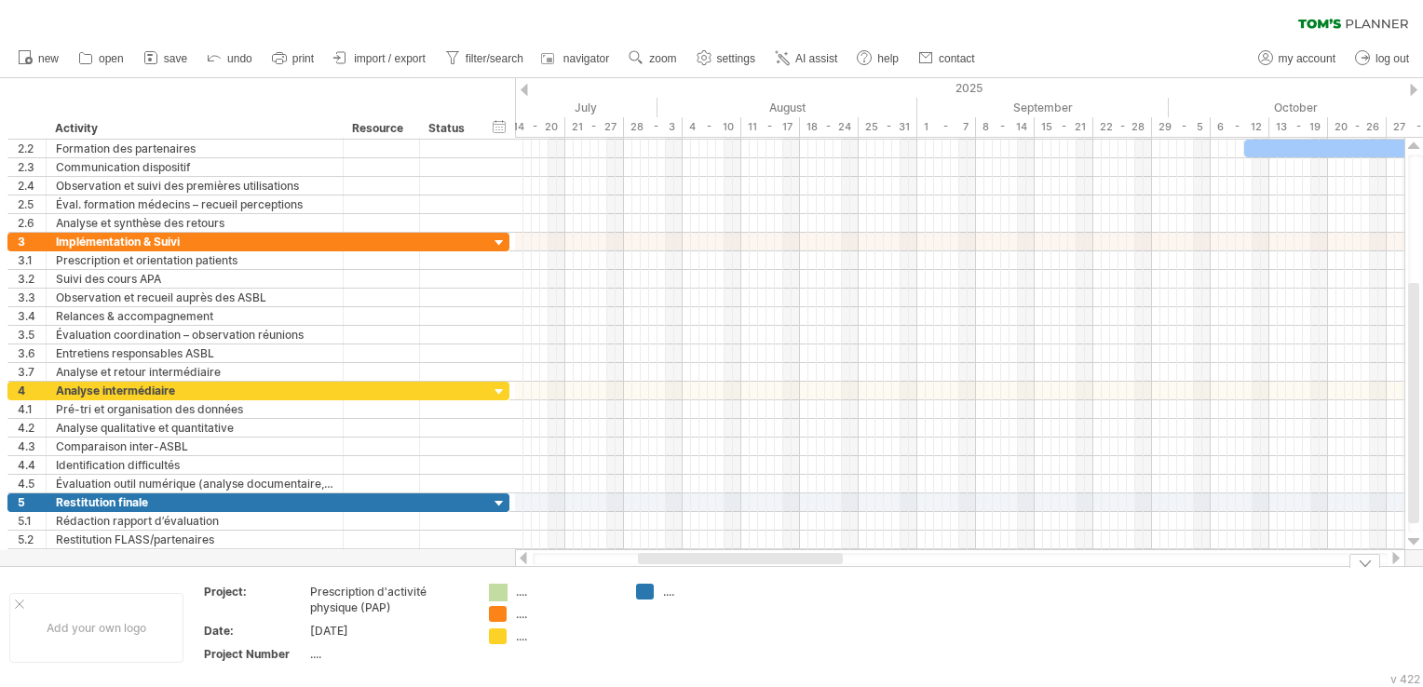
click at [499, 590] on div "Trying to reach [DOMAIN_NAME] Connected again... clear filter new open" at bounding box center [711, 343] width 1423 height 687
click at [525, 594] on div "...." at bounding box center [567, 592] width 102 height 16
drag, startPoint x: 667, startPoint y: 556, endPoint x: 537, endPoint y: 555, distance: 129.4
click at [537, 555] on div at bounding box center [635, 558] width 205 height 11
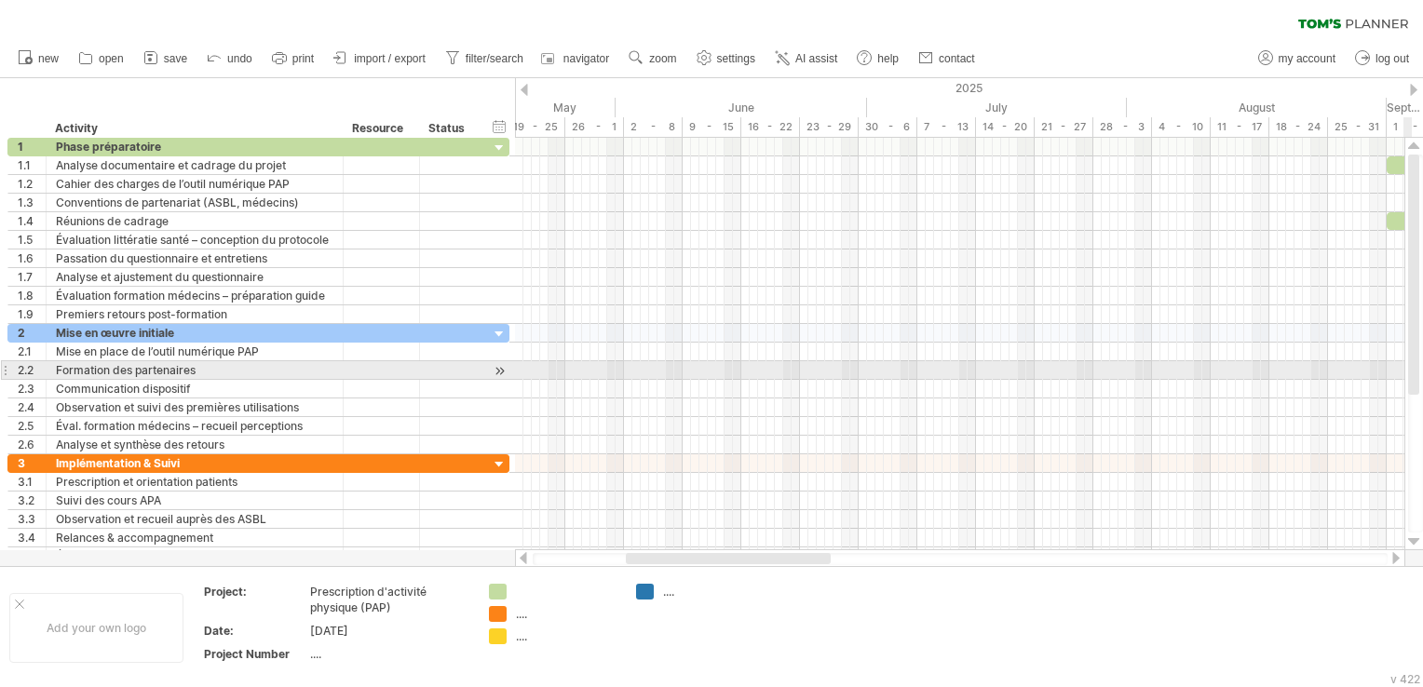
drag, startPoint x: 1408, startPoint y: 403, endPoint x: 1426, endPoint y: 206, distance: 198.2
click at [1422, 206] on html "progress(100%) Trying to reach [DOMAIN_NAME] Connected again... clear filter re…" at bounding box center [711, 345] width 1423 height 691
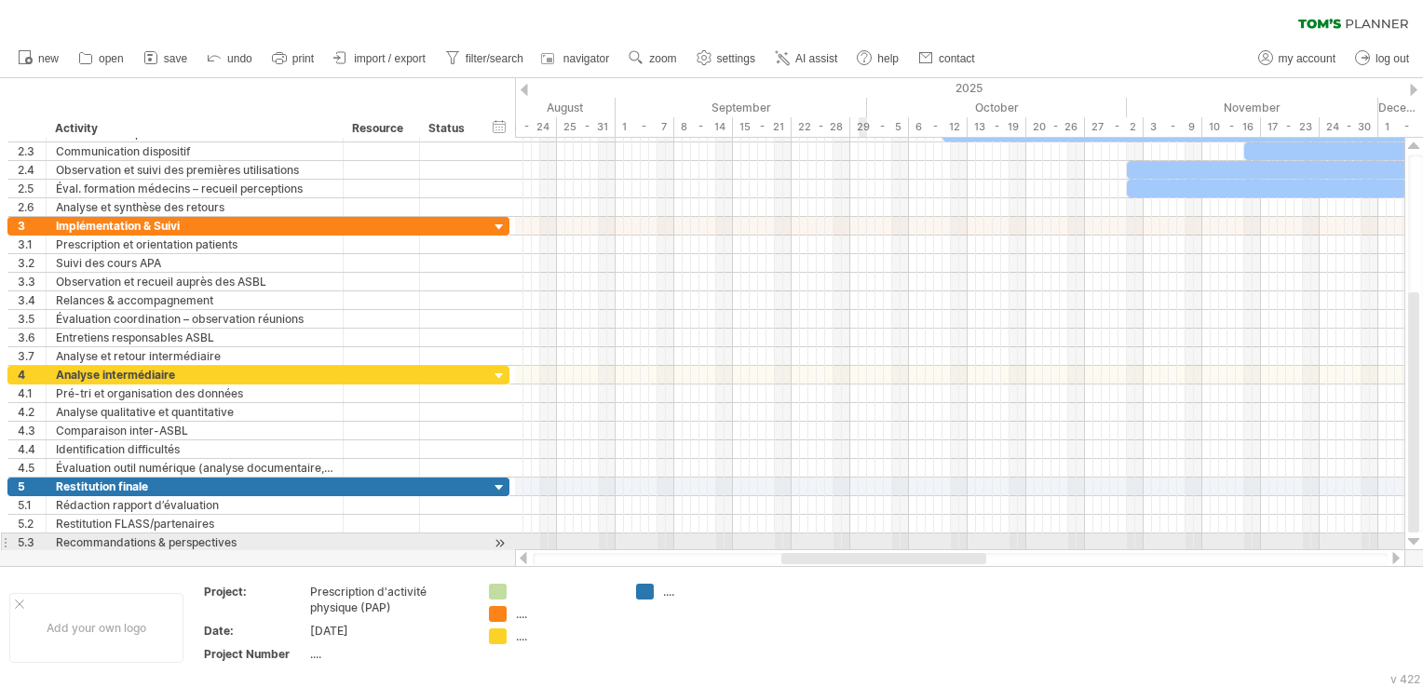
drag, startPoint x: 706, startPoint y: 561, endPoint x: 860, endPoint y: 545, distance: 155.4
click at [860, 545] on div "Trying to reach [DOMAIN_NAME] Connected again... clear filter new open" at bounding box center [711, 343] width 1423 height 687
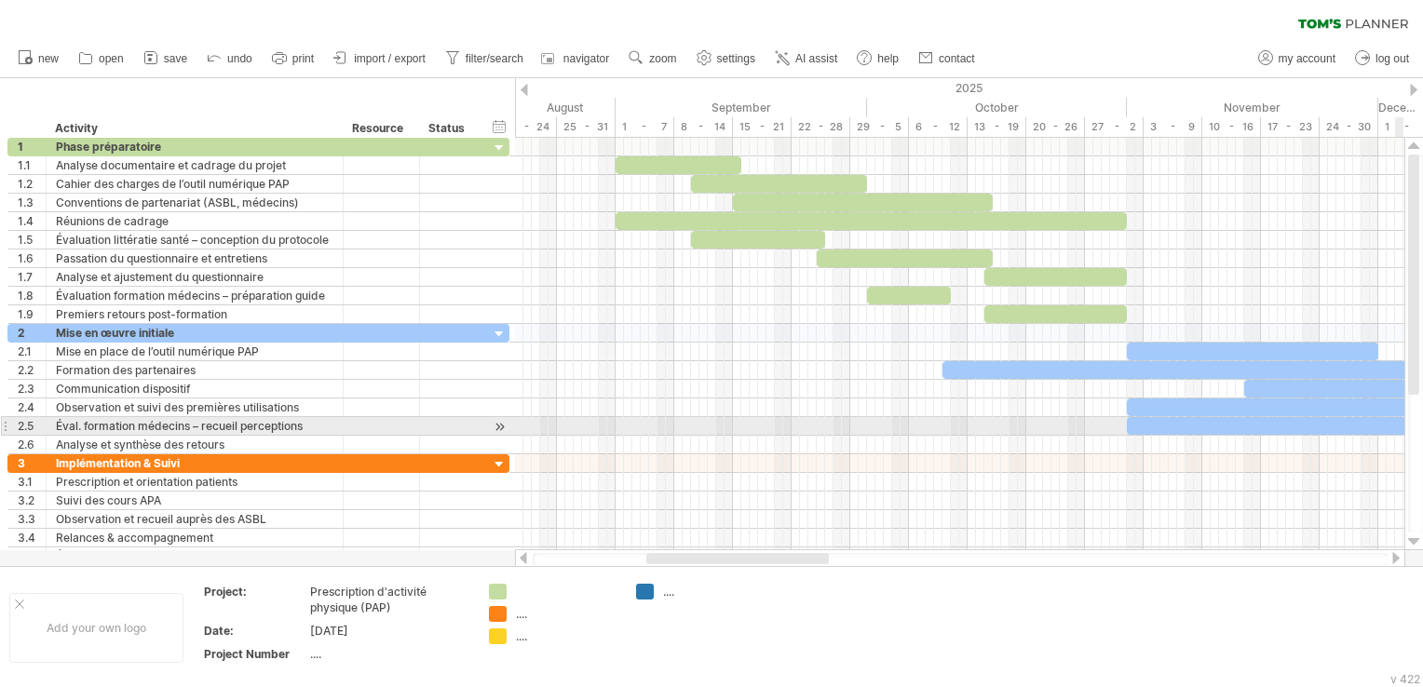
drag, startPoint x: 1417, startPoint y: 326, endPoint x: 1426, endPoint y: 147, distance: 179.0
click at [1422, 147] on html "progress(100%) Trying to reach [DOMAIN_NAME] Connected again... clear filter re…" at bounding box center [711, 345] width 1423 height 691
